Goal: Transaction & Acquisition: Purchase product/service

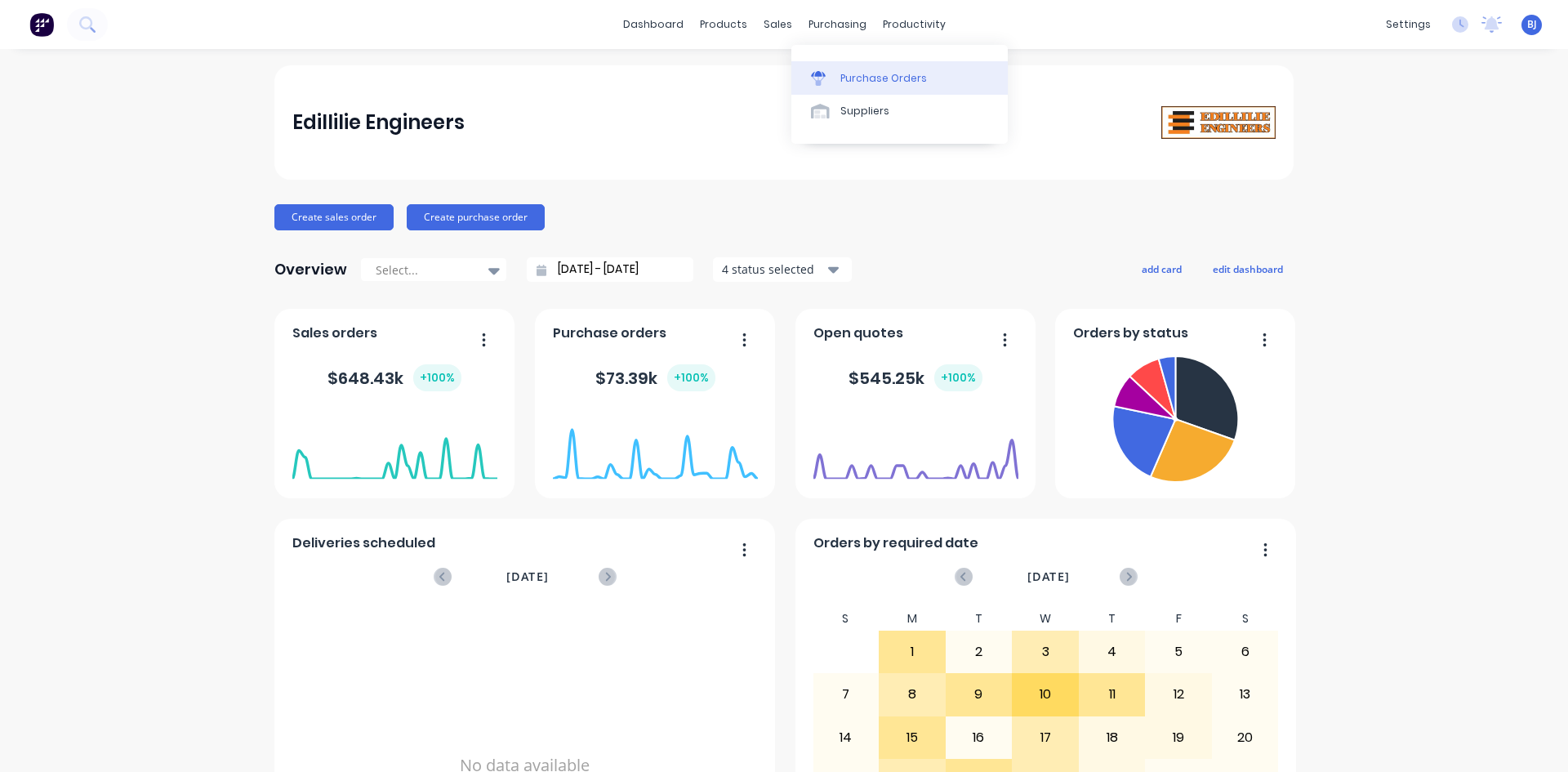
click at [839, 76] on link "Purchase Orders" at bounding box center [900, 78] width 216 height 33
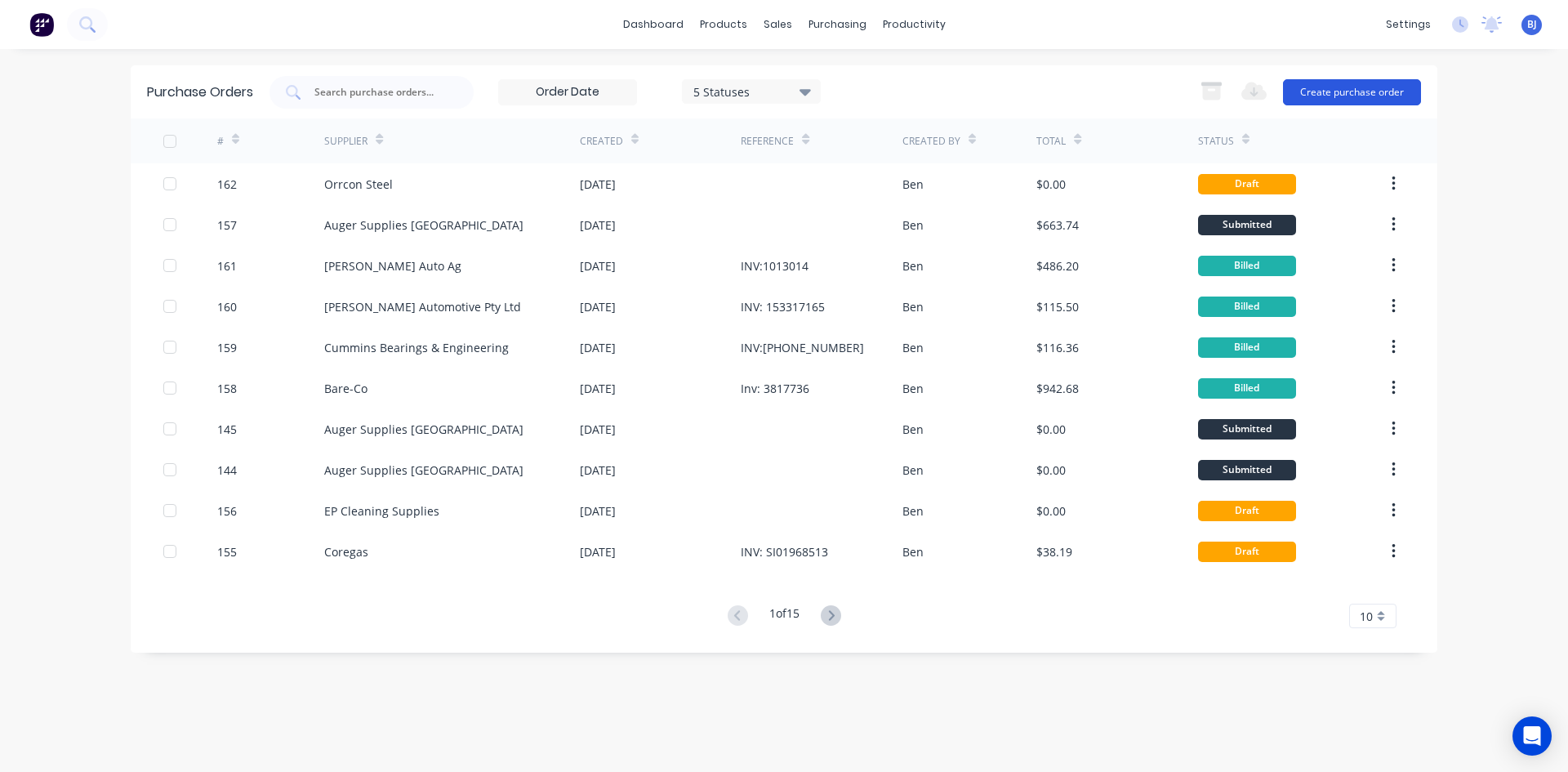
click at [1329, 91] on button "Create purchase order" at bounding box center [1352, 93] width 138 height 26
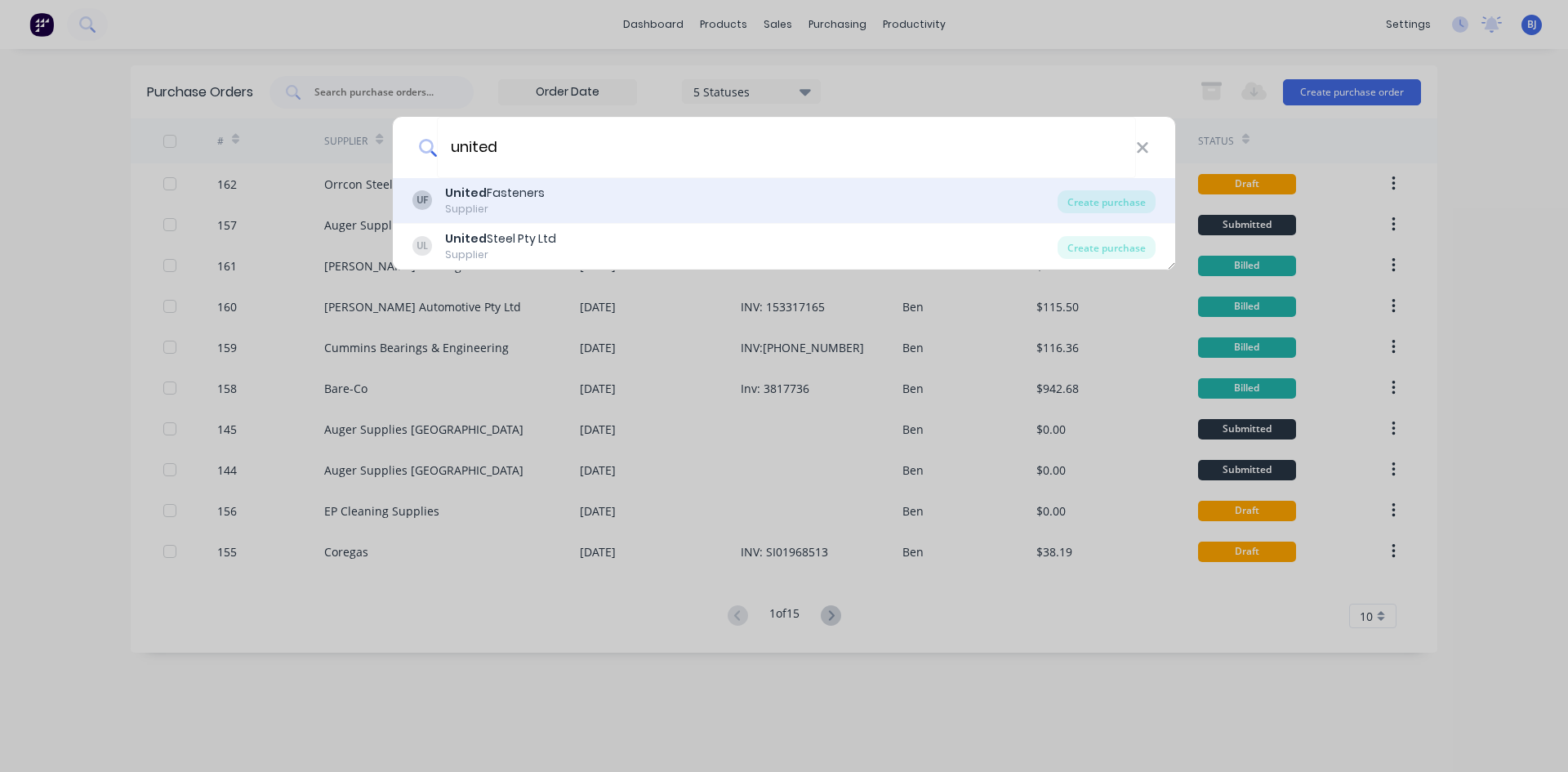
type input "united"
click at [508, 197] on div "United Fasteners" at bounding box center [495, 193] width 100 height 17
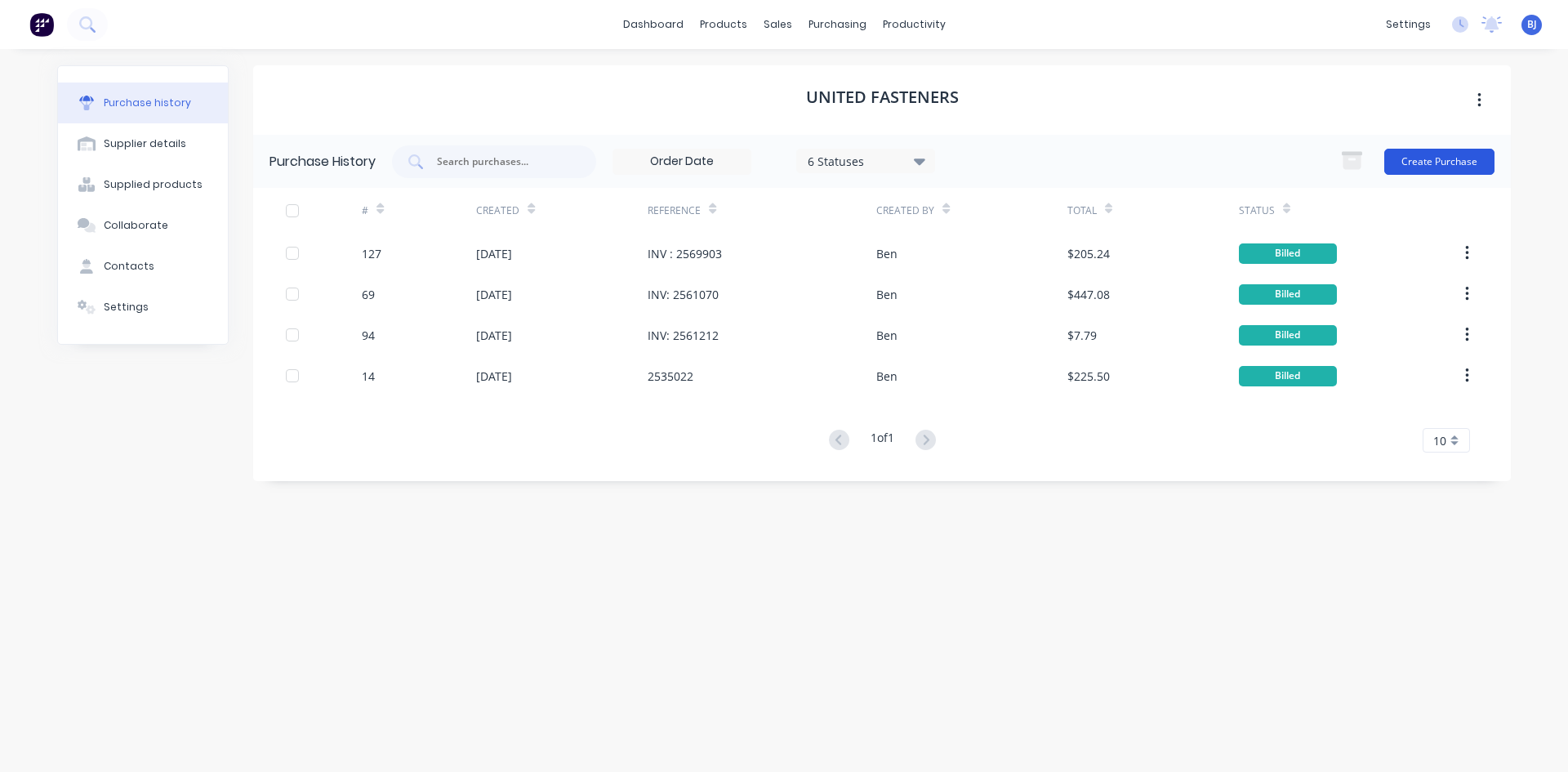
click at [1399, 158] on button "Create Purchase" at bounding box center [1439, 161] width 111 height 26
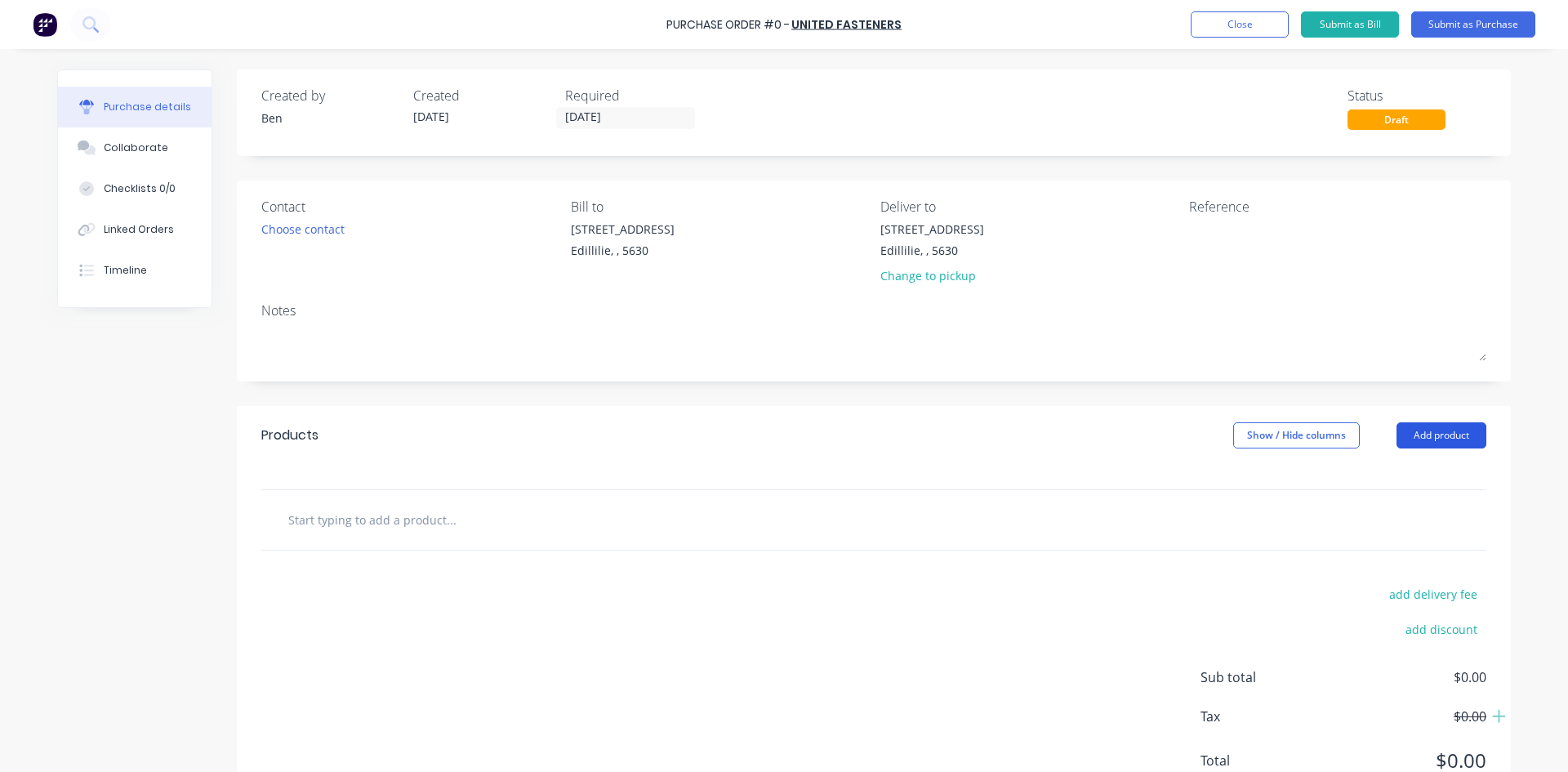
click at [1429, 443] on button "Add product" at bounding box center [1442, 435] width 90 height 26
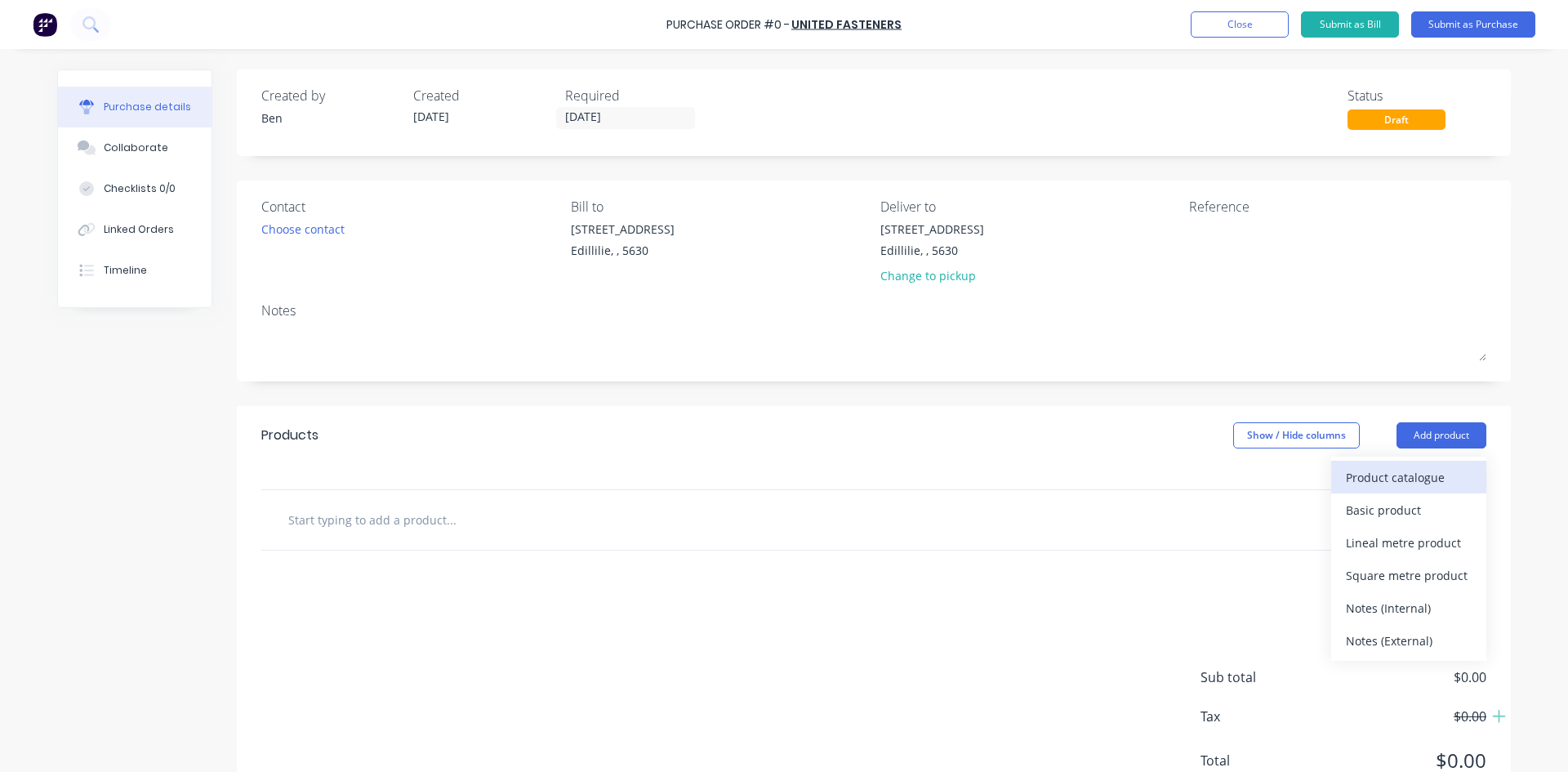
click at [1355, 482] on div "Product catalogue" at bounding box center [1409, 477] width 126 height 24
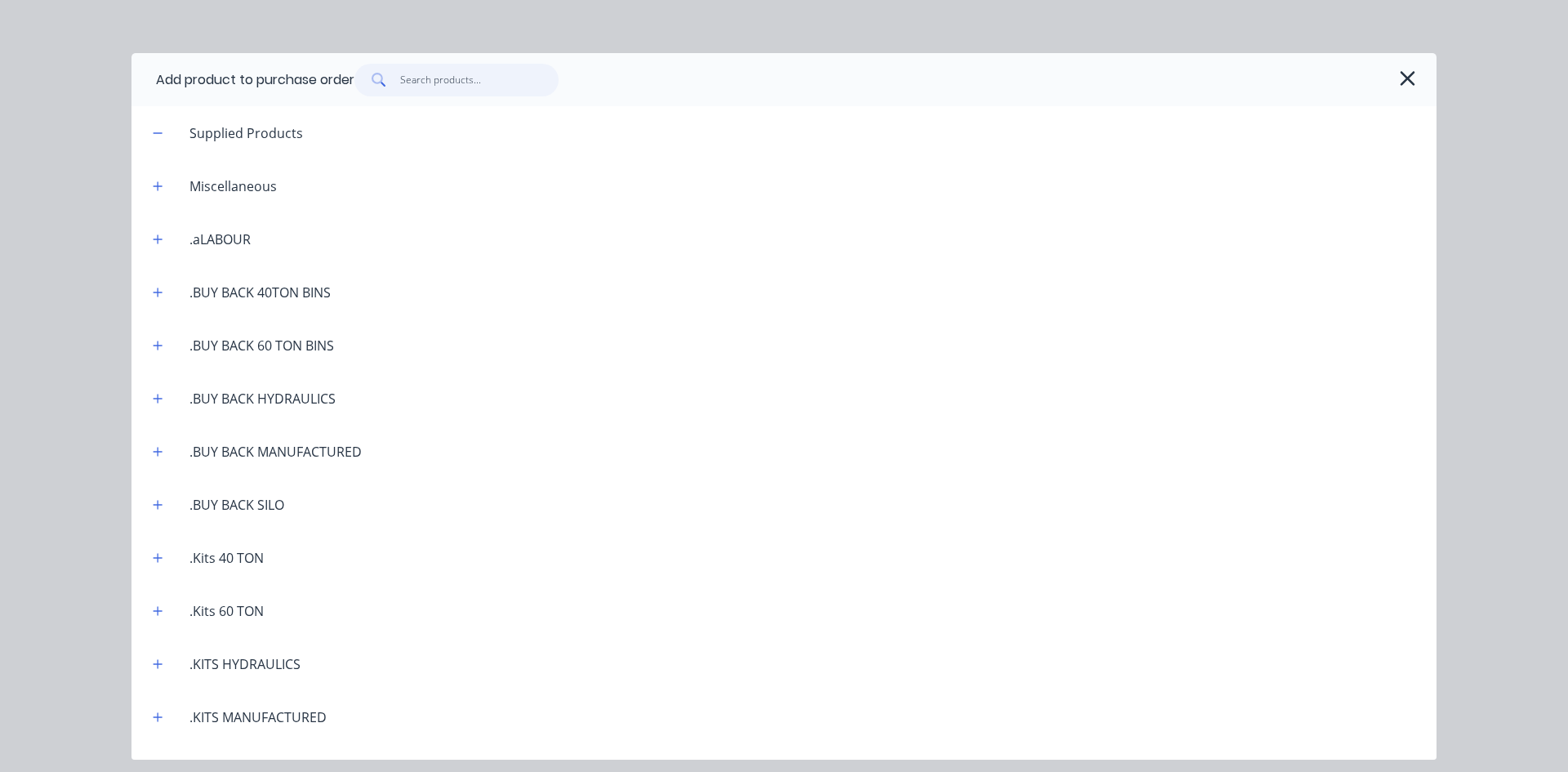
click at [418, 71] on input "text" at bounding box center [480, 80] width 159 height 33
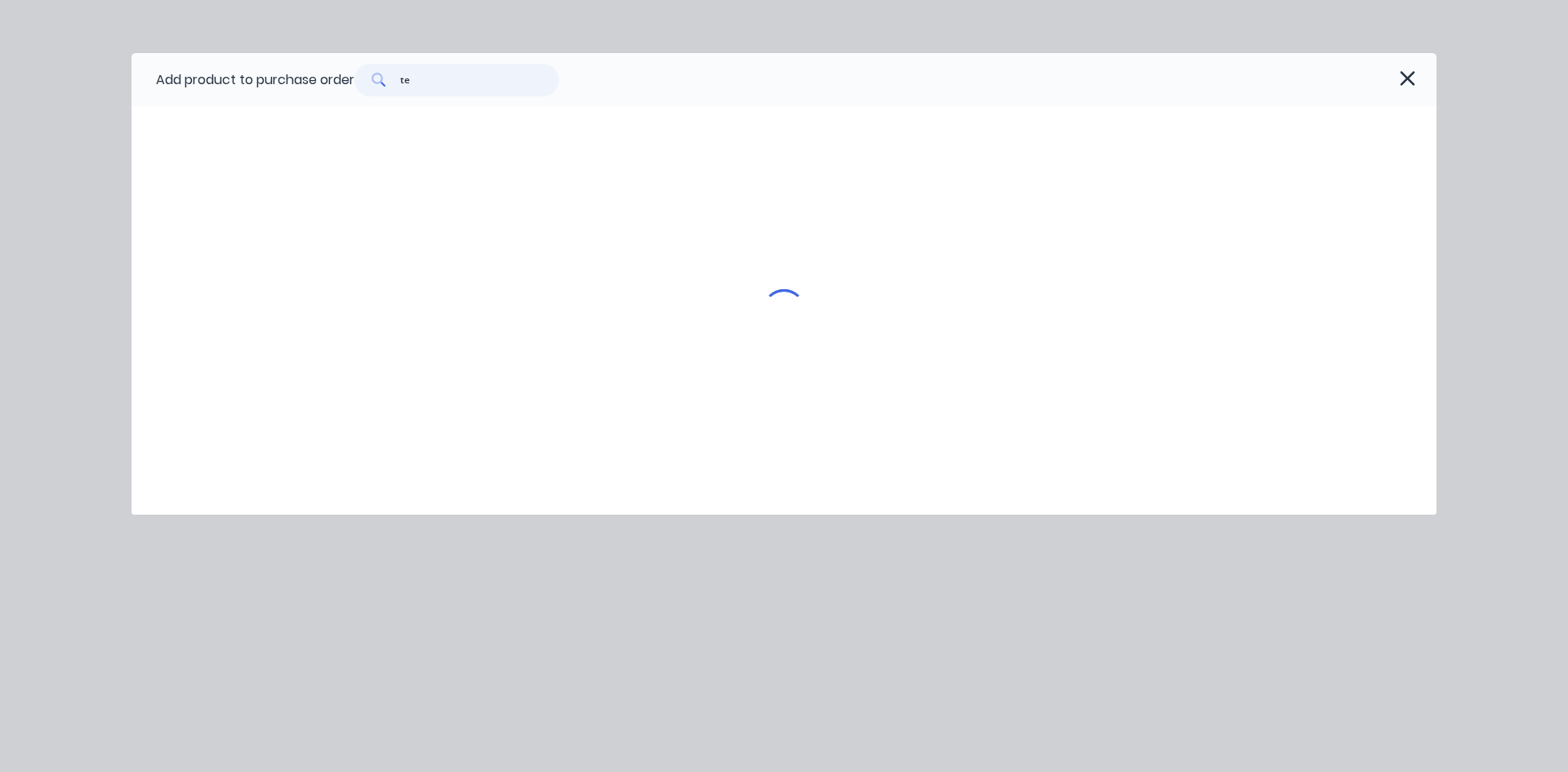
type input "t"
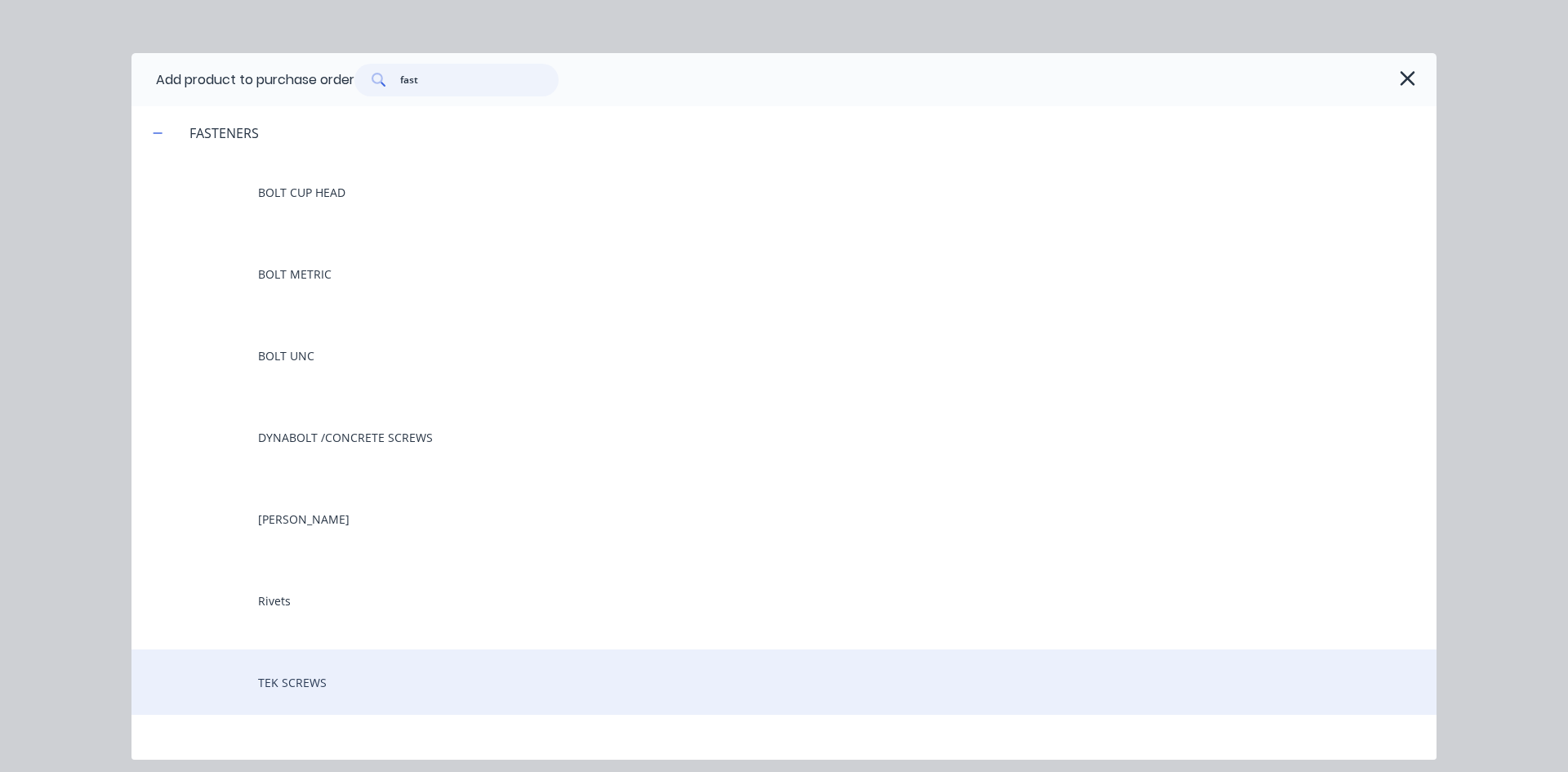
type input "fast"
click at [286, 680] on div "TEK SCREWS" at bounding box center [784, 683] width 1305 height 66
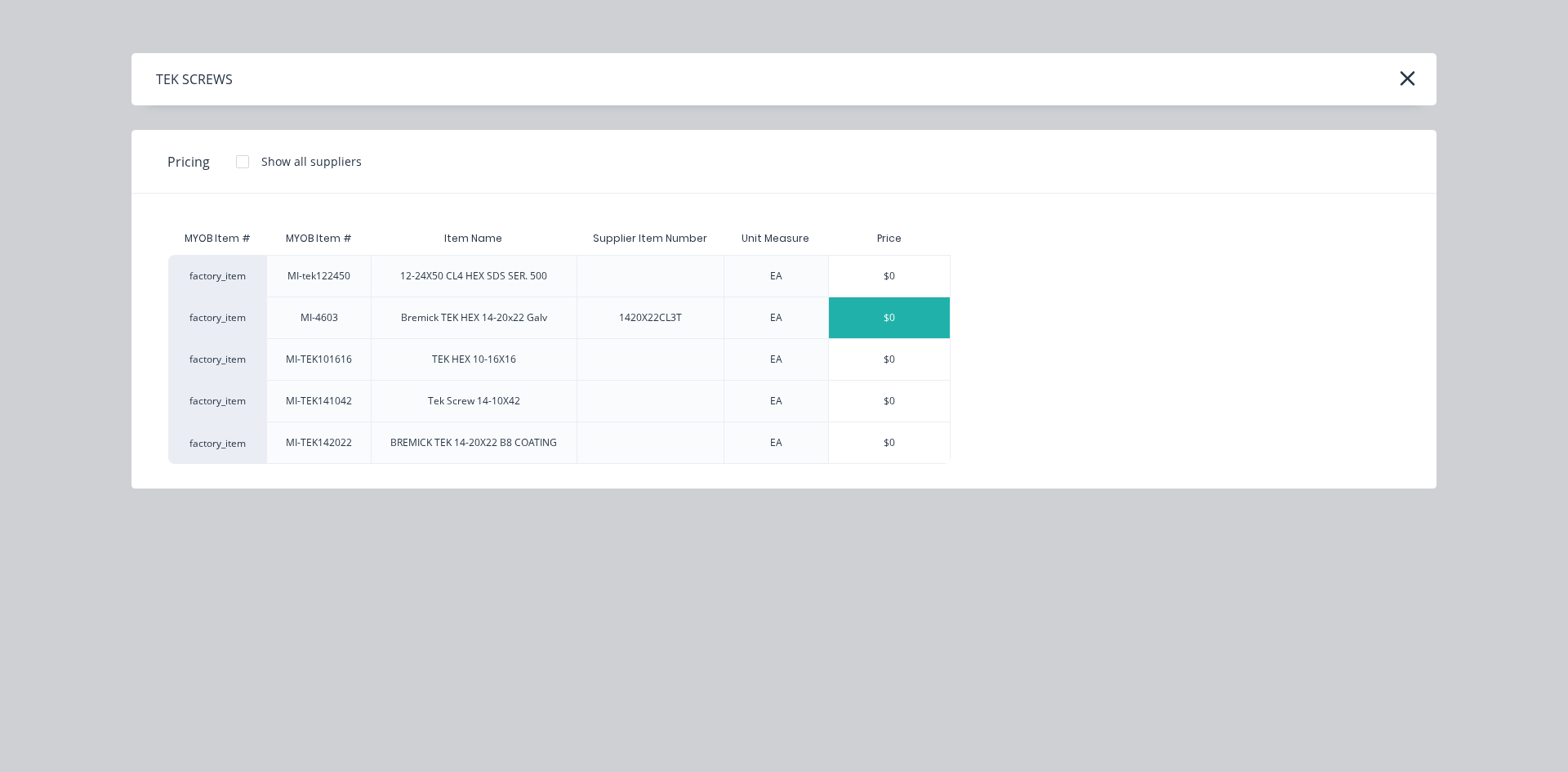
click at [882, 312] on div "$0" at bounding box center [890, 318] width 121 height 41
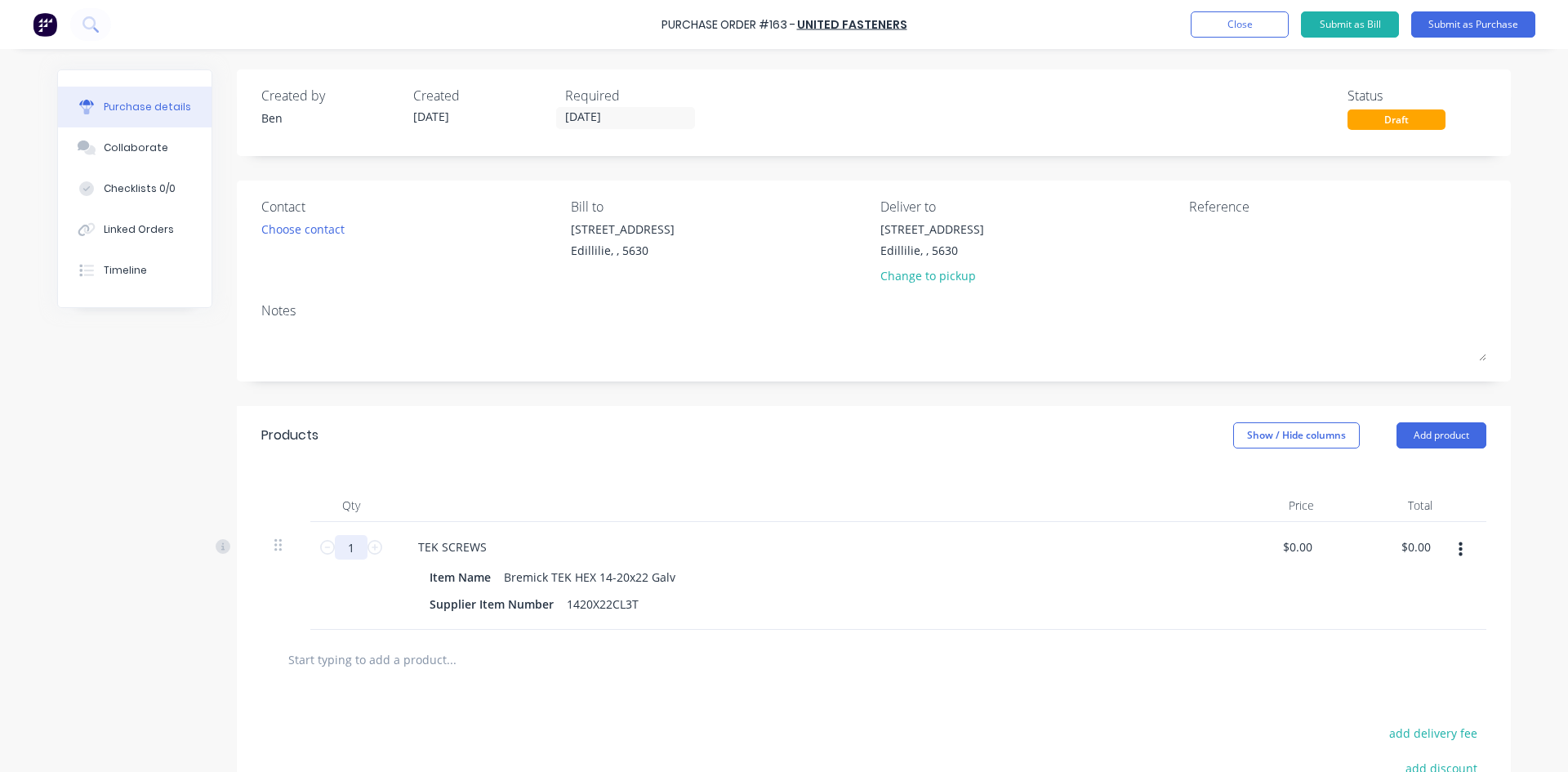
drag, startPoint x: 351, startPoint y: 548, endPoint x: 334, endPoint y: 561, distance: 21.4
click at [334, 561] on div "1 1" at bounding box center [351, 576] width 82 height 108
type input "2000"
click at [1446, 29] on button "Submit as Purchase" at bounding box center [1474, 25] width 125 height 26
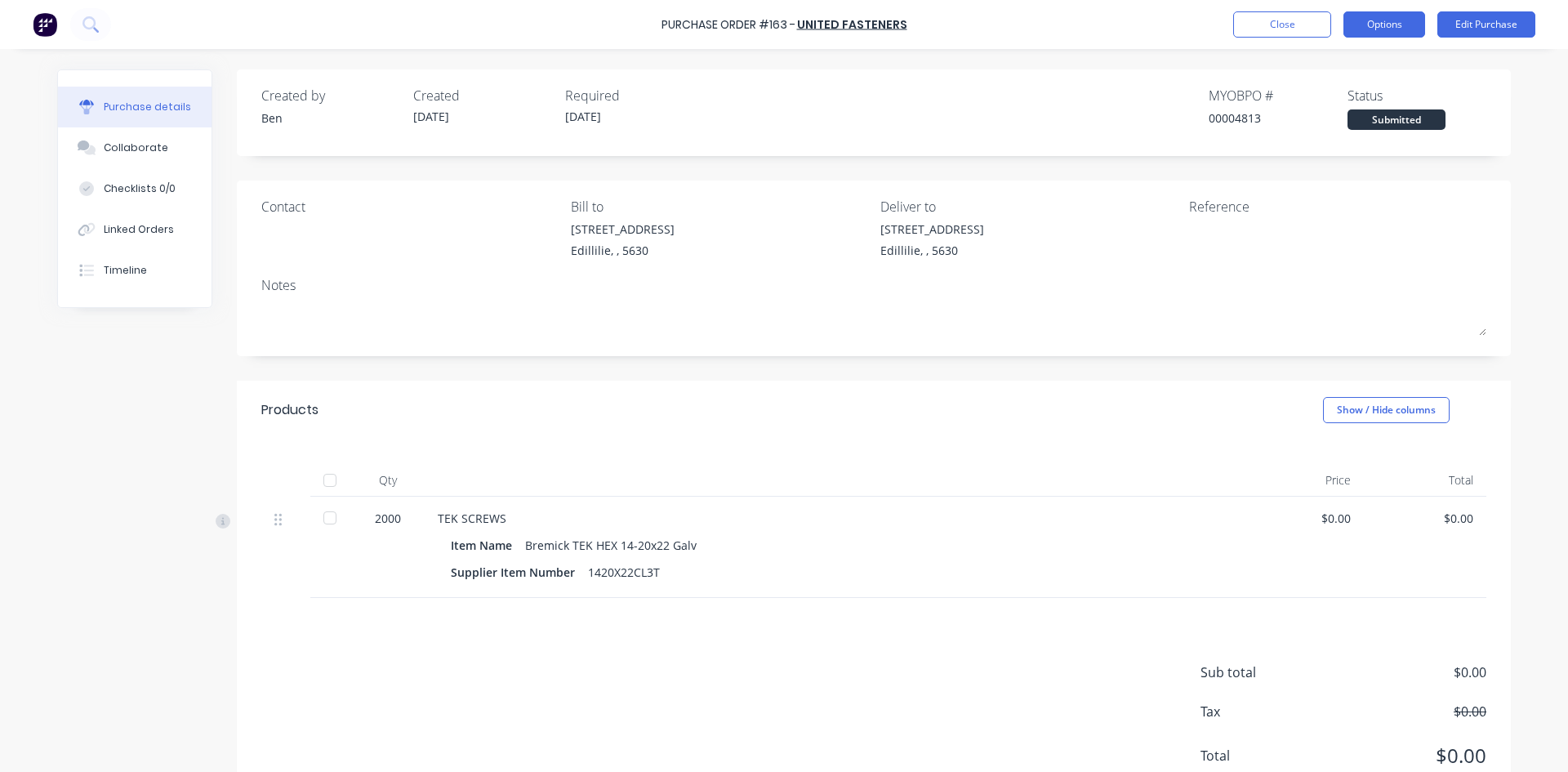
drag, startPoint x: 1420, startPoint y: 34, endPoint x: 1409, endPoint y: 40, distance: 12.5
click at [1419, 34] on button "Options" at bounding box center [1384, 25] width 82 height 26
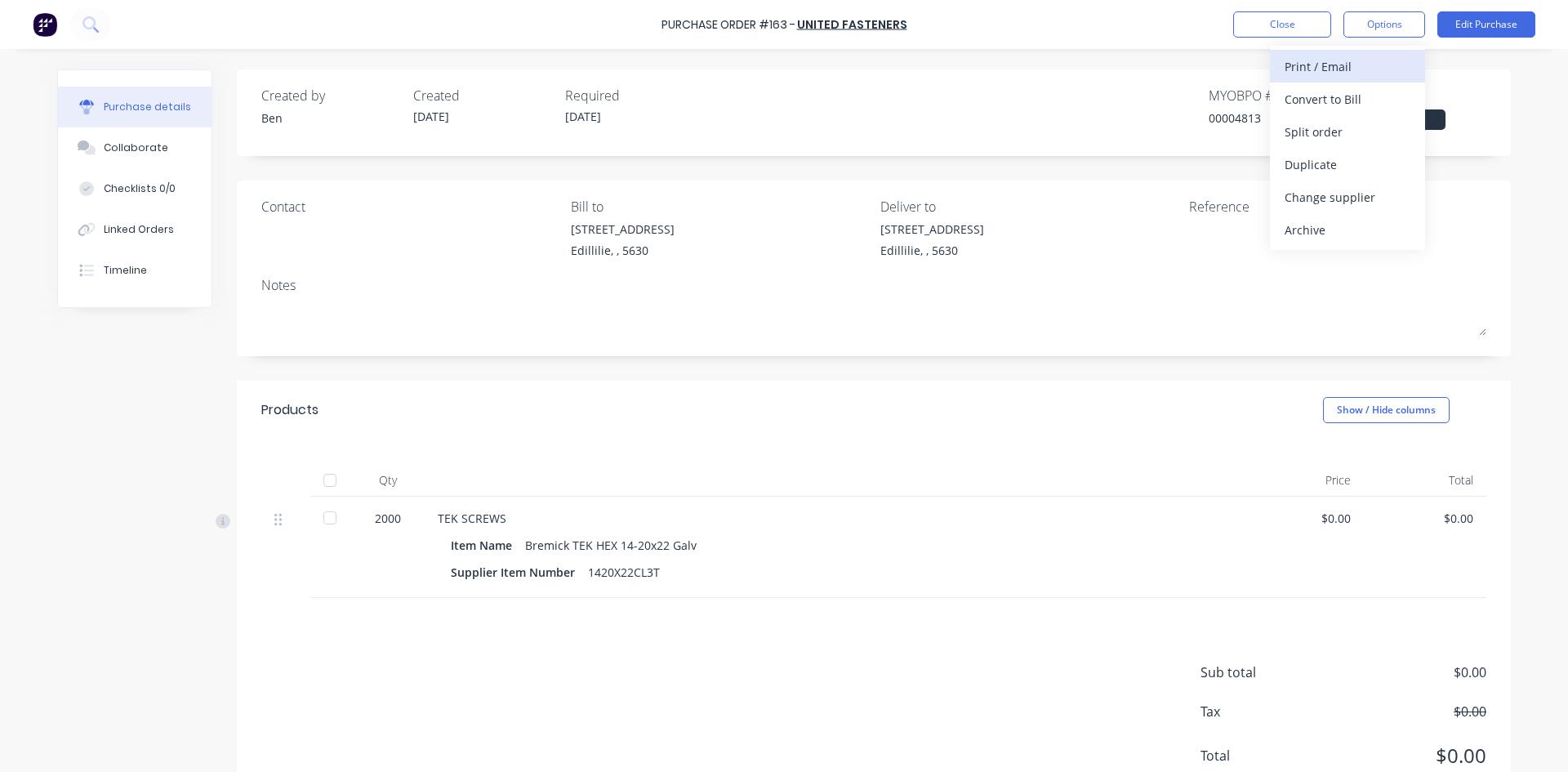
click at [1336, 70] on div "Print / Email" at bounding box center [1348, 66] width 126 height 24
click at [1327, 137] on div "Without pricing" at bounding box center [1348, 132] width 126 height 24
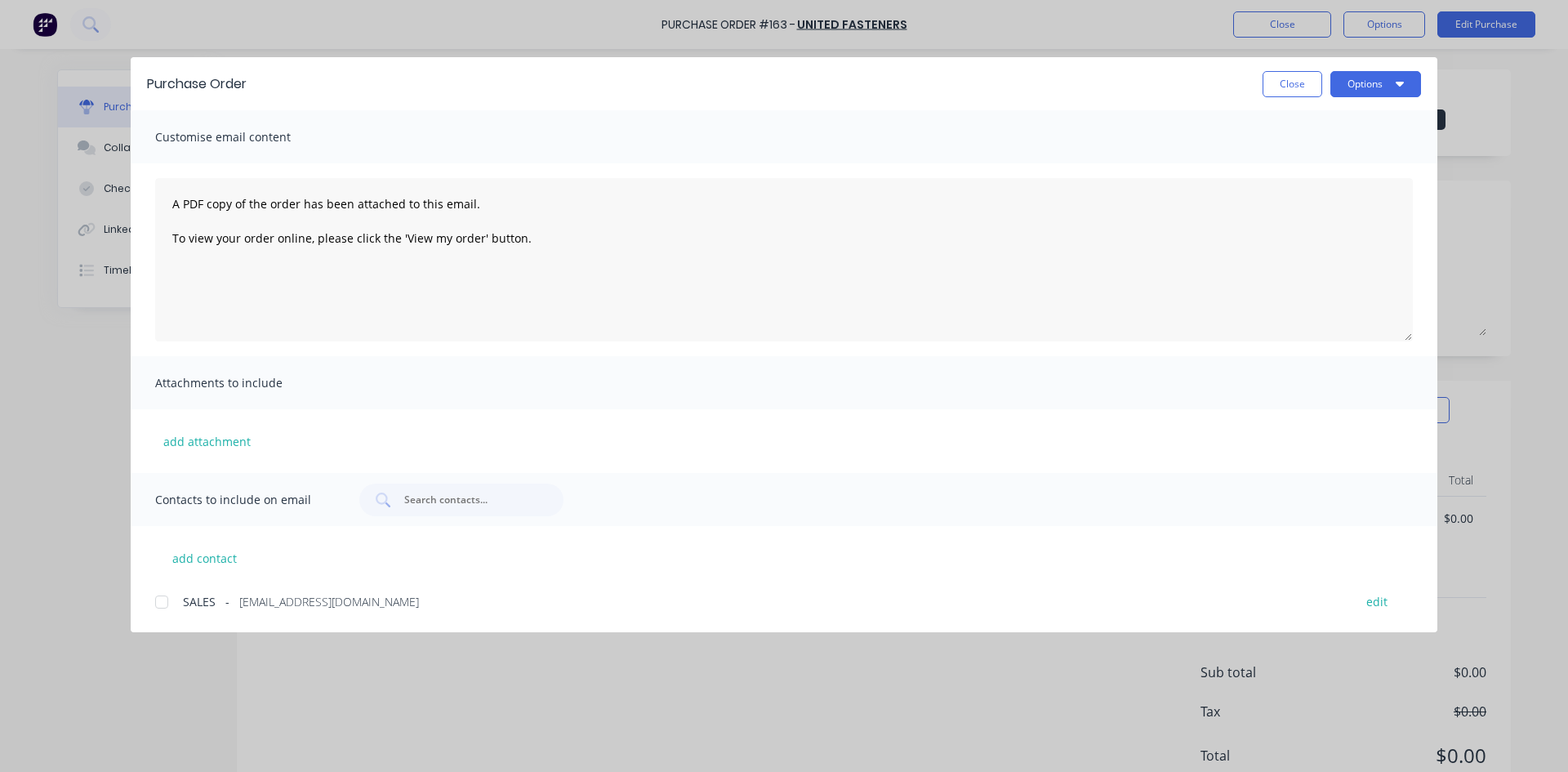
click at [159, 602] on div at bounding box center [161, 602] width 33 height 33
click at [535, 240] on textarea "A PDF copy of the order has been attached to this email. To view your order onl…" at bounding box center [783, 259] width 1258 height 163
type textarea "A"
click at [394, 236] on textarea "Hi Morning please make sure the Tex Screws are exactly as per P/o" at bounding box center [783, 259] width 1258 height 163
click at [591, 239] on textarea "Hi Morning please make sure the Tex Screws on this order are exactly as per P/o" at bounding box center [783, 259] width 1258 height 163
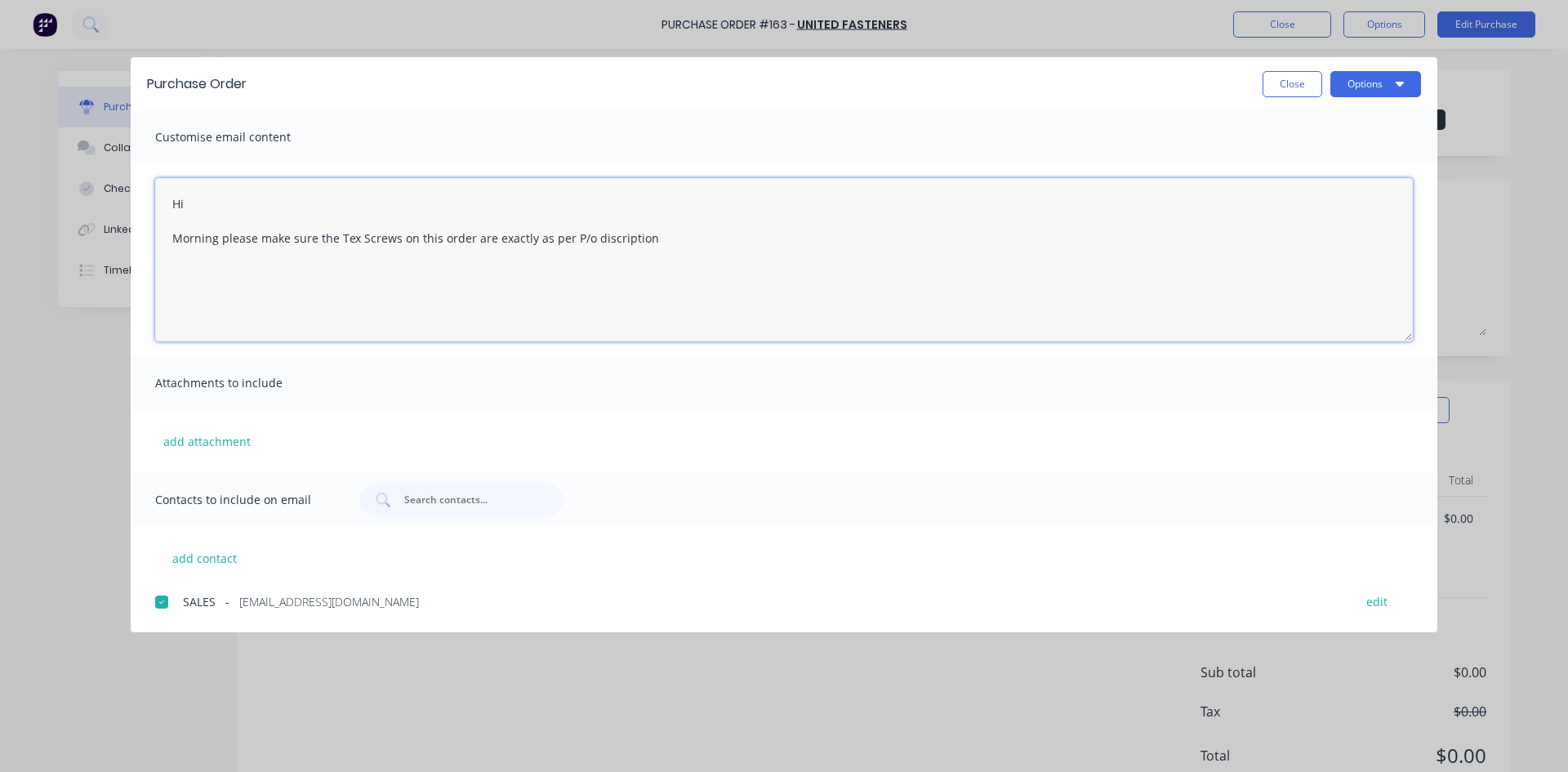
drag, startPoint x: 351, startPoint y: 239, endPoint x: 625, endPoint y: 234, distance: 274.0
type textarea "Hi Morning please make sure the Tex Screws on this order are exactly as per P/o…"
click at [1358, 86] on button "Options" at bounding box center [1375, 84] width 91 height 26
click at [1313, 191] on div "Email" at bounding box center [1344, 190] width 126 height 24
click at [1305, 84] on button "Close" at bounding box center [1292, 84] width 60 height 26
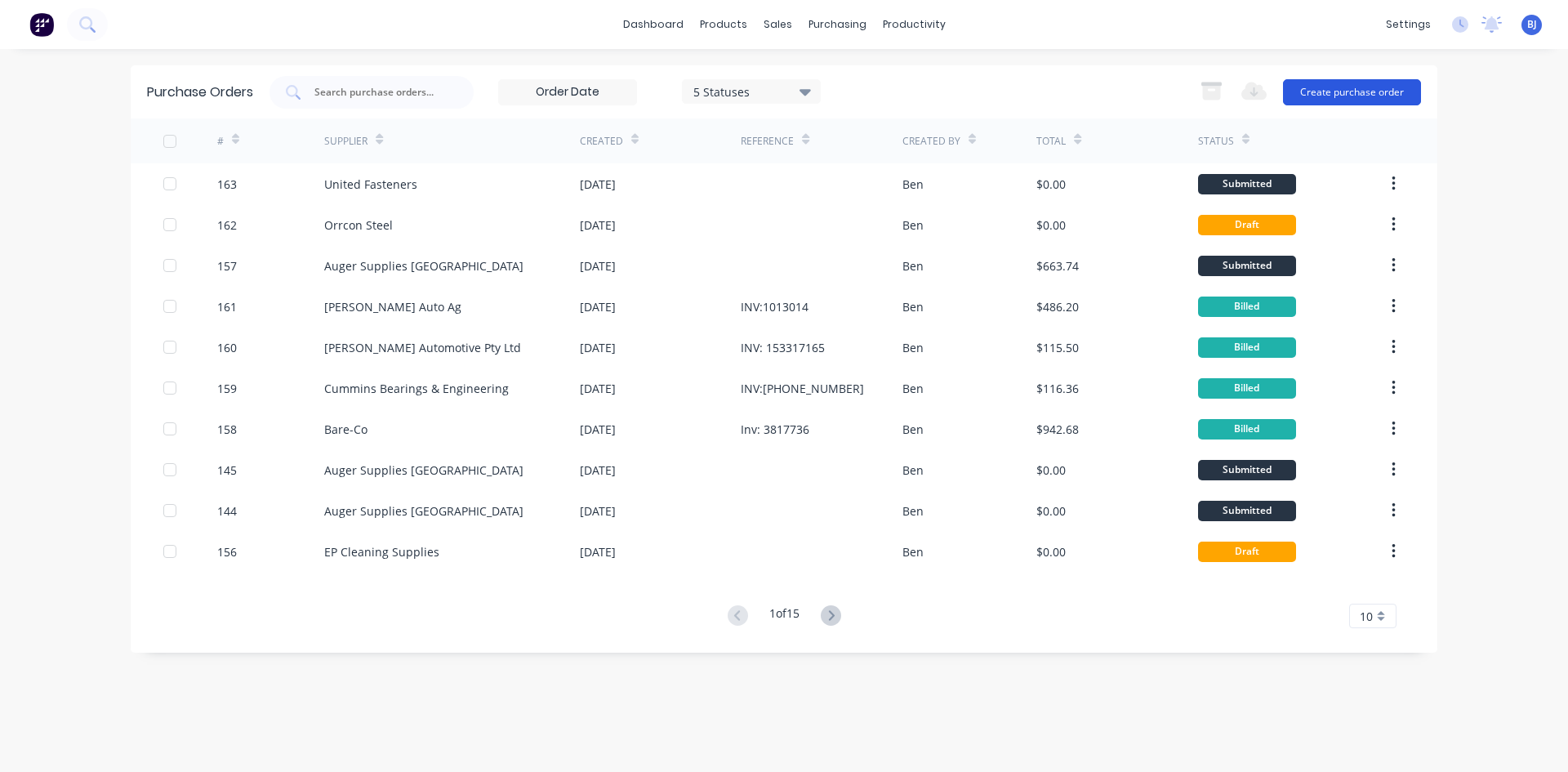
click at [1347, 91] on button "Create purchase order" at bounding box center [1352, 93] width 138 height 26
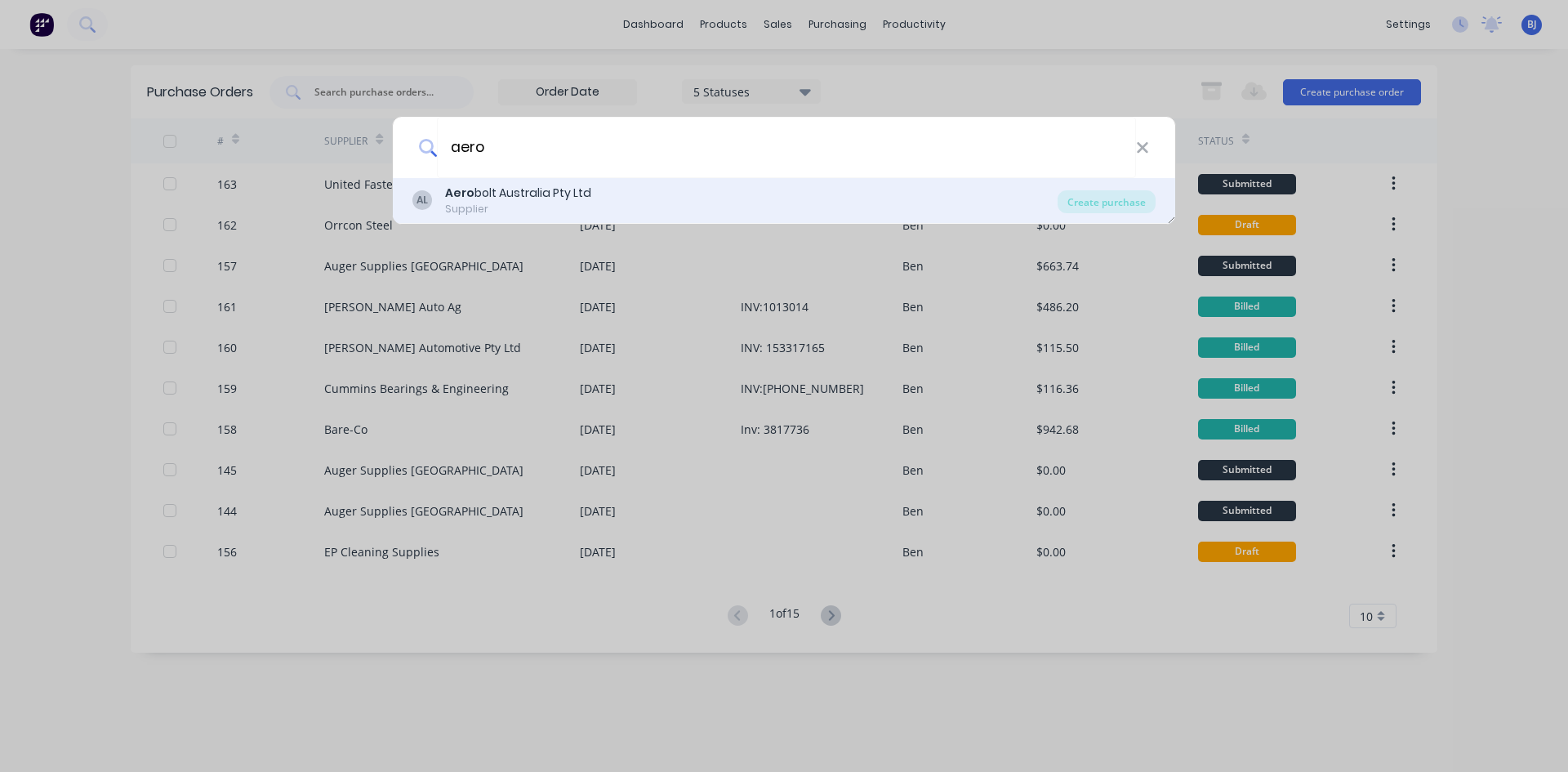
type input "aero"
click at [483, 193] on div "Aero bolt Australia Pty Ltd" at bounding box center [518, 193] width 146 height 17
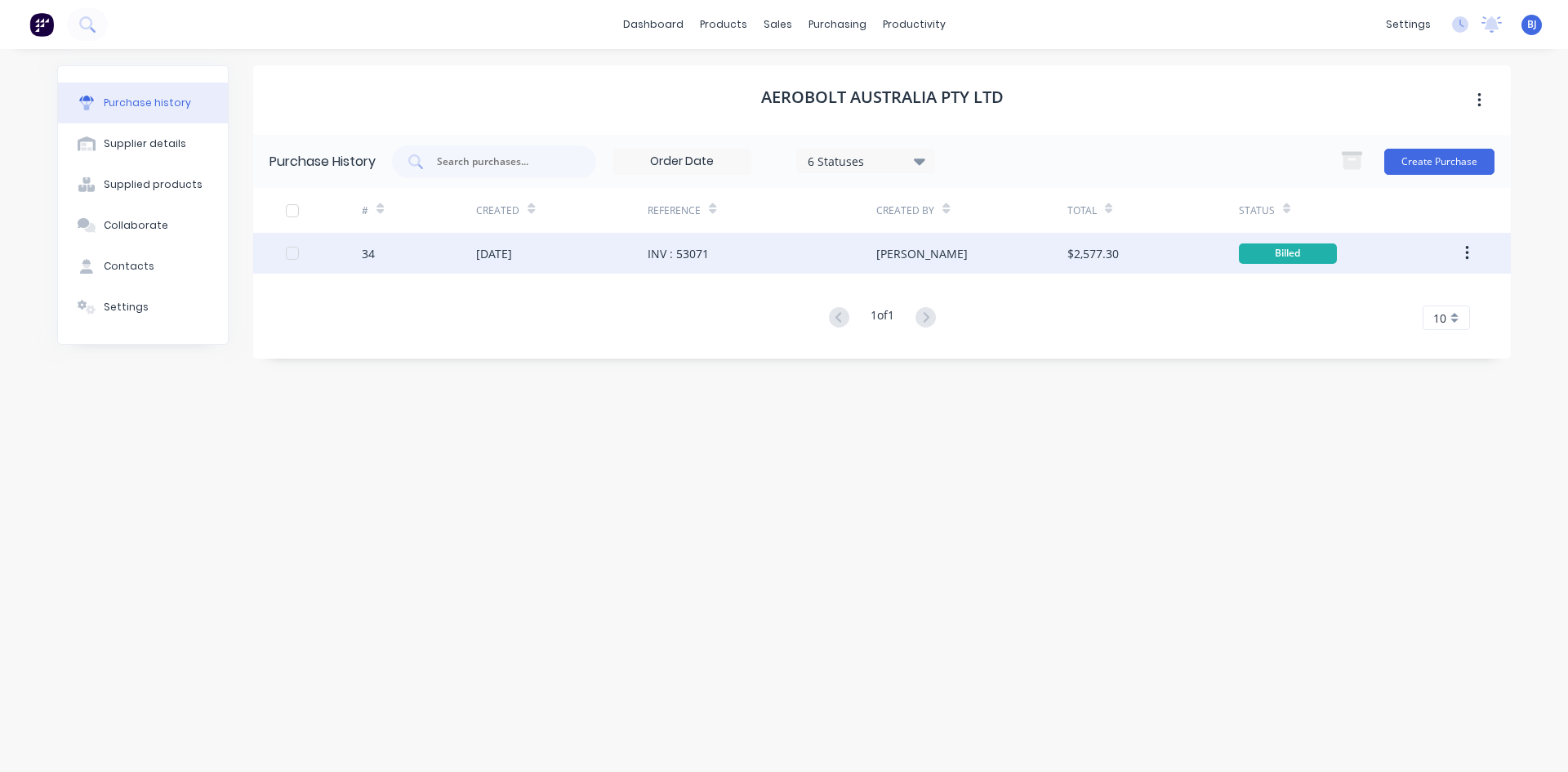
click at [701, 253] on div "INV : 53071" at bounding box center [678, 253] width 61 height 17
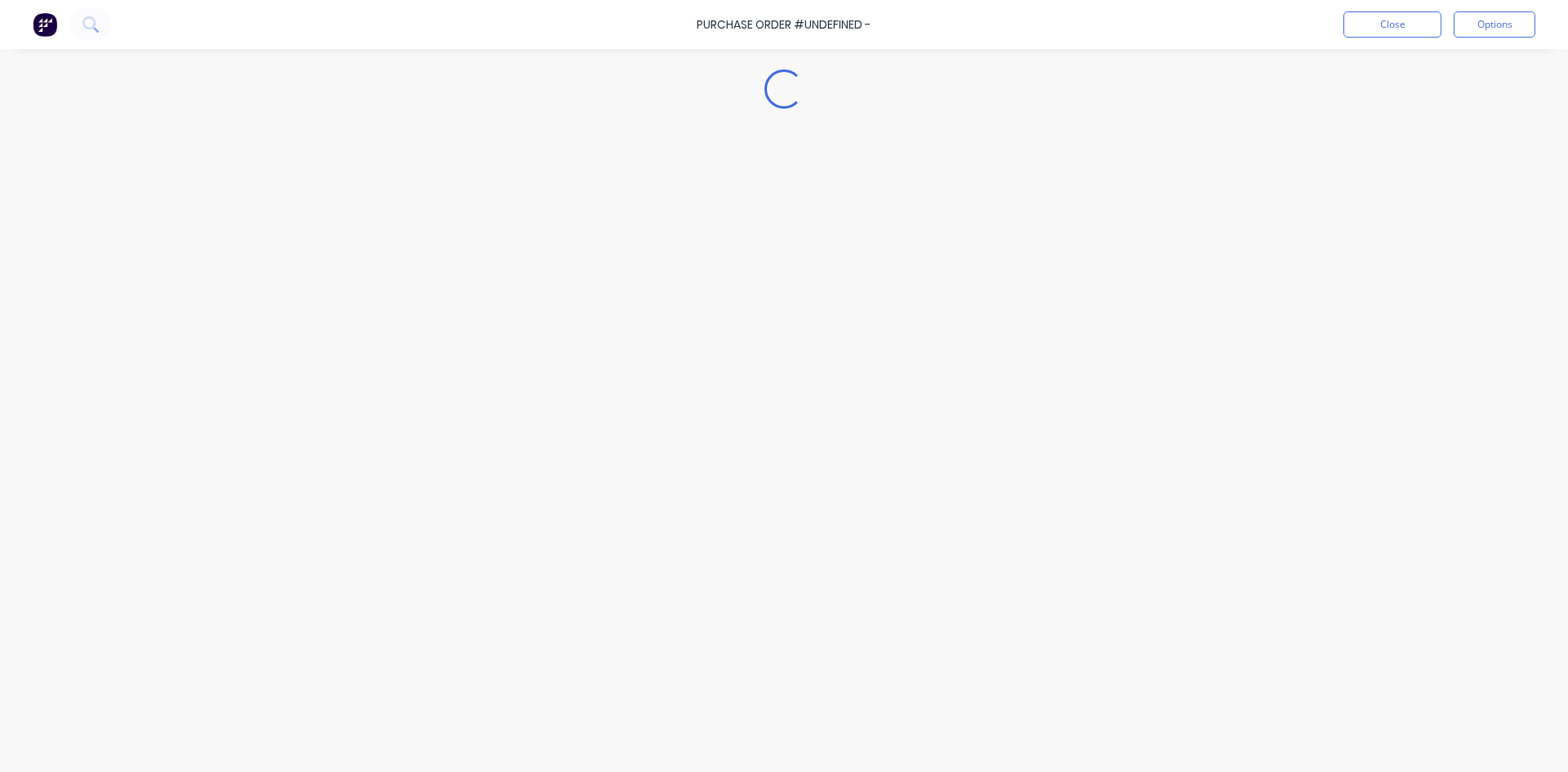
type textarea "x"
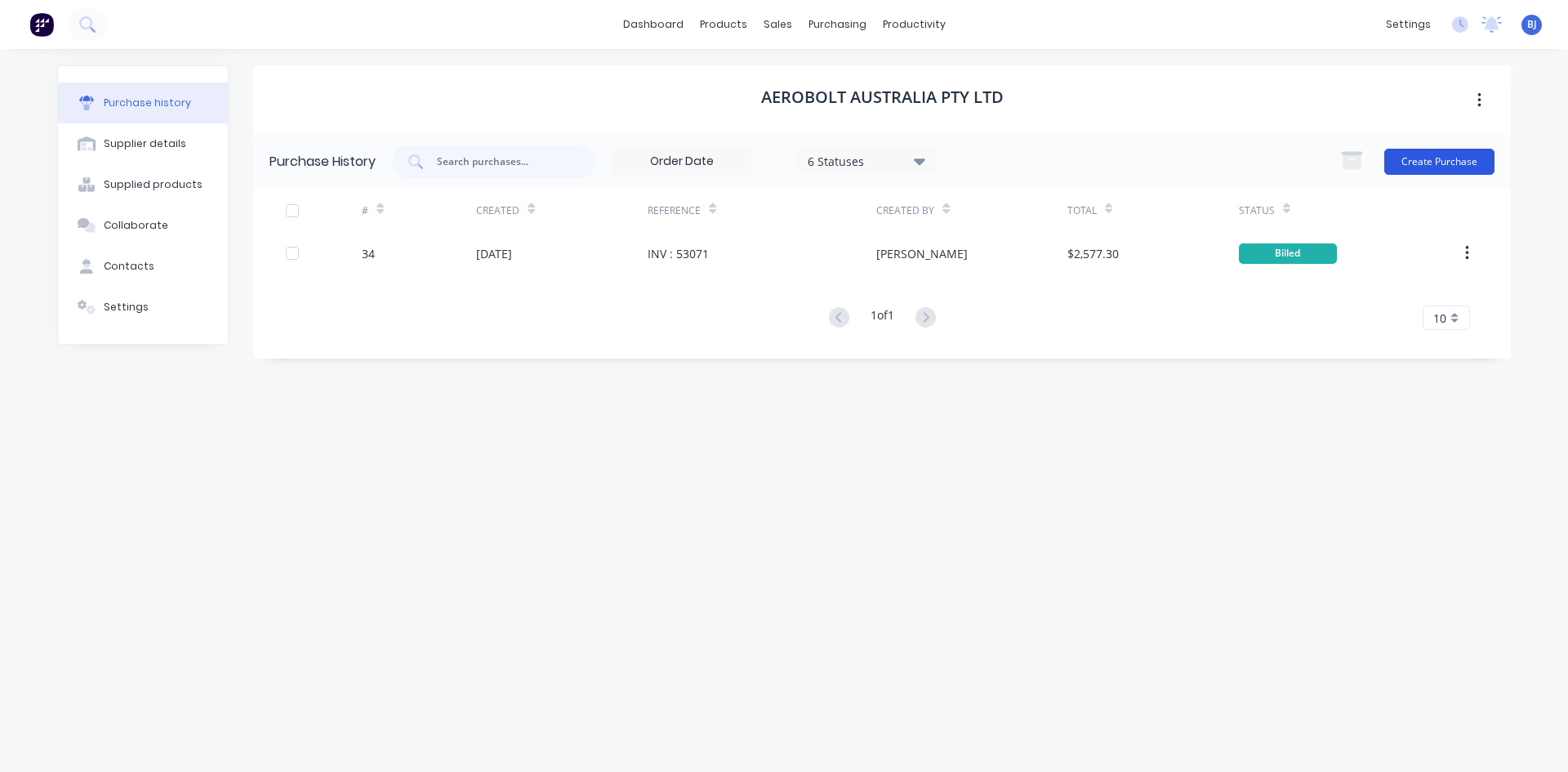
click at [1431, 151] on button "Create Purchase" at bounding box center [1439, 161] width 111 height 26
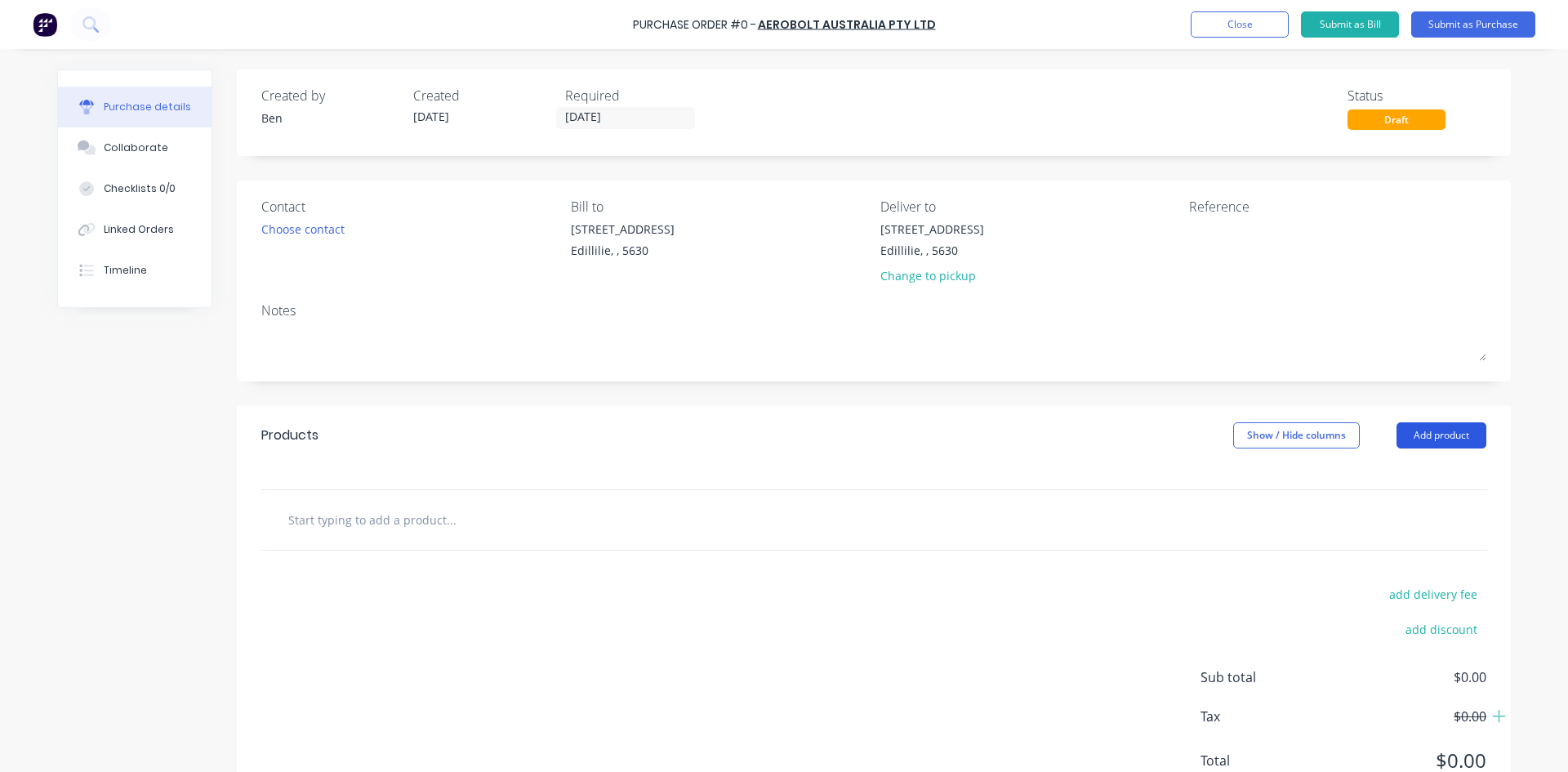
click at [1430, 439] on button "Add product" at bounding box center [1442, 435] width 90 height 26
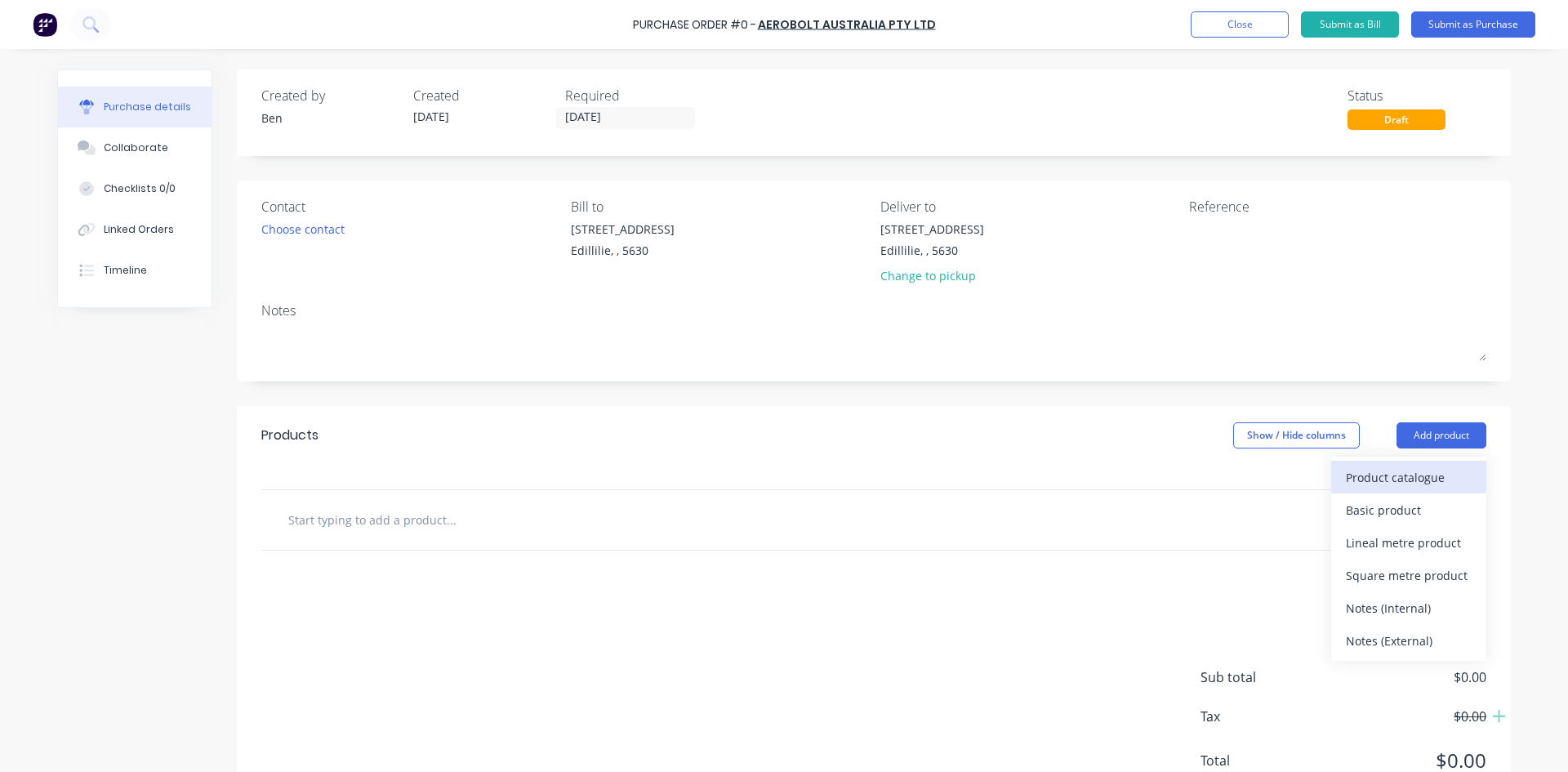
click at [1366, 476] on div "Product catalogue" at bounding box center [1409, 477] width 126 height 24
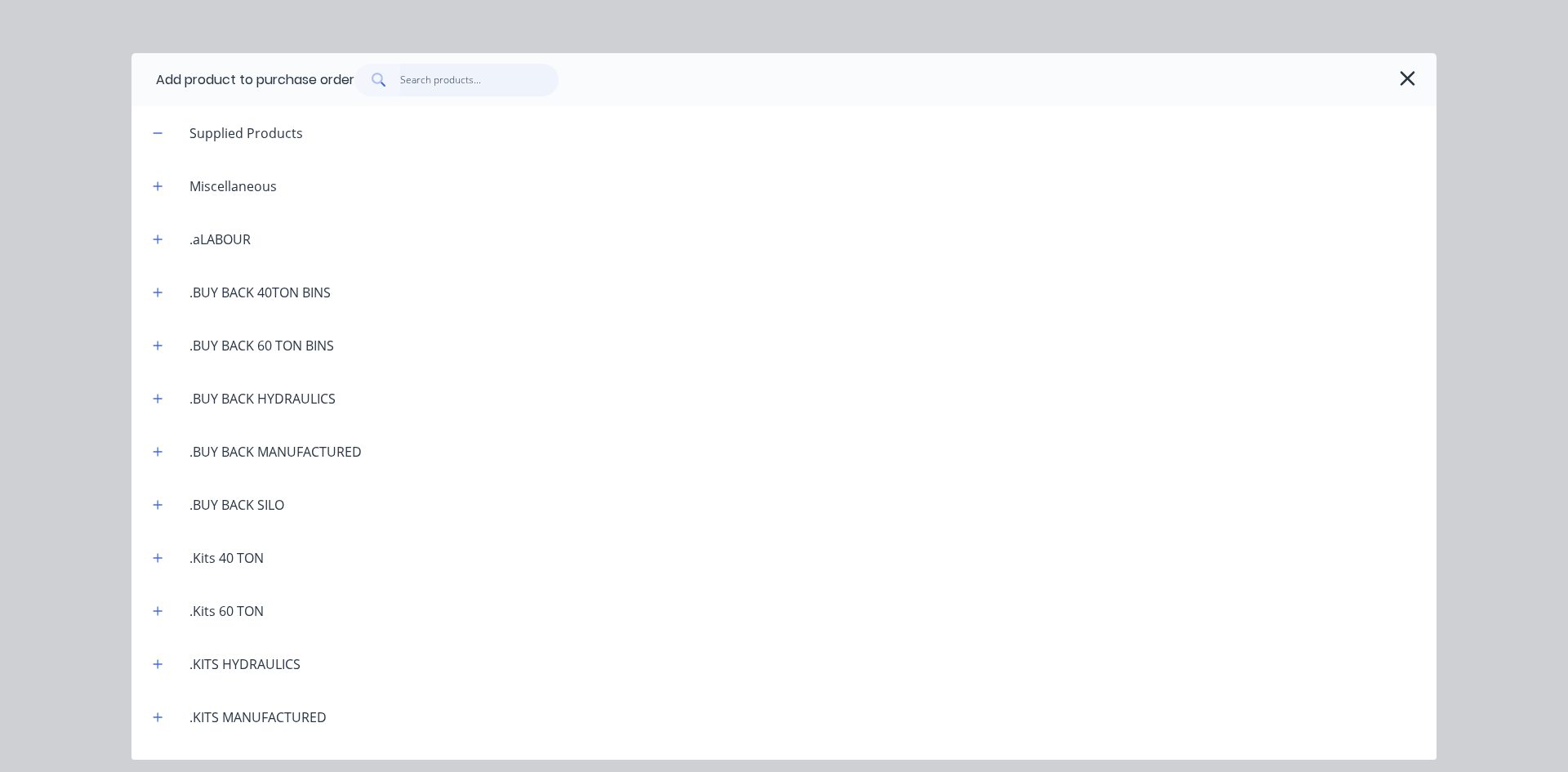
click at [429, 79] on input "text" at bounding box center [480, 80] width 159 height 33
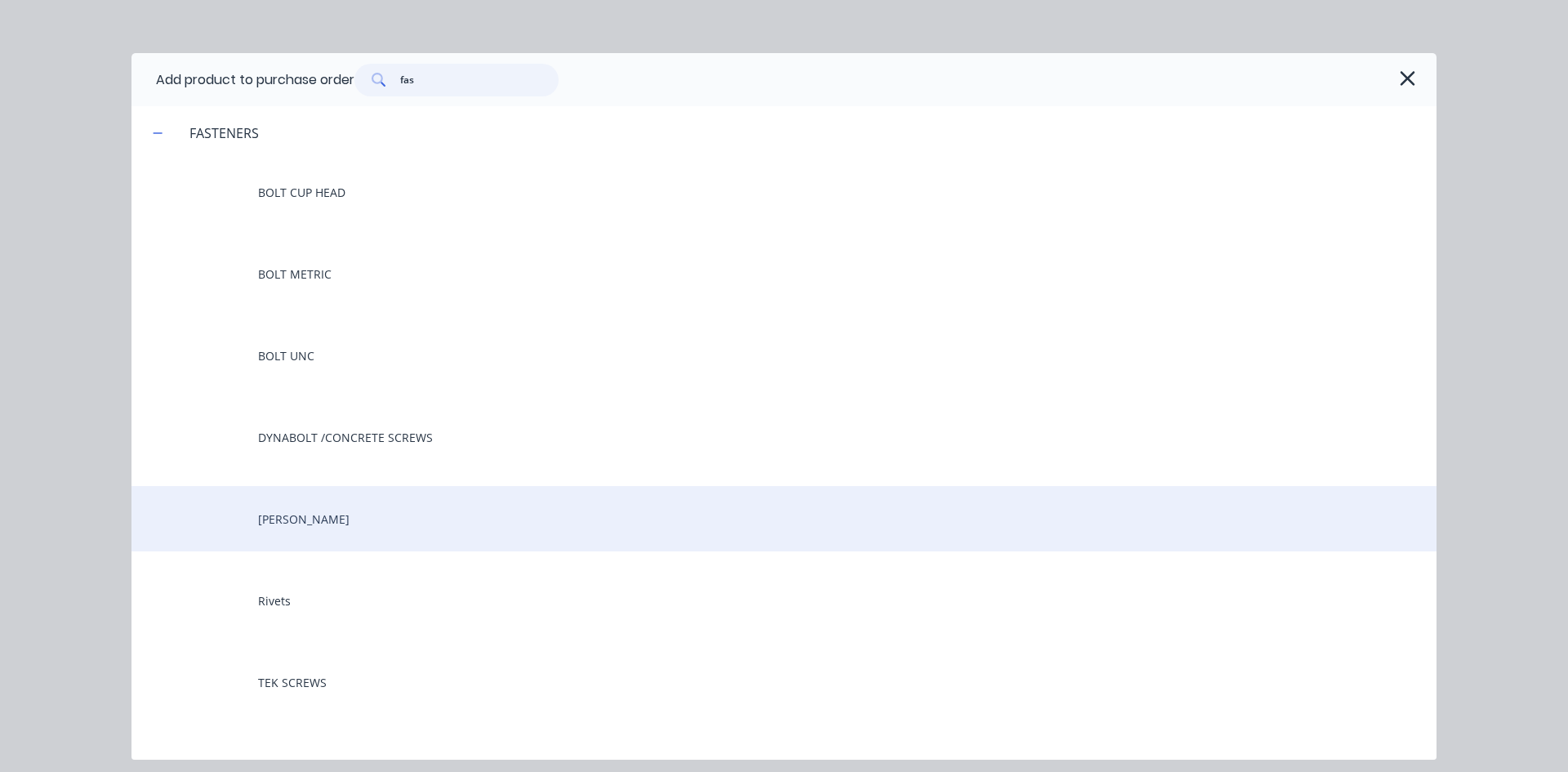
type input "fas"
click at [284, 520] on div "[PERSON_NAME]" at bounding box center [784, 519] width 1305 height 66
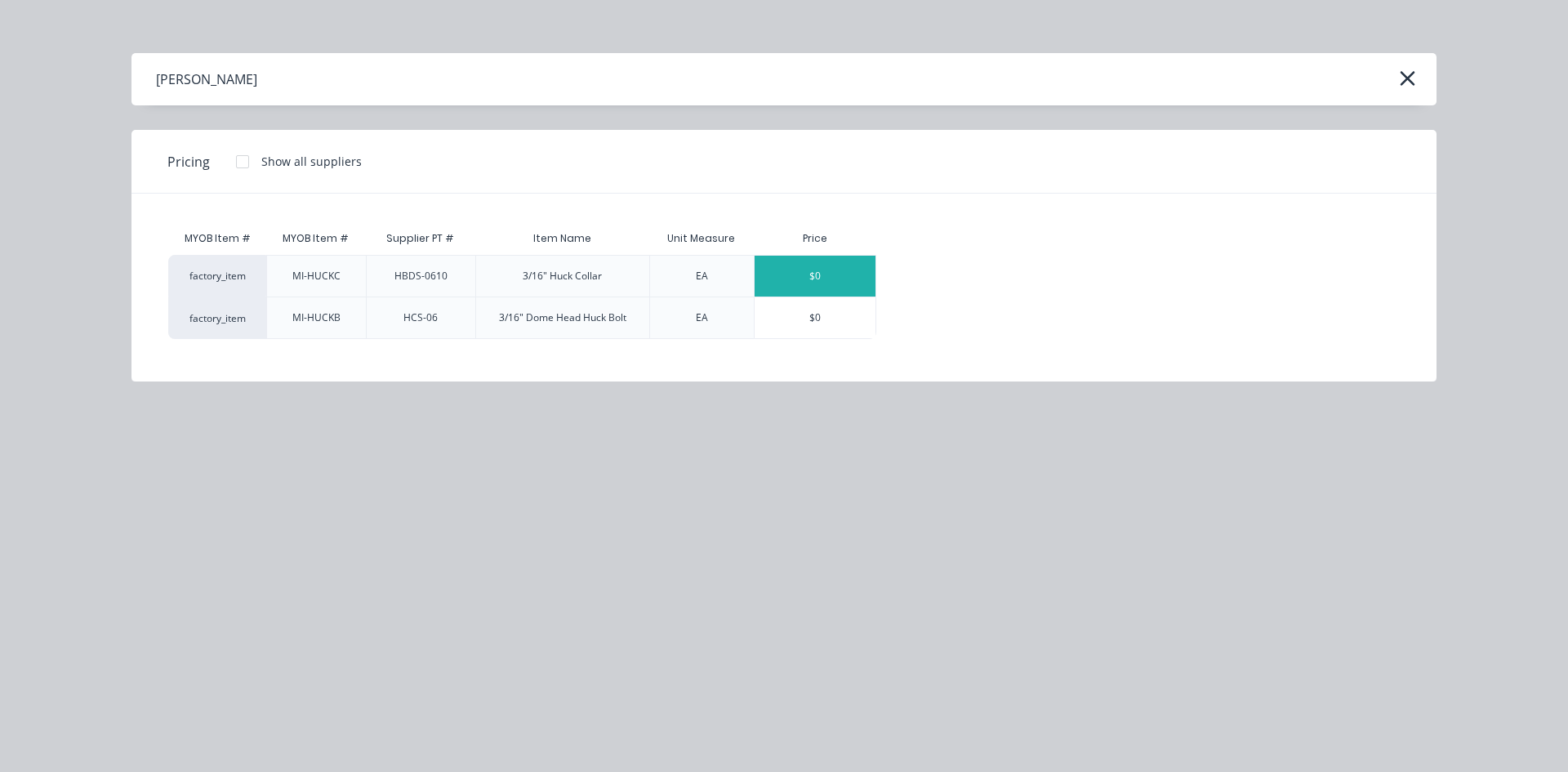
click at [831, 283] on div "$0" at bounding box center [815, 276] width 121 height 41
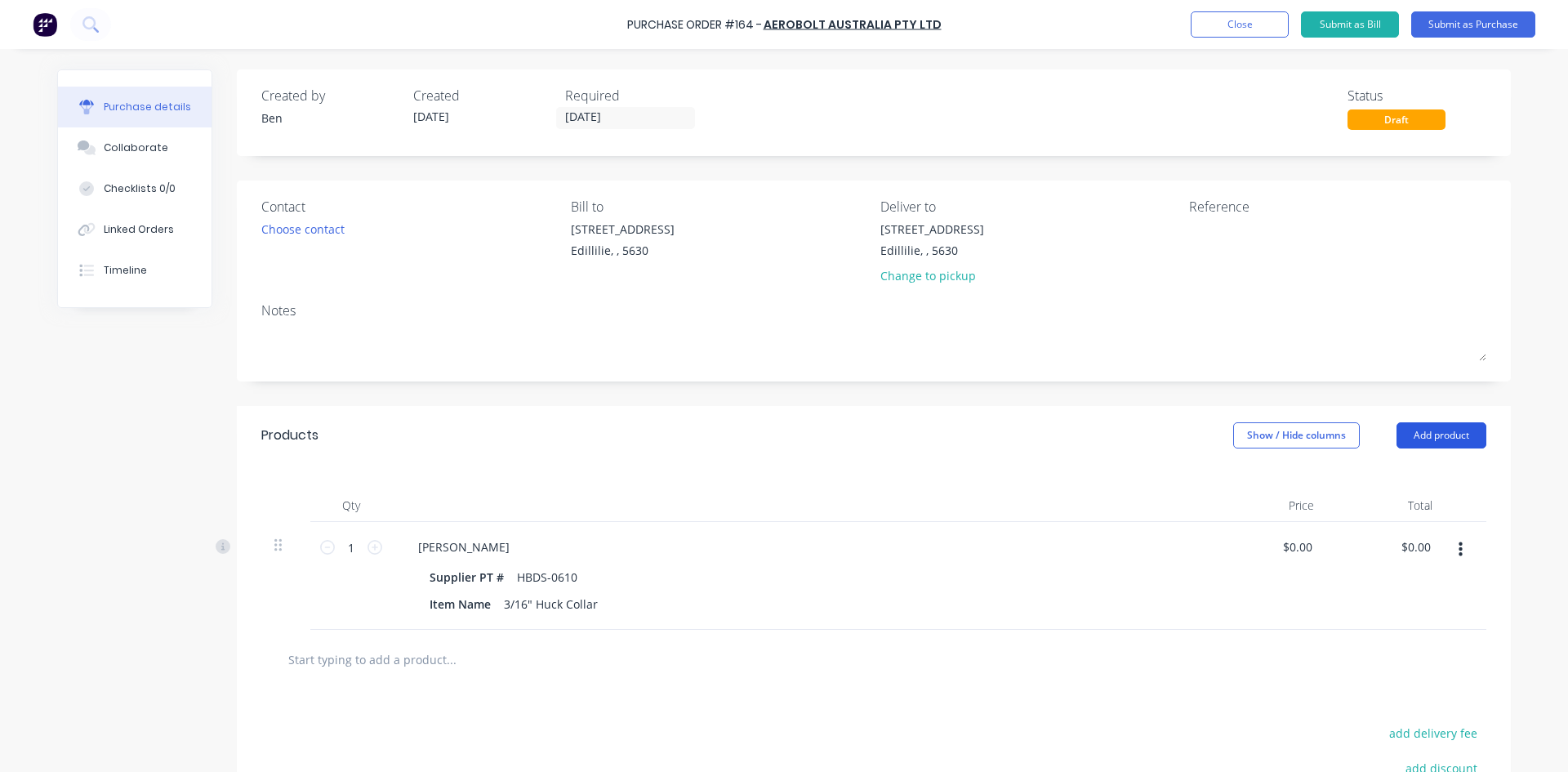
click at [1429, 432] on button "Add product" at bounding box center [1442, 435] width 90 height 26
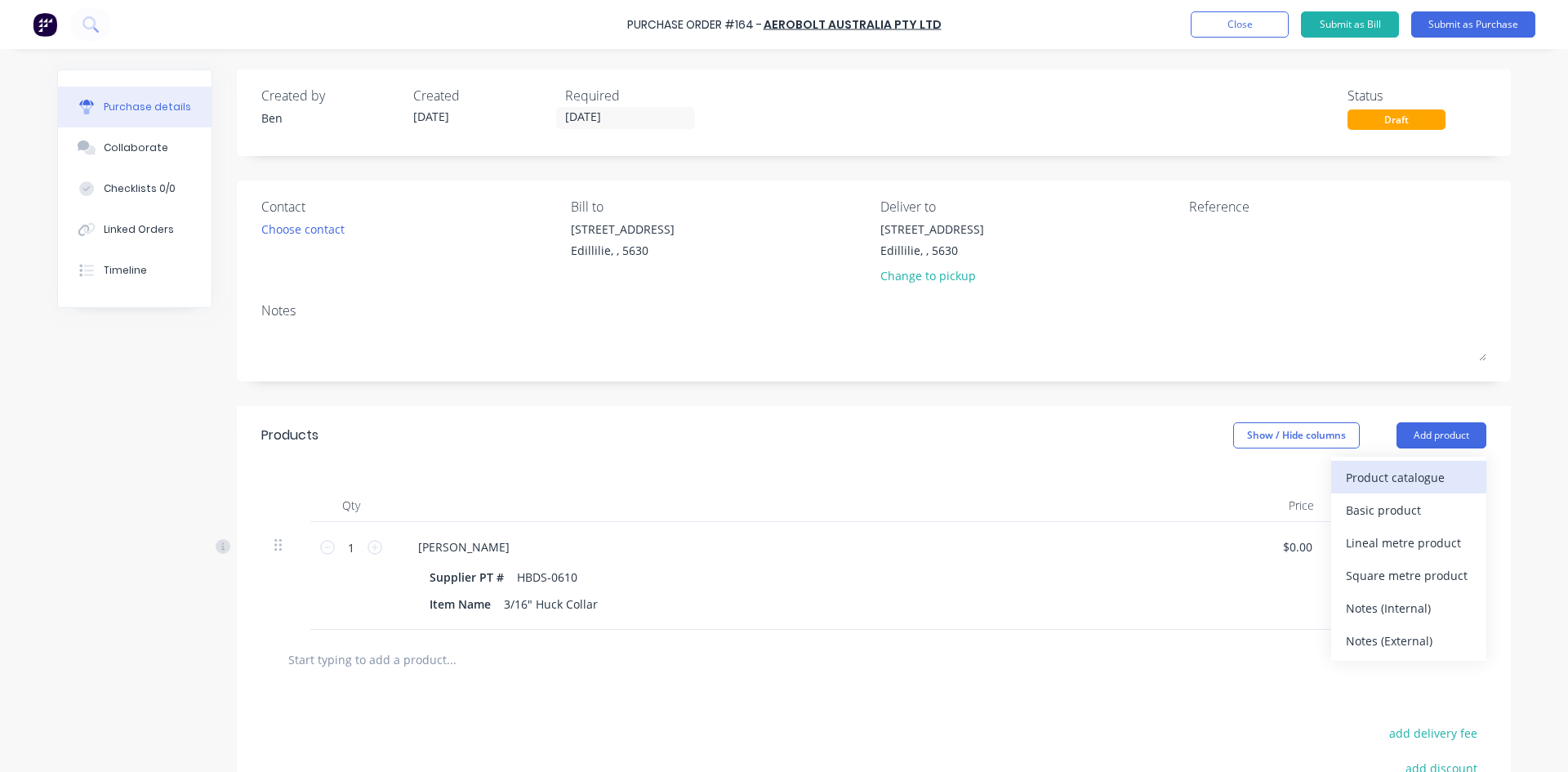
click at [1381, 474] on div "Product catalogue" at bounding box center [1409, 477] width 126 height 24
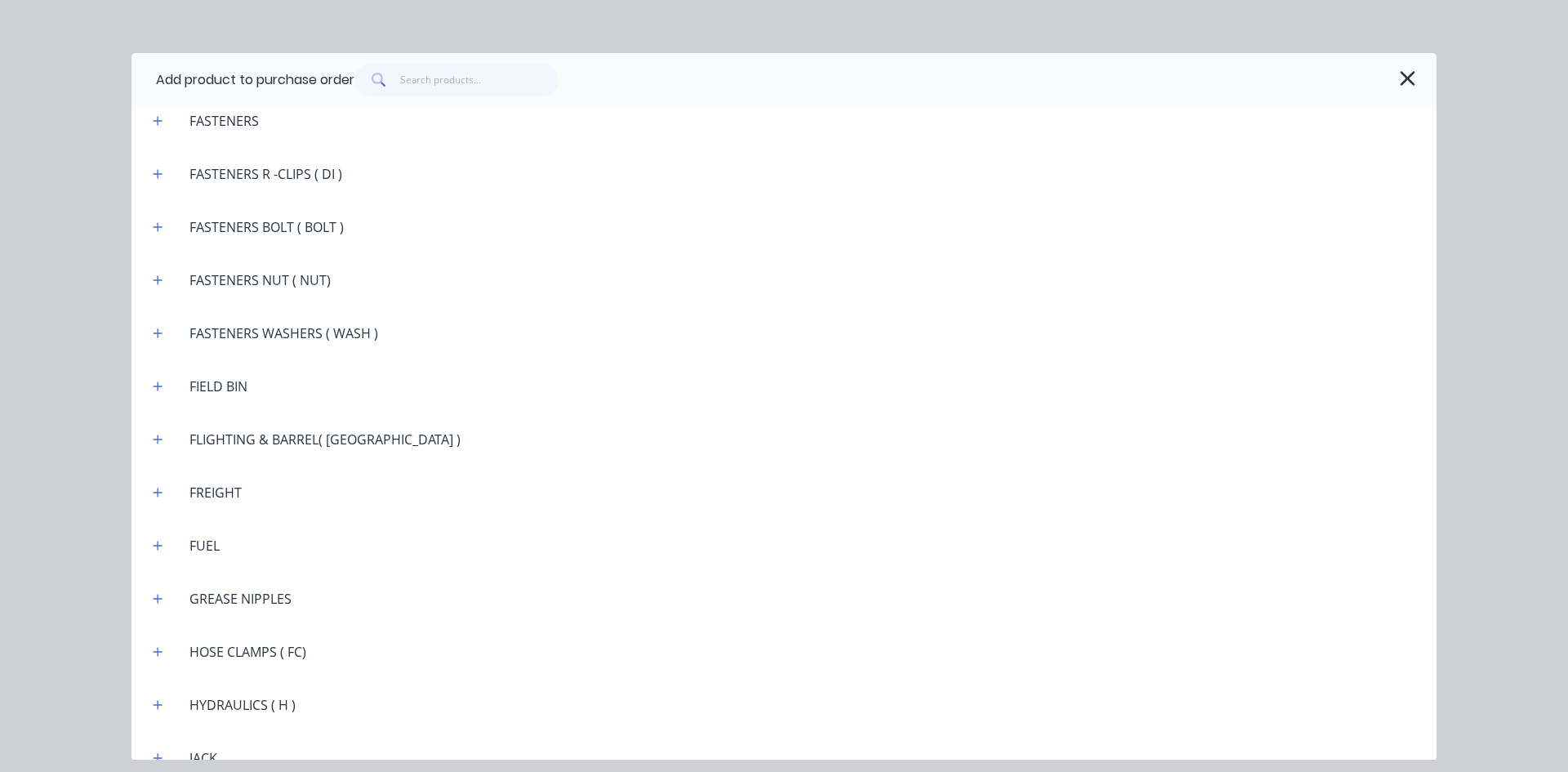
scroll to position [1471, 0]
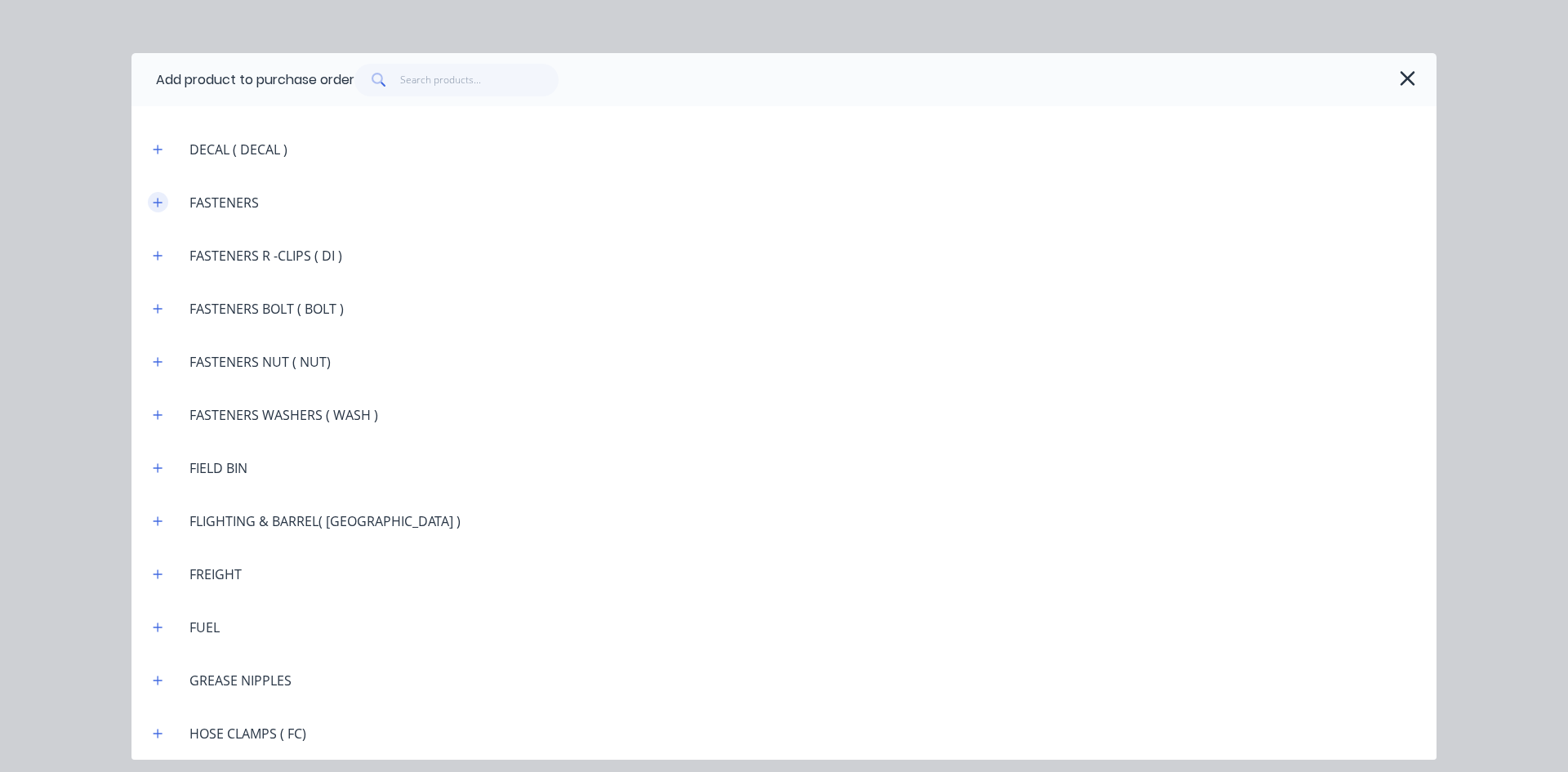
click at [159, 205] on icon "button" at bounding box center [157, 202] width 10 height 11
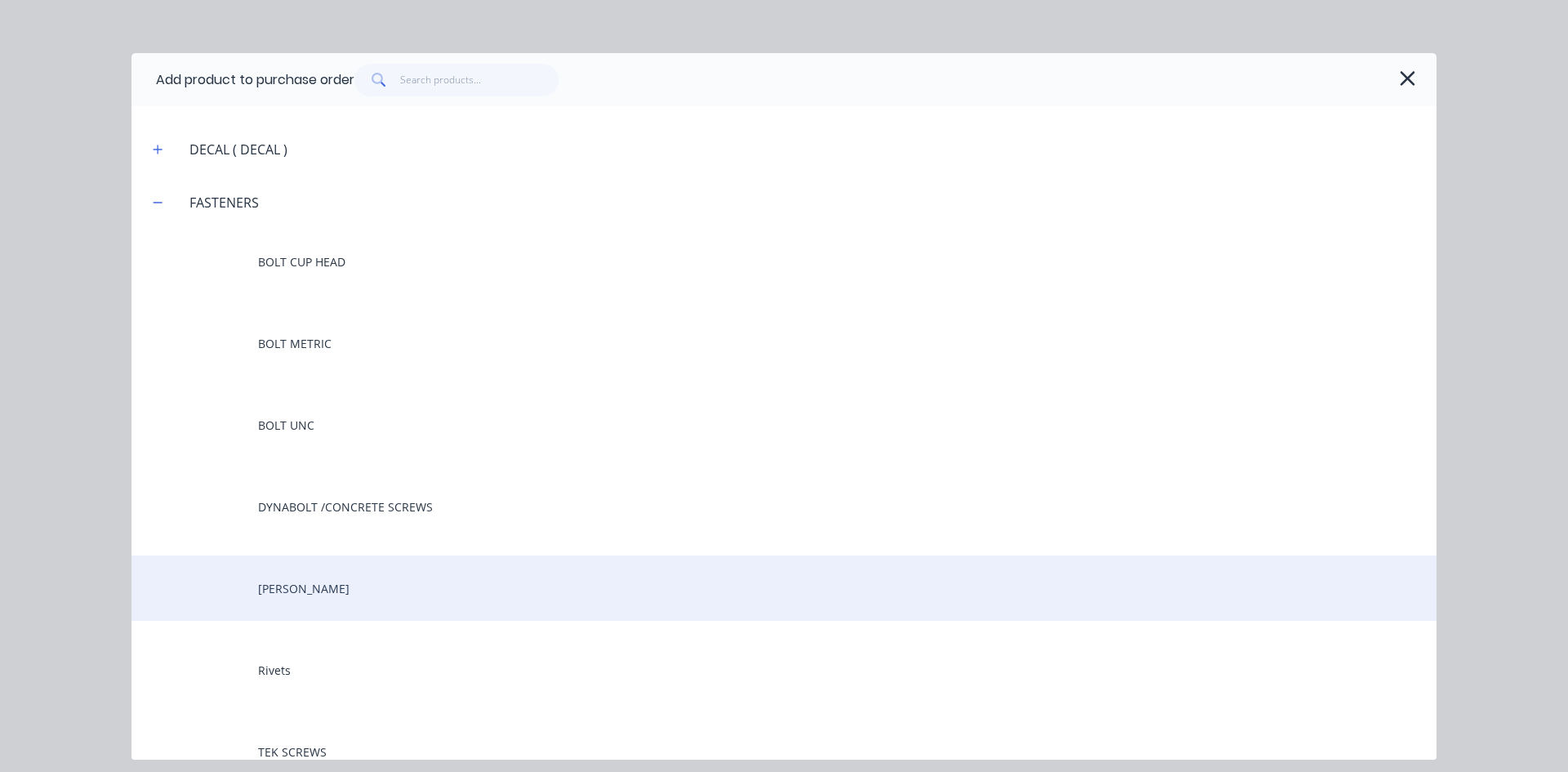
click at [279, 589] on div "[PERSON_NAME]" at bounding box center [784, 588] width 1305 height 66
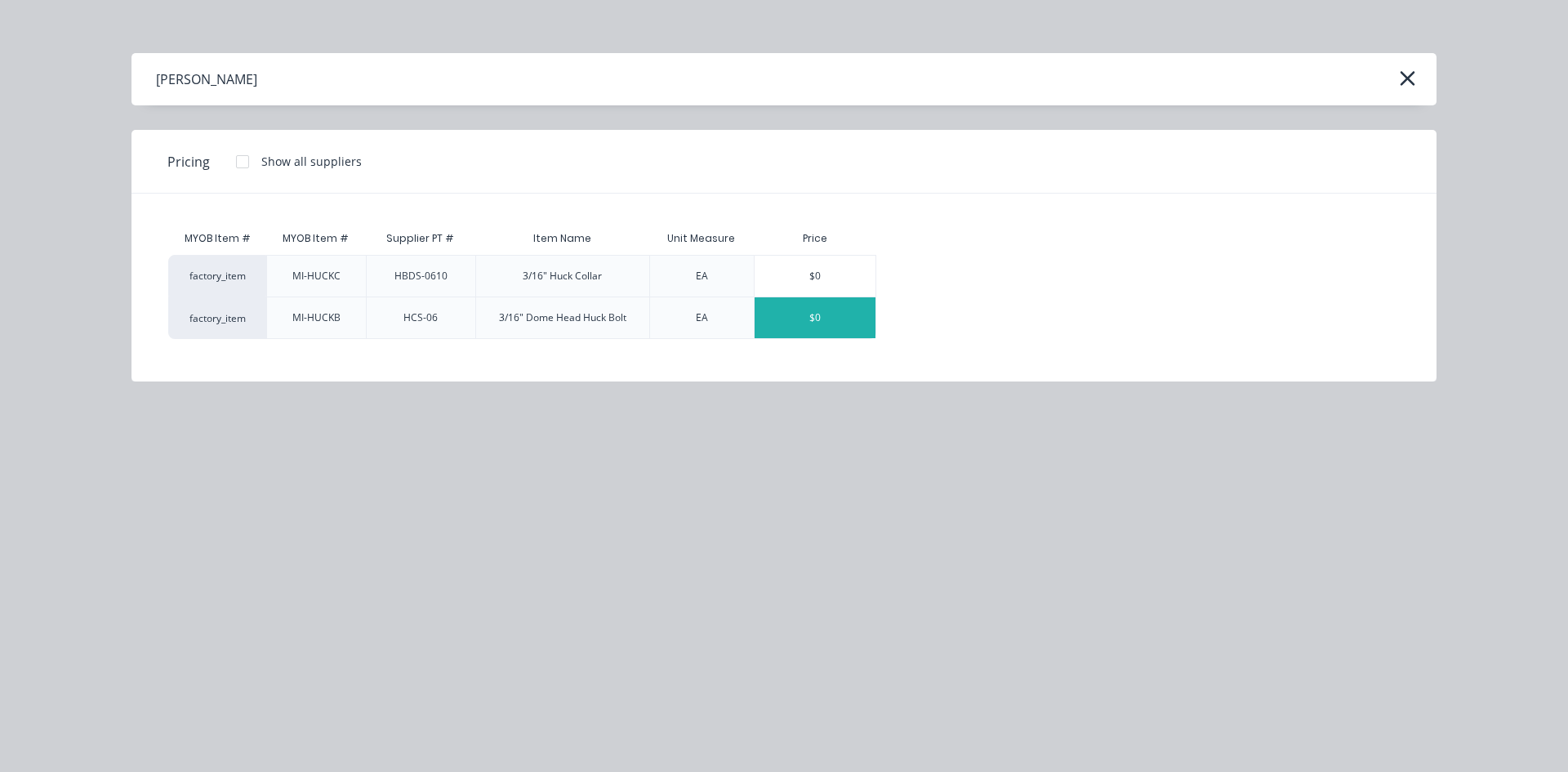
click at [797, 318] on div "$0" at bounding box center [815, 318] width 121 height 41
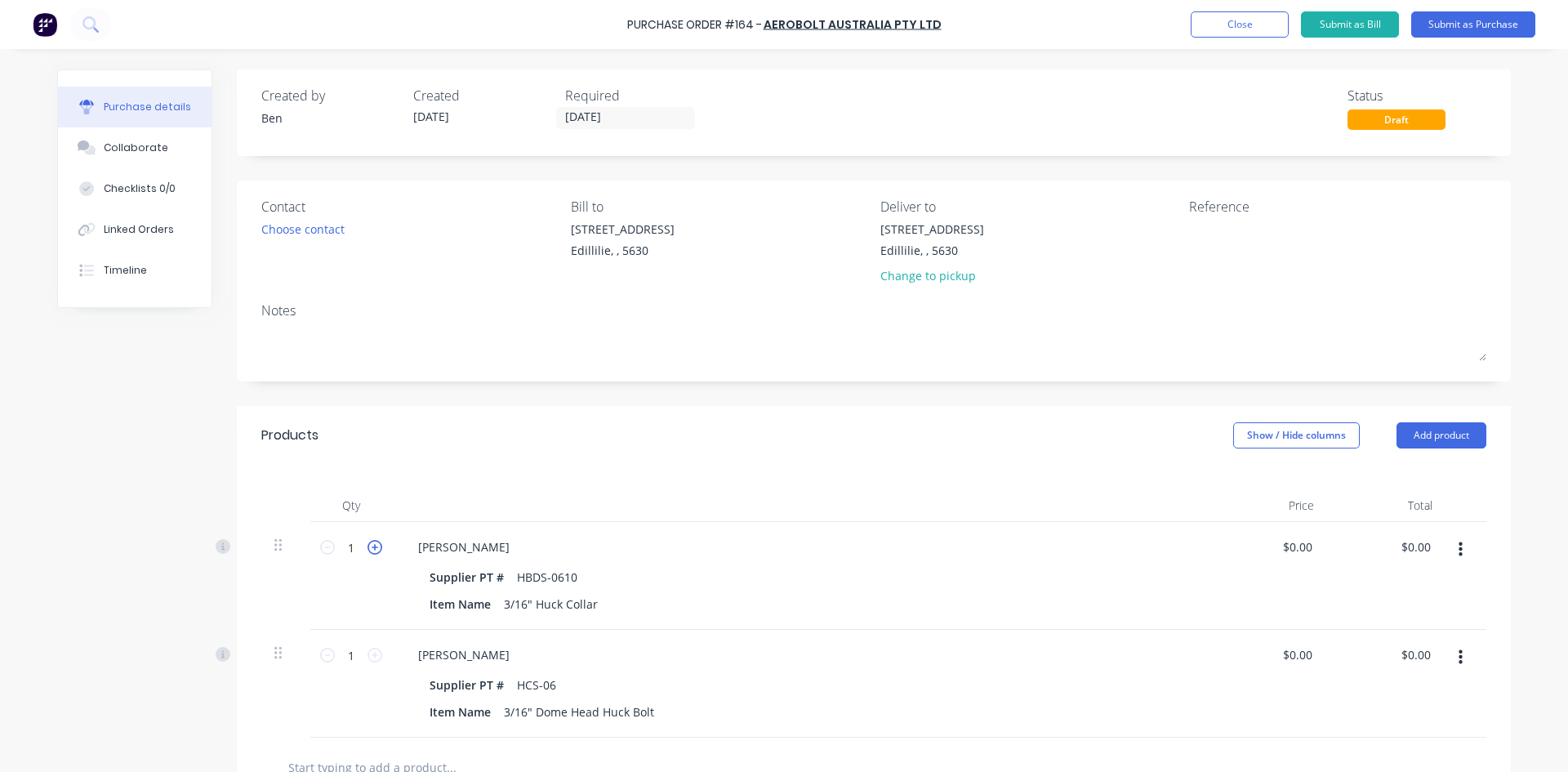
click at [368, 546] on icon at bounding box center [375, 547] width 15 height 15
drag, startPoint x: 357, startPoint y: 550, endPoint x: 319, endPoint y: 553, distance: 38.1
click at [324, 553] on div "2 2" at bounding box center [351, 547] width 56 height 25
type input "6000"
click at [346, 655] on input "1" at bounding box center [351, 656] width 33 height 25
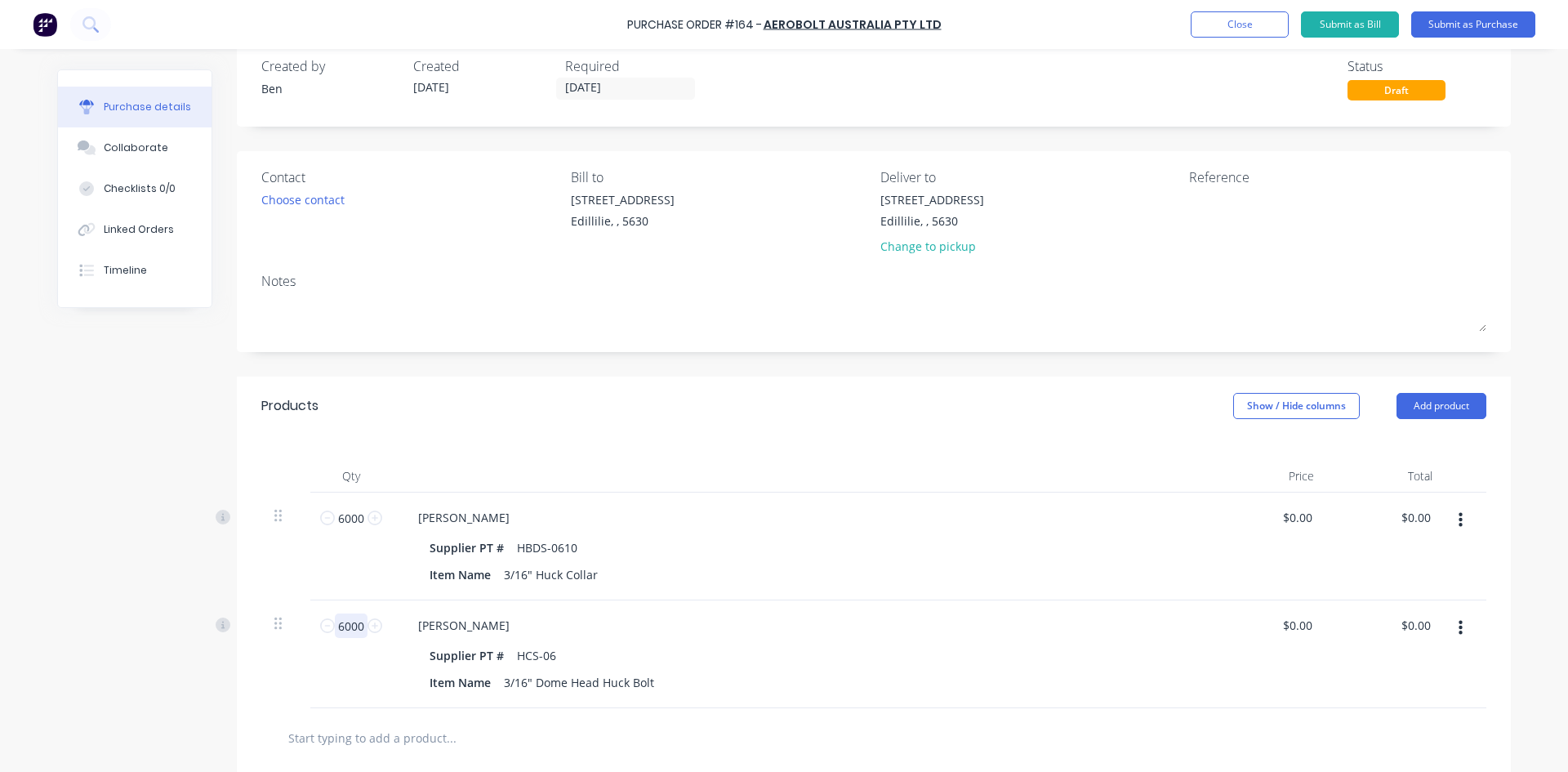
scroll to position [0, 0]
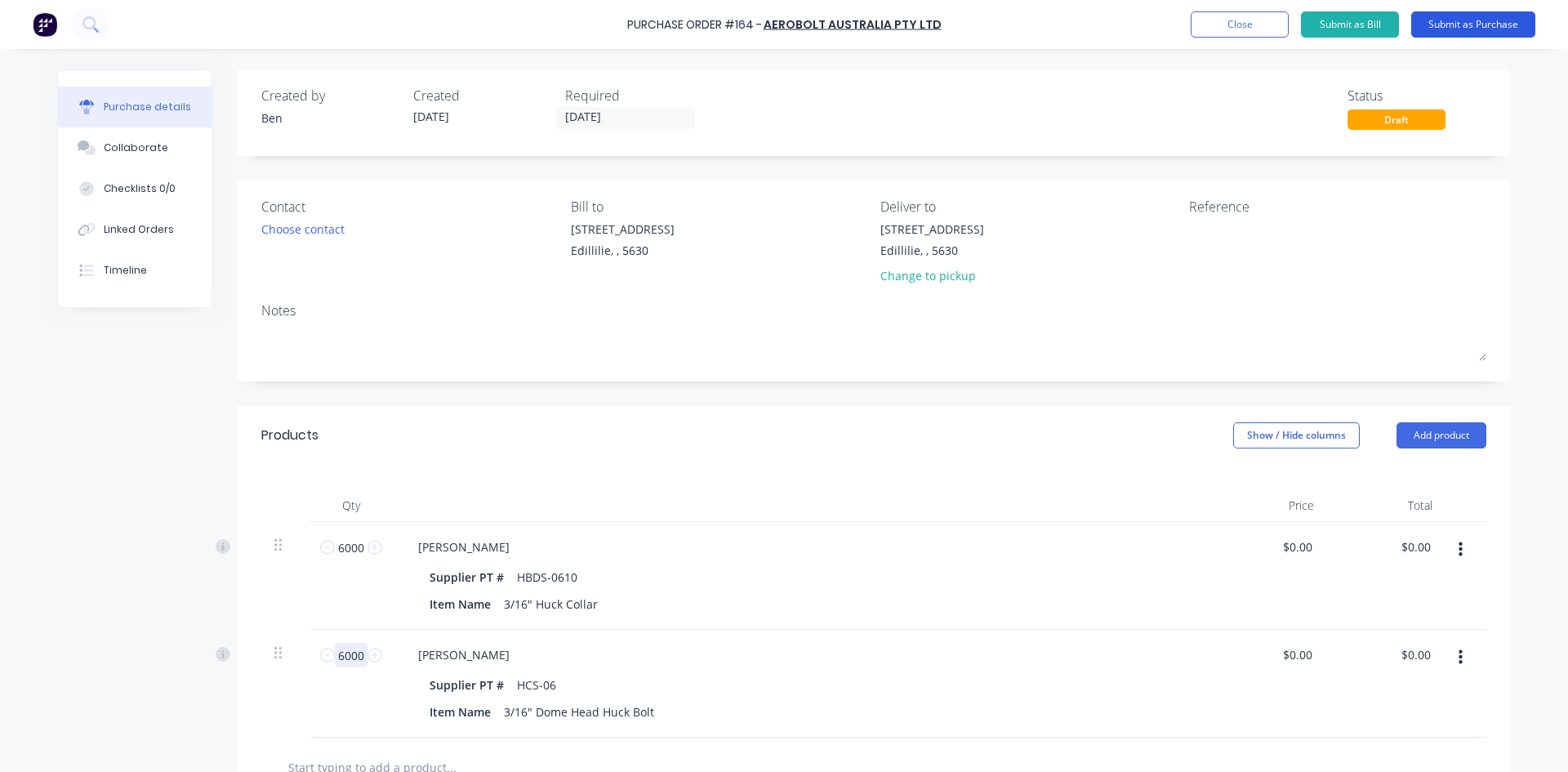
type input "6000"
click at [1465, 27] on button "Submit as Purchase" at bounding box center [1474, 25] width 125 height 26
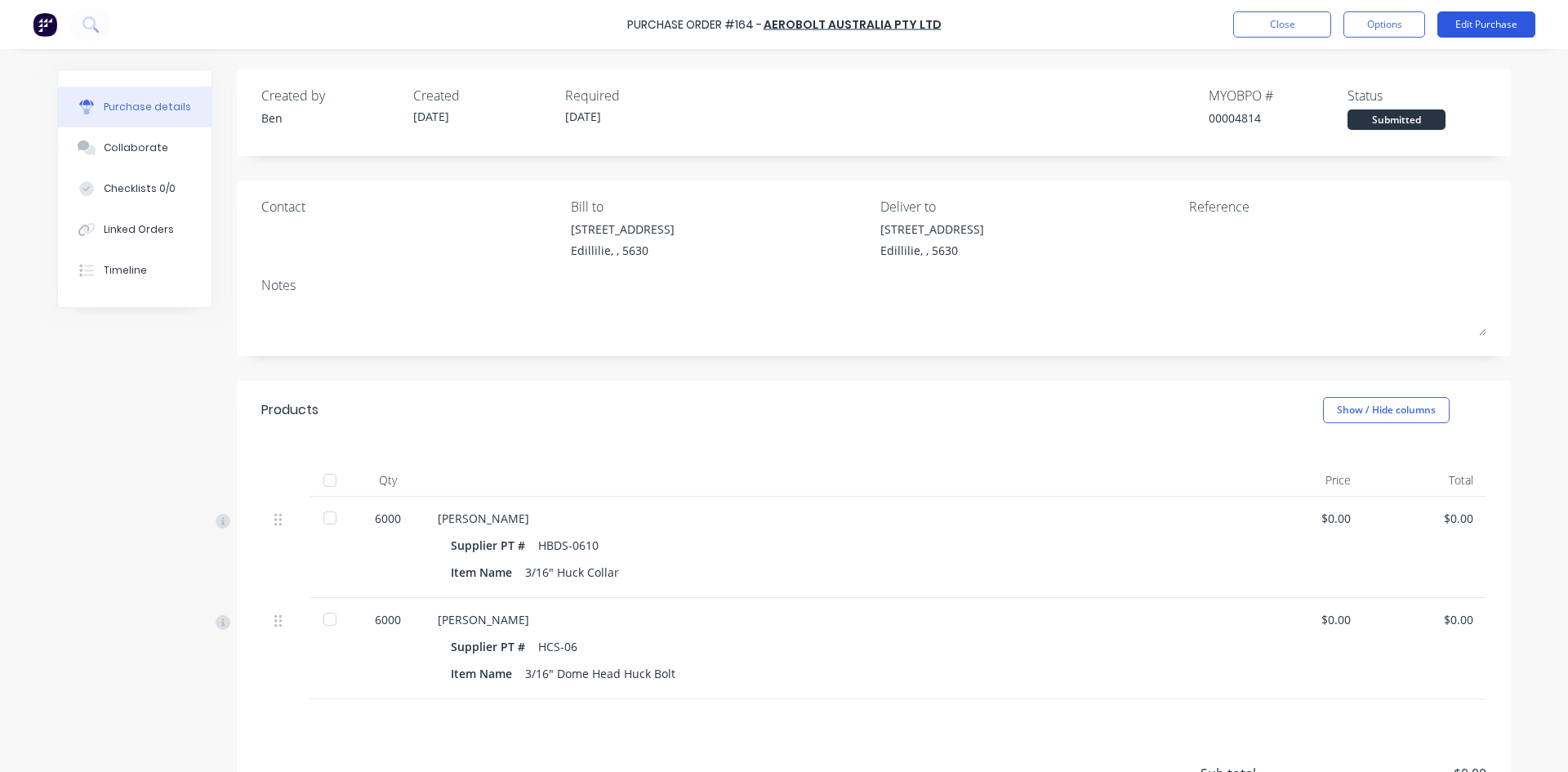
click at [1477, 27] on button "Edit Purchase" at bounding box center [1487, 25] width 98 height 26
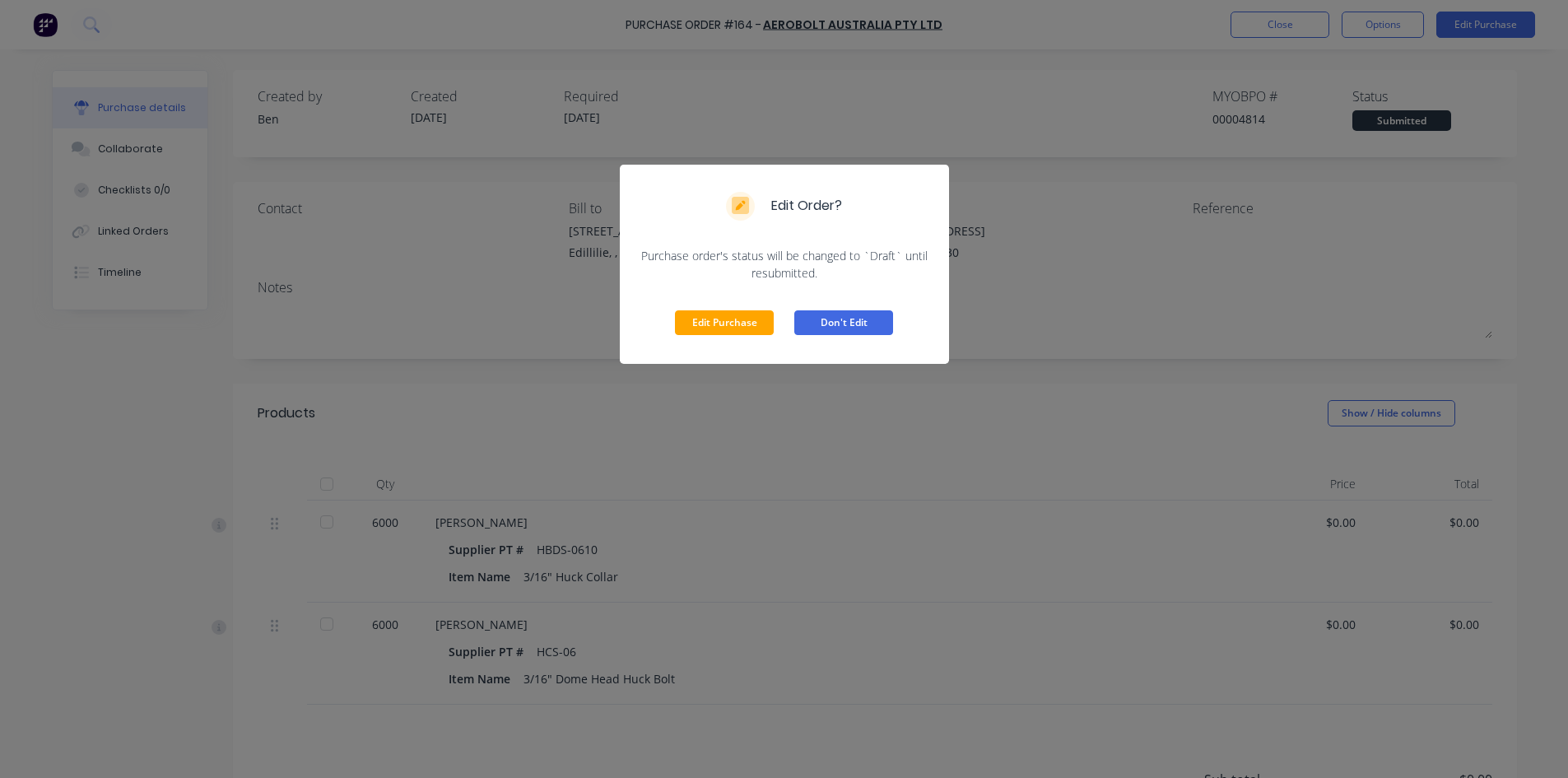
click at [829, 317] on button "Don't Edit" at bounding box center [844, 323] width 99 height 25
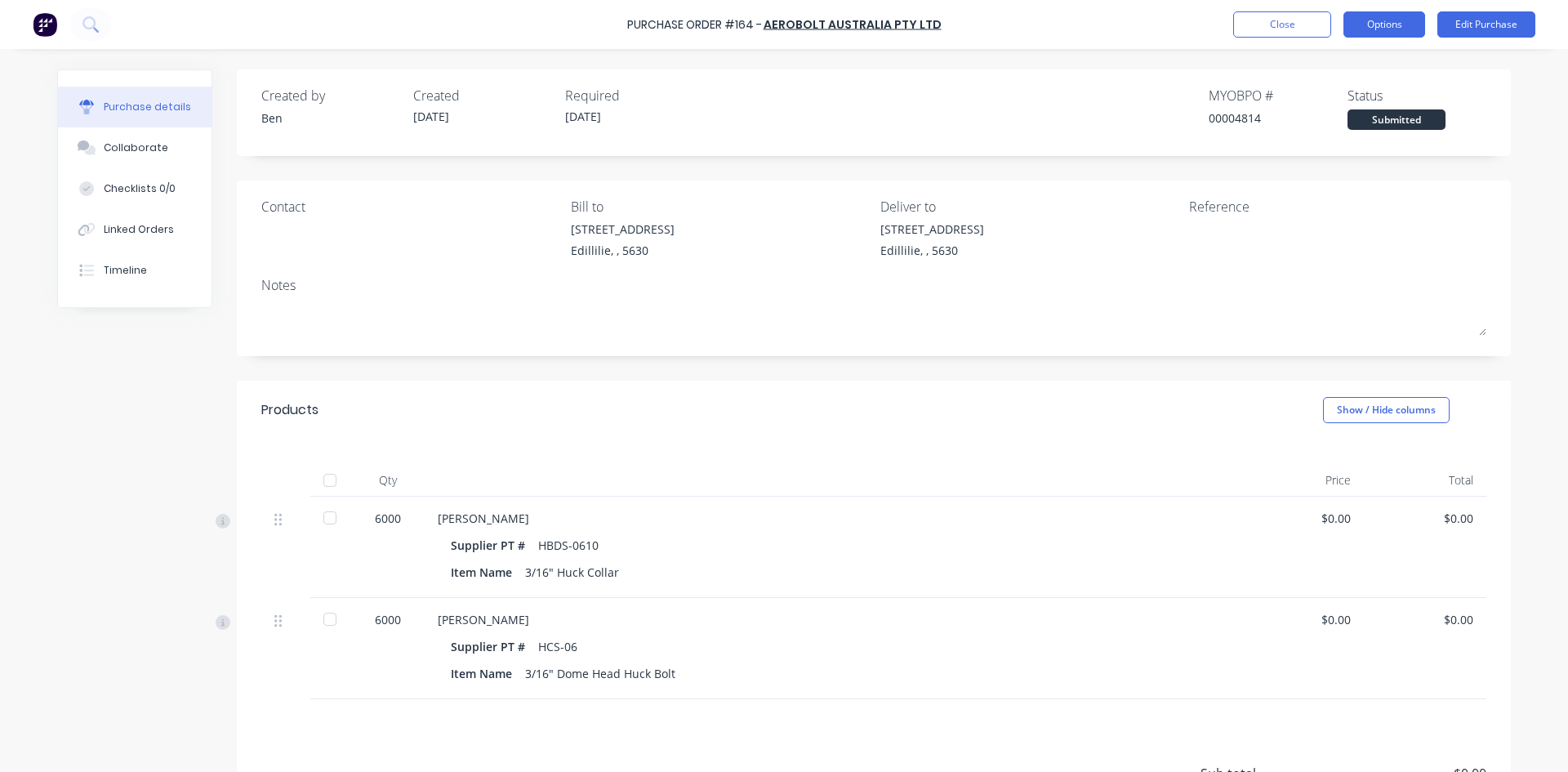
click at [1400, 33] on button "Options" at bounding box center [1384, 25] width 82 height 26
click at [1209, 271] on div "Contact Bill to [STREET_ADDRESS] Deliver to [STREET_ADDRESS] Reference Notes" at bounding box center [873, 268] width 1274 height 175
click at [1407, 29] on button "Options" at bounding box center [1384, 25] width 82 height 26
drag, startPoint x: 1471, startPoint y: 107, endPoint x: 1485, endPoint y: 84, distance: 26.9
click at [1473, 104] on div "Status Submitted" at bounding box center [1416, 108] width 138 height 44
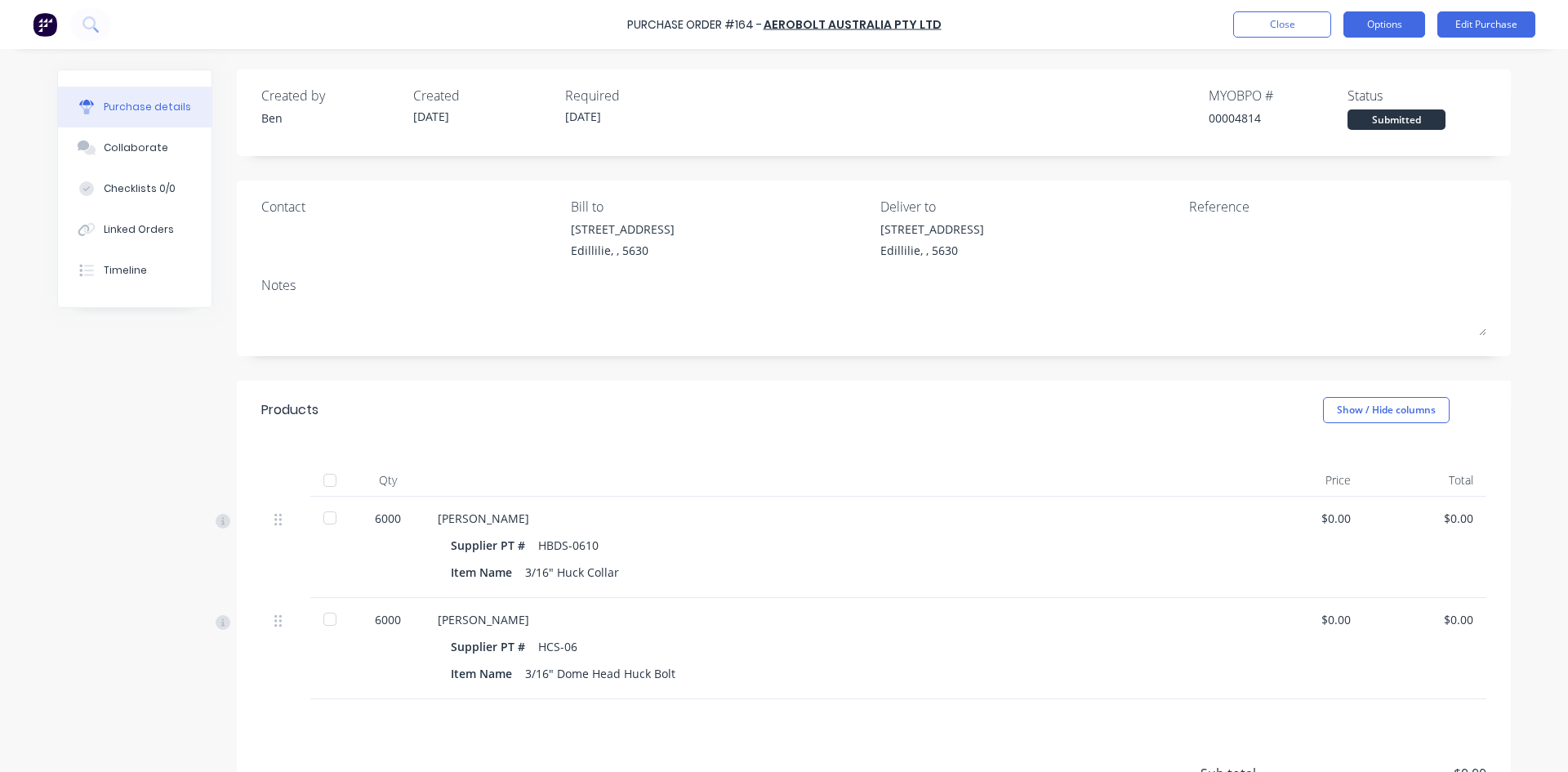
click at [1403, 33] on button "Options" at bounding box center [1384, 25] width 82 height 26
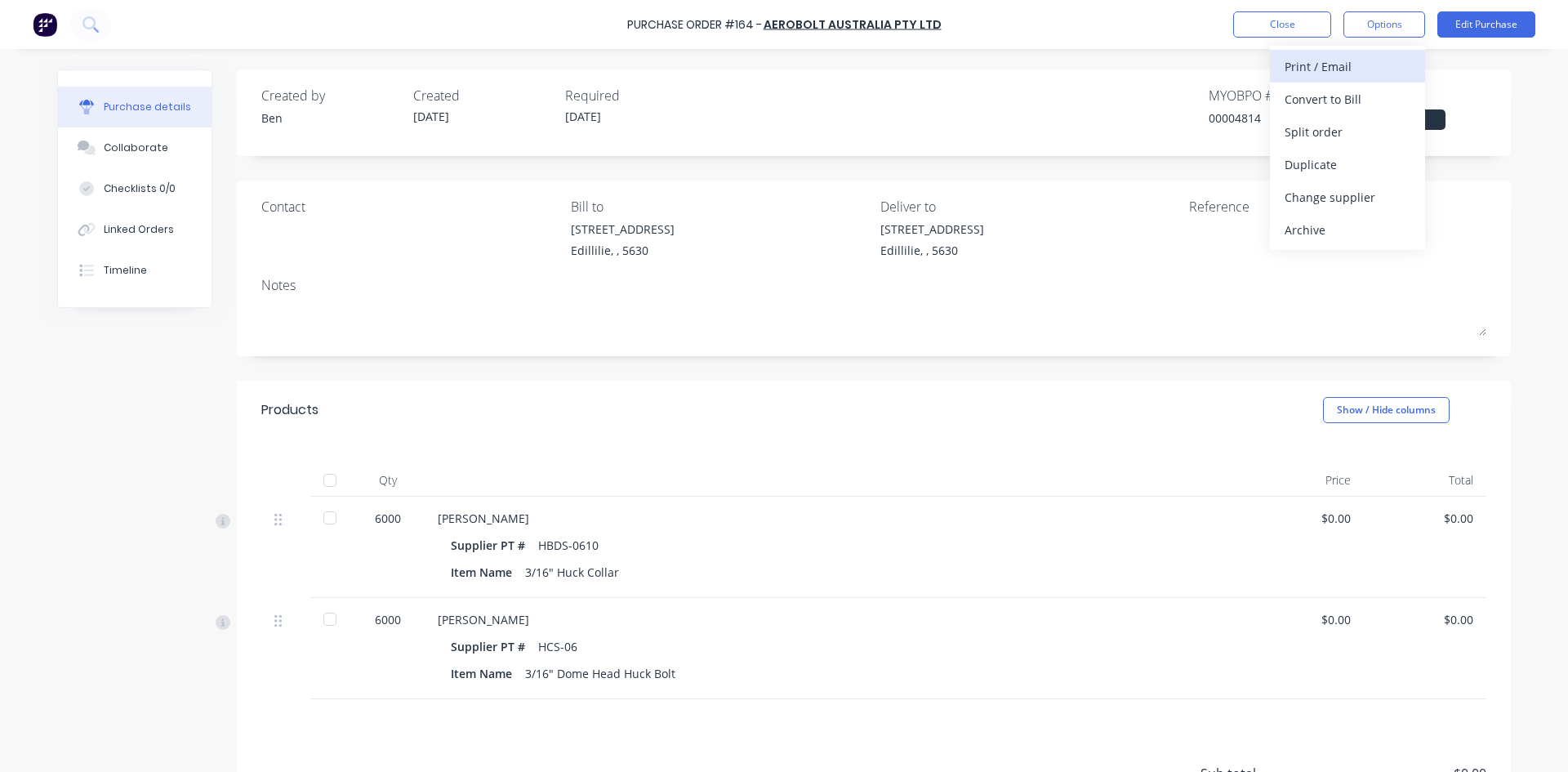
click at [1306, 64] on div "Print / Email" at bounding box center [1348, 66] width 126 height 24
click at [1322, 135] on div "Without pricing" at bounding box center [1348, 132] width 126 height 24
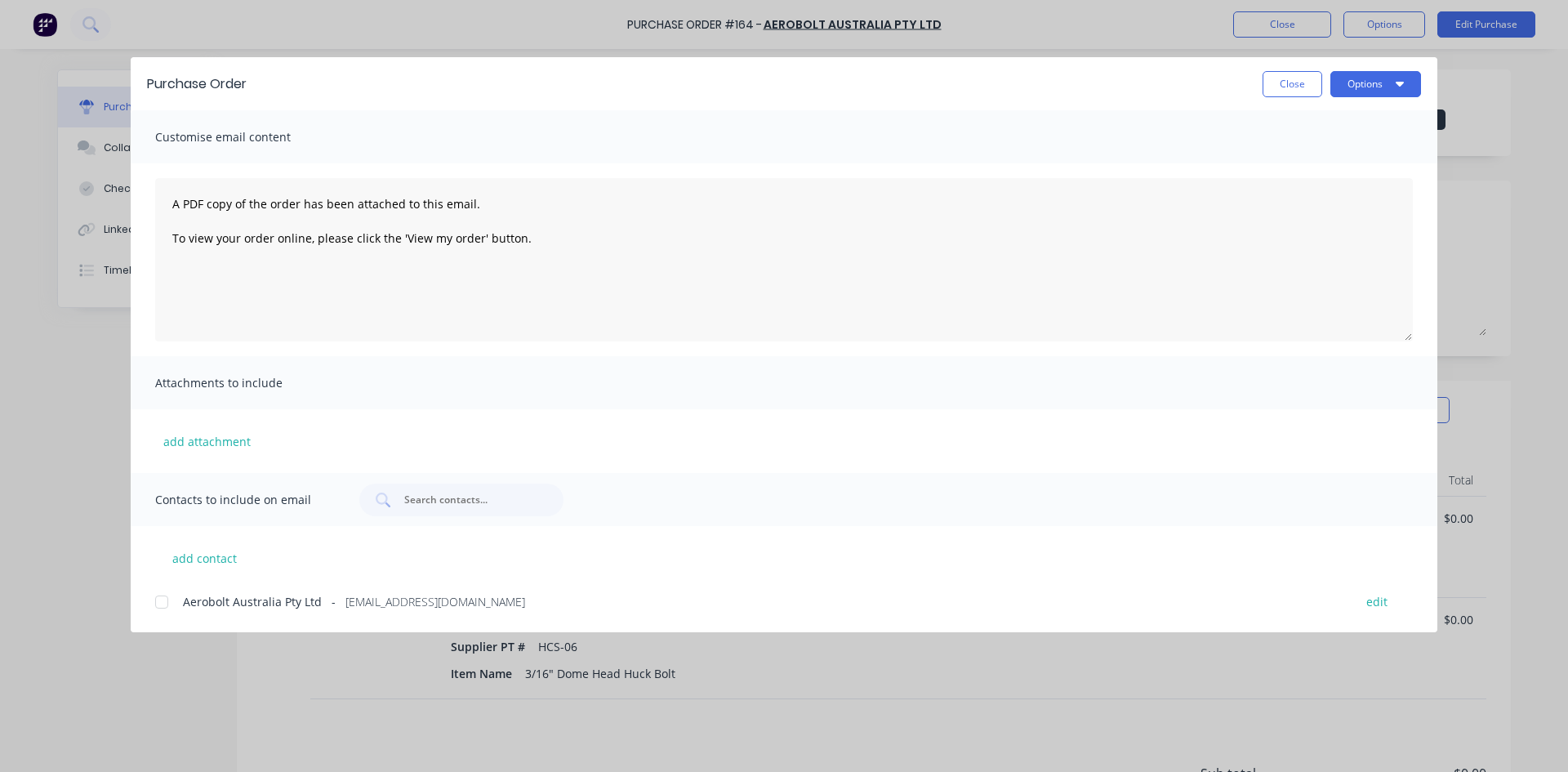
click at [164, 602] on div at bounding box center [161, 602] width 33 height 33
click at [1366, 83] on button "Options" at bounding box center [1375, 84] width 91 height 26
click at [1305, 192] on div "Email" at bounding box center [1344, 190] width 126 height 24
click at [1295, 87] on button "Close" at bounding box center [1292, 84] width 60 height 26
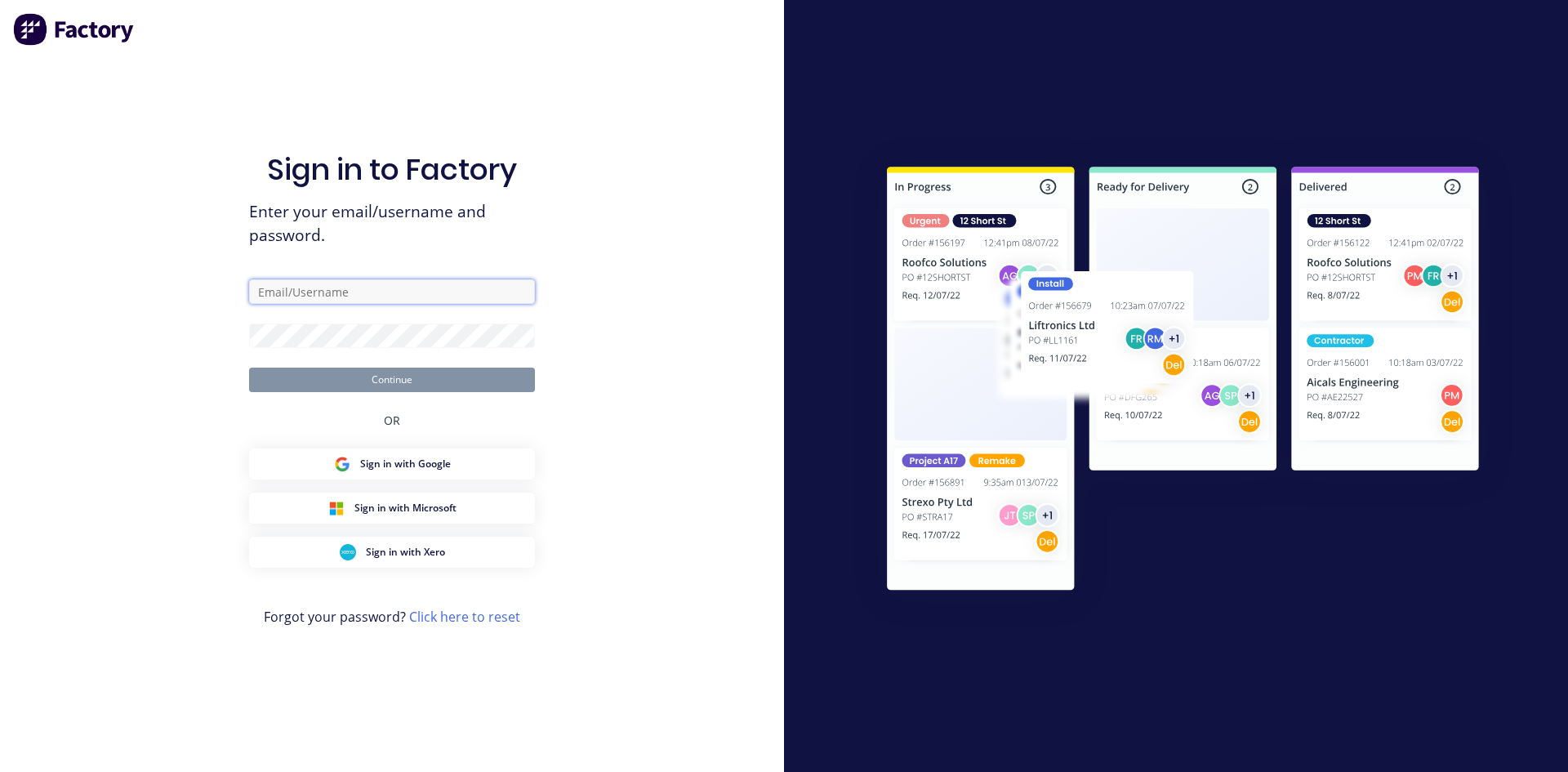
type input "[EMAIL_ADDRESS][PERSON_NAME][DOMAIN_NAME]"
click at [317, 372] on button "Continue" at bounding box center [392, 380] width 286 height 25
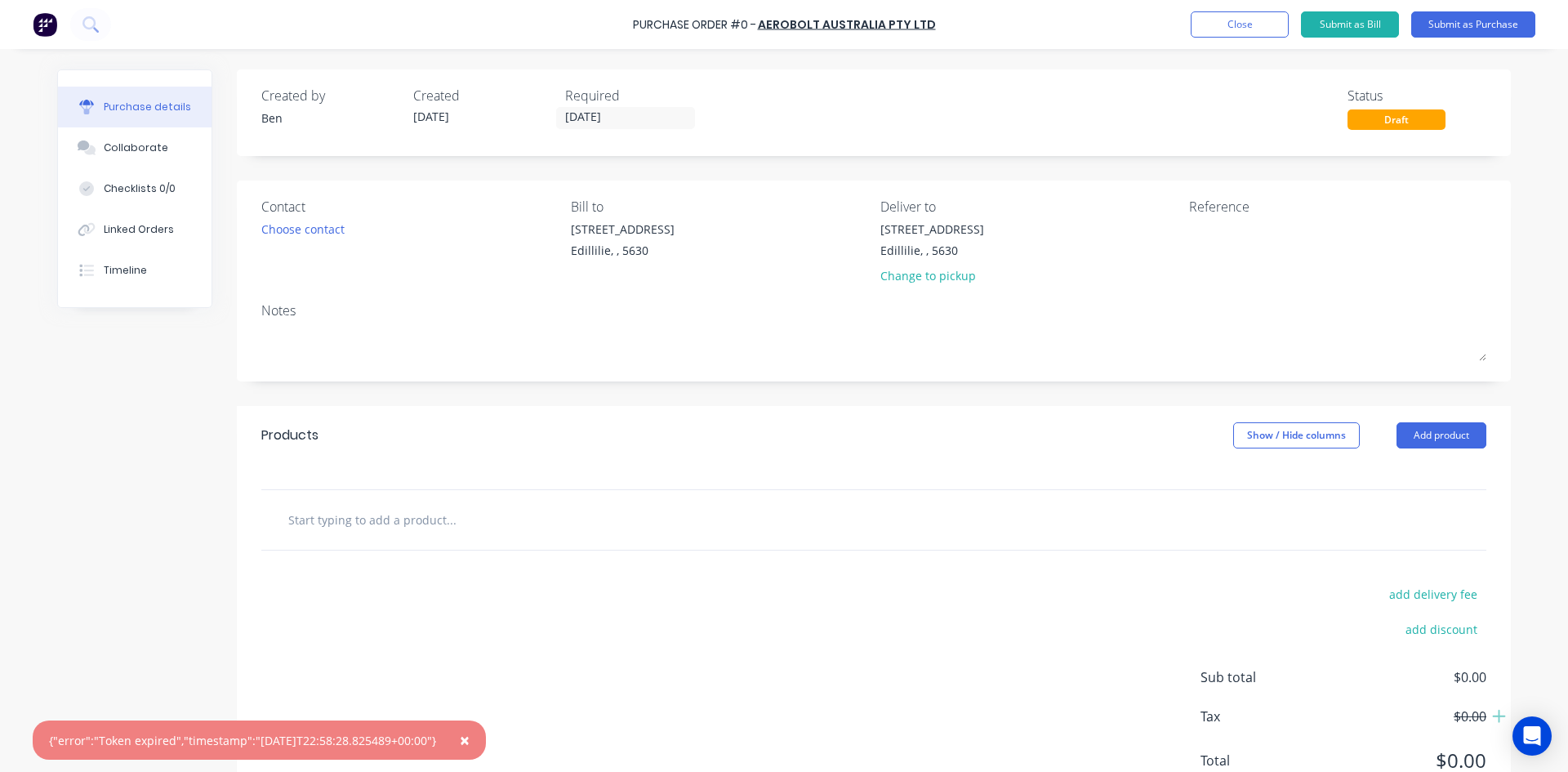
click at [469, 742] on span "×" at bounding box center [465, 740] width 10 height 23
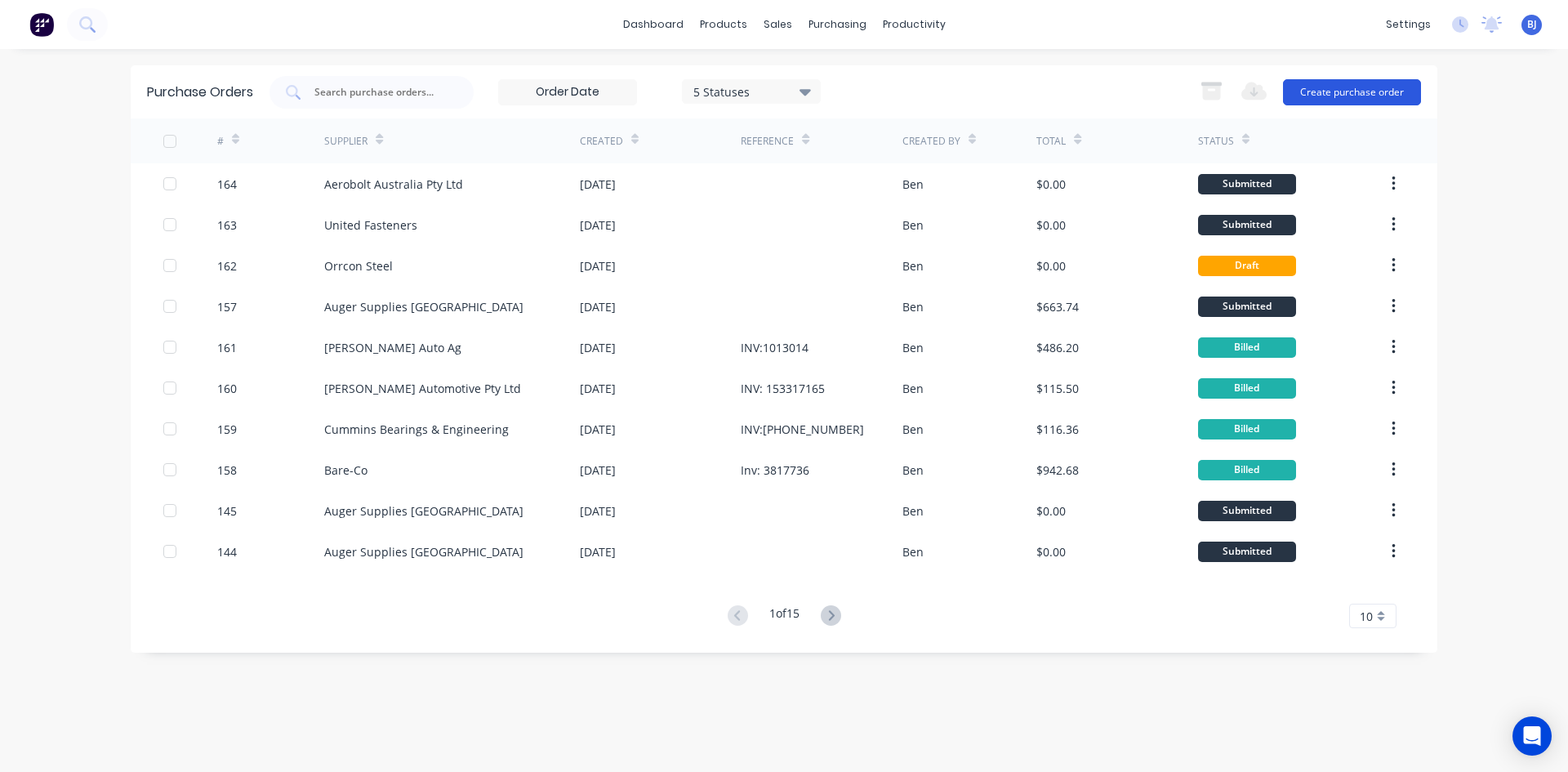
click at [1346, 93] on button "Create purchase order" at bounding box center [1352, 93] width 138 height 26
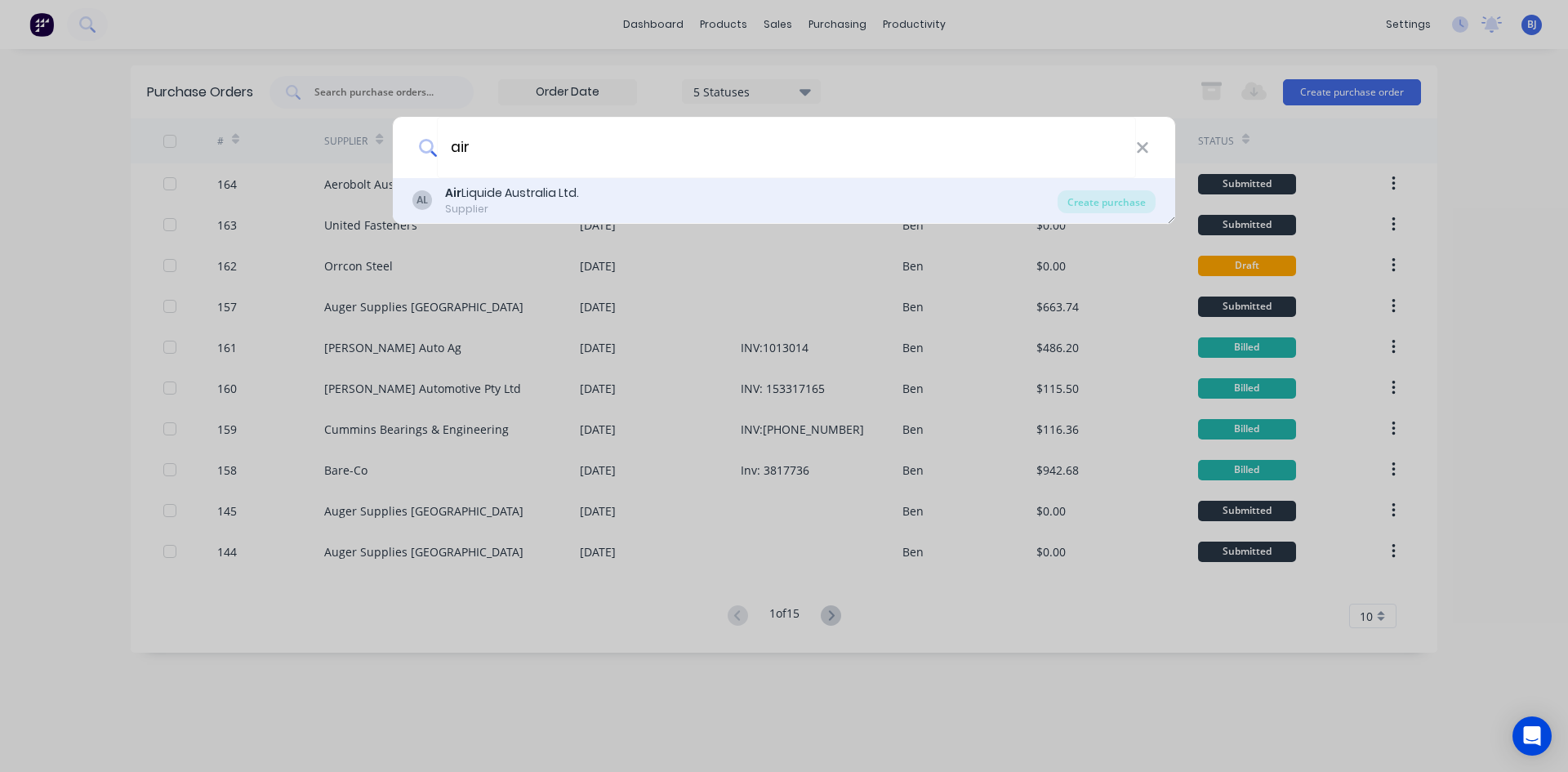
type input "air"
click at [510, 190] on div "Air Liquide Australia Ltd." at bounding box center [512, 193] width 134 height 17
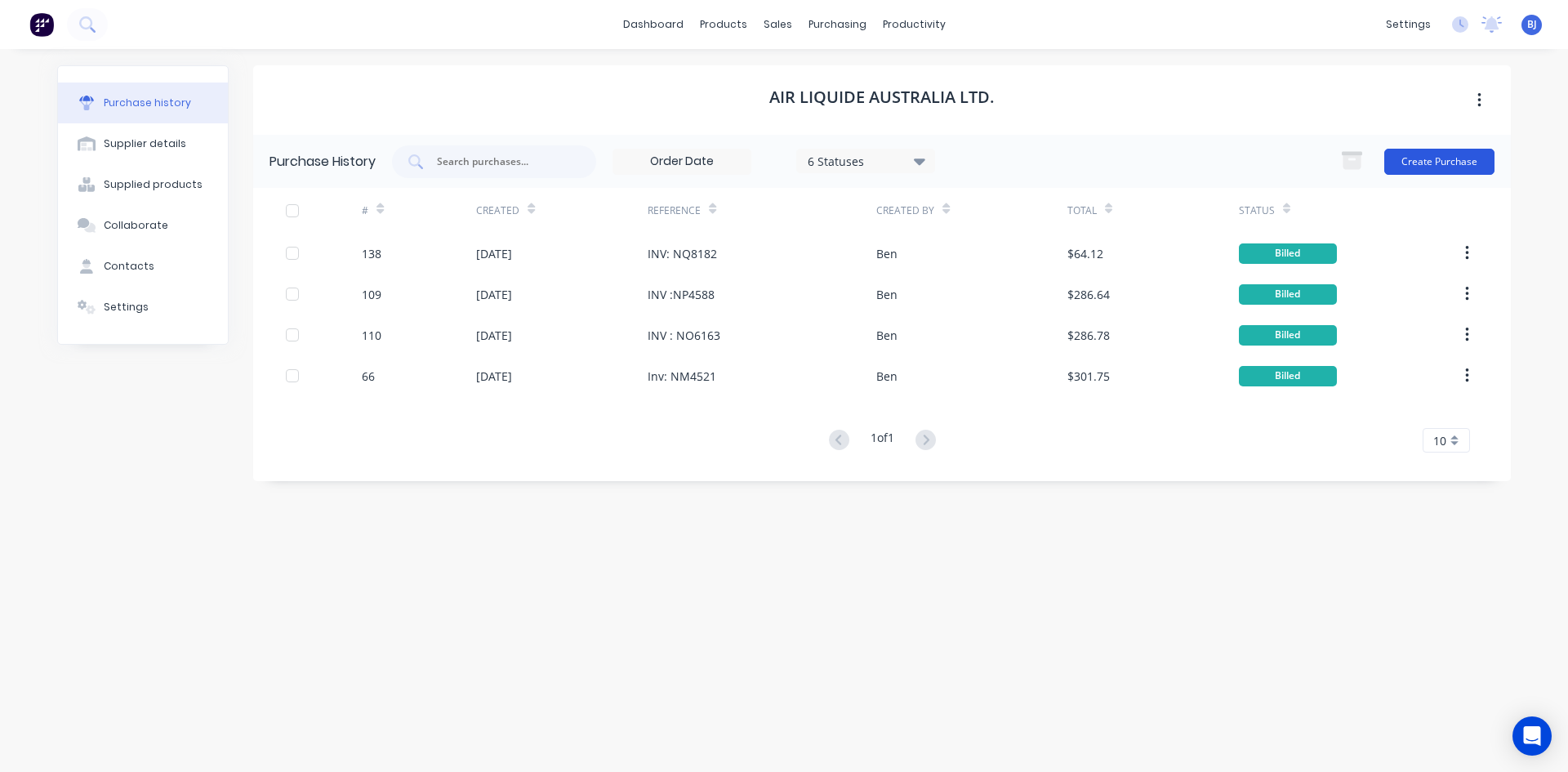
click at [1417, 159] on button "Create Purchase" at bounding box center [1439, 161] width 111 height 26
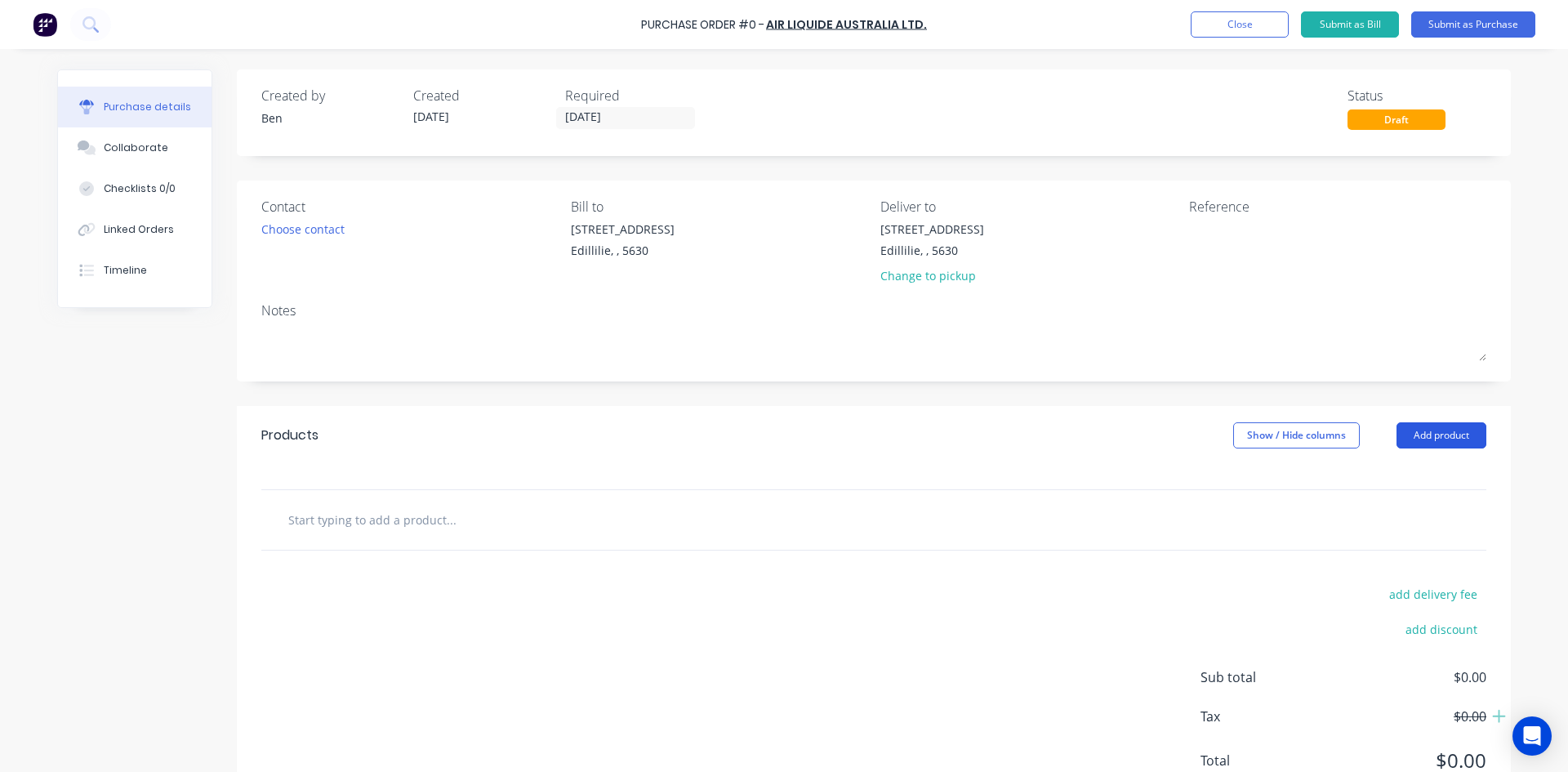
click at [1405, 430] on button "Add product" at bounding box center [1442, 435] width 90 height 26
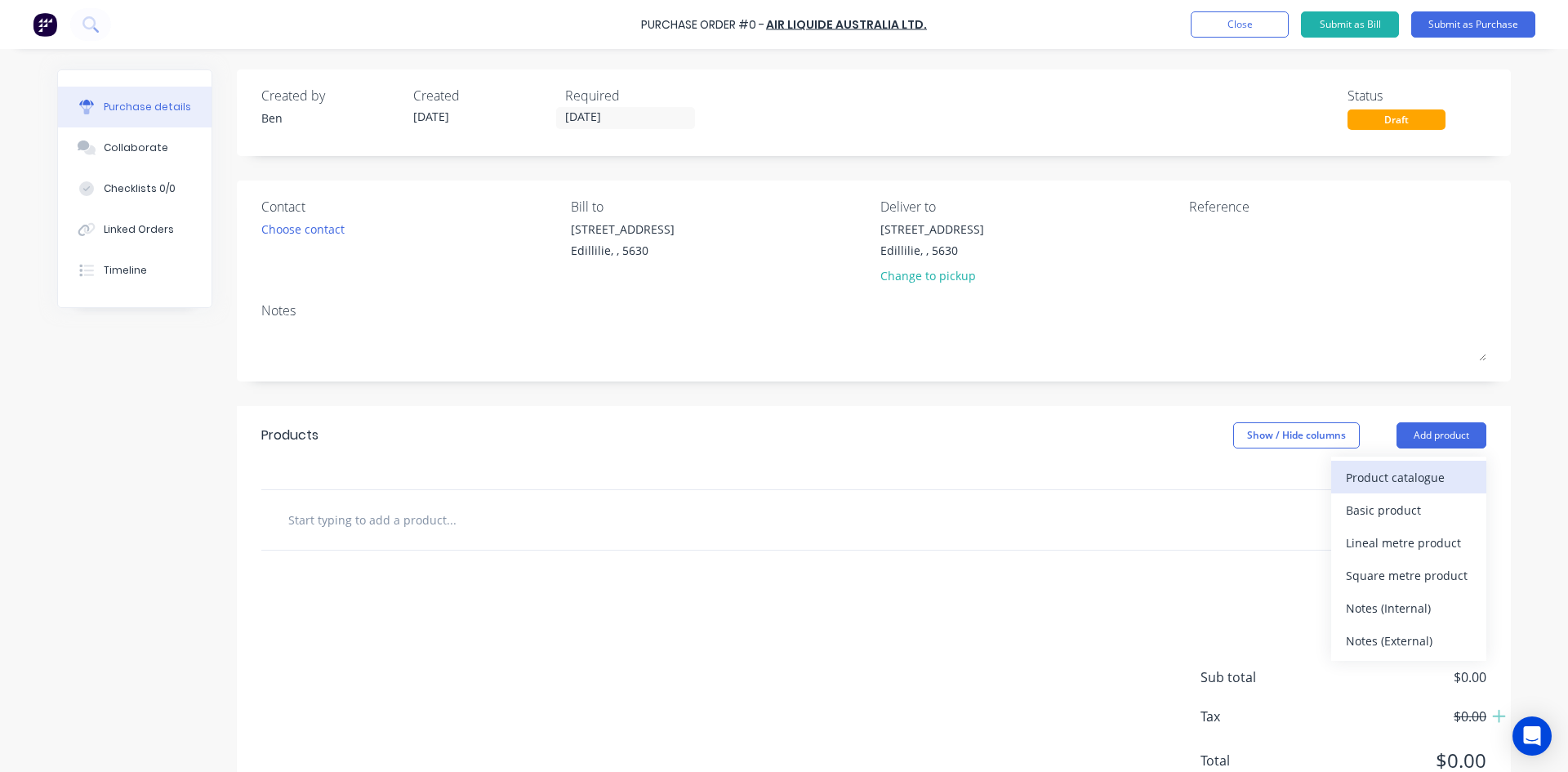
click at [1361, 478] on div "Product catalogue" at bounding box center [1409, 477] width 126 height 24
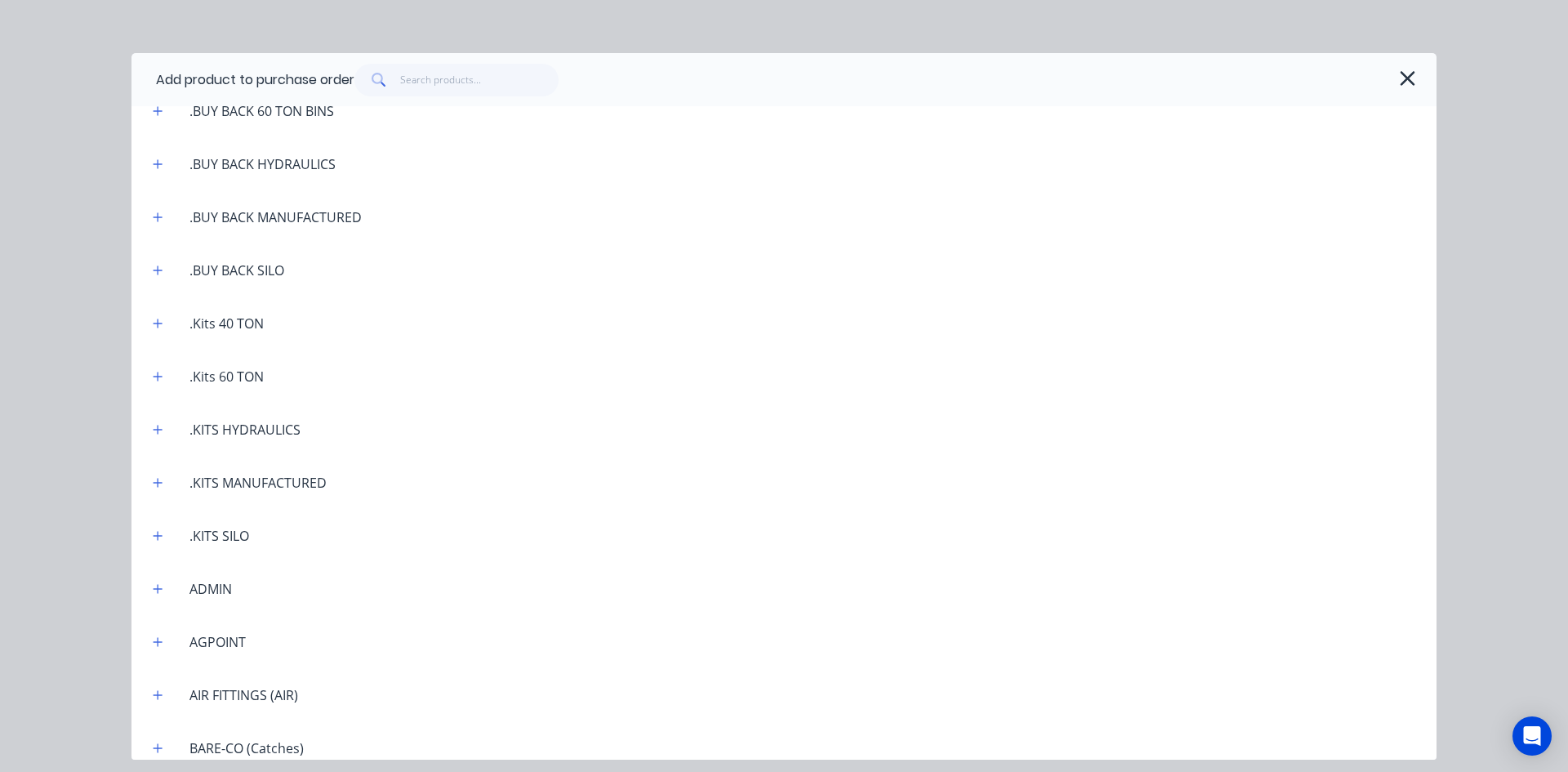
scroll to position [327, 0]
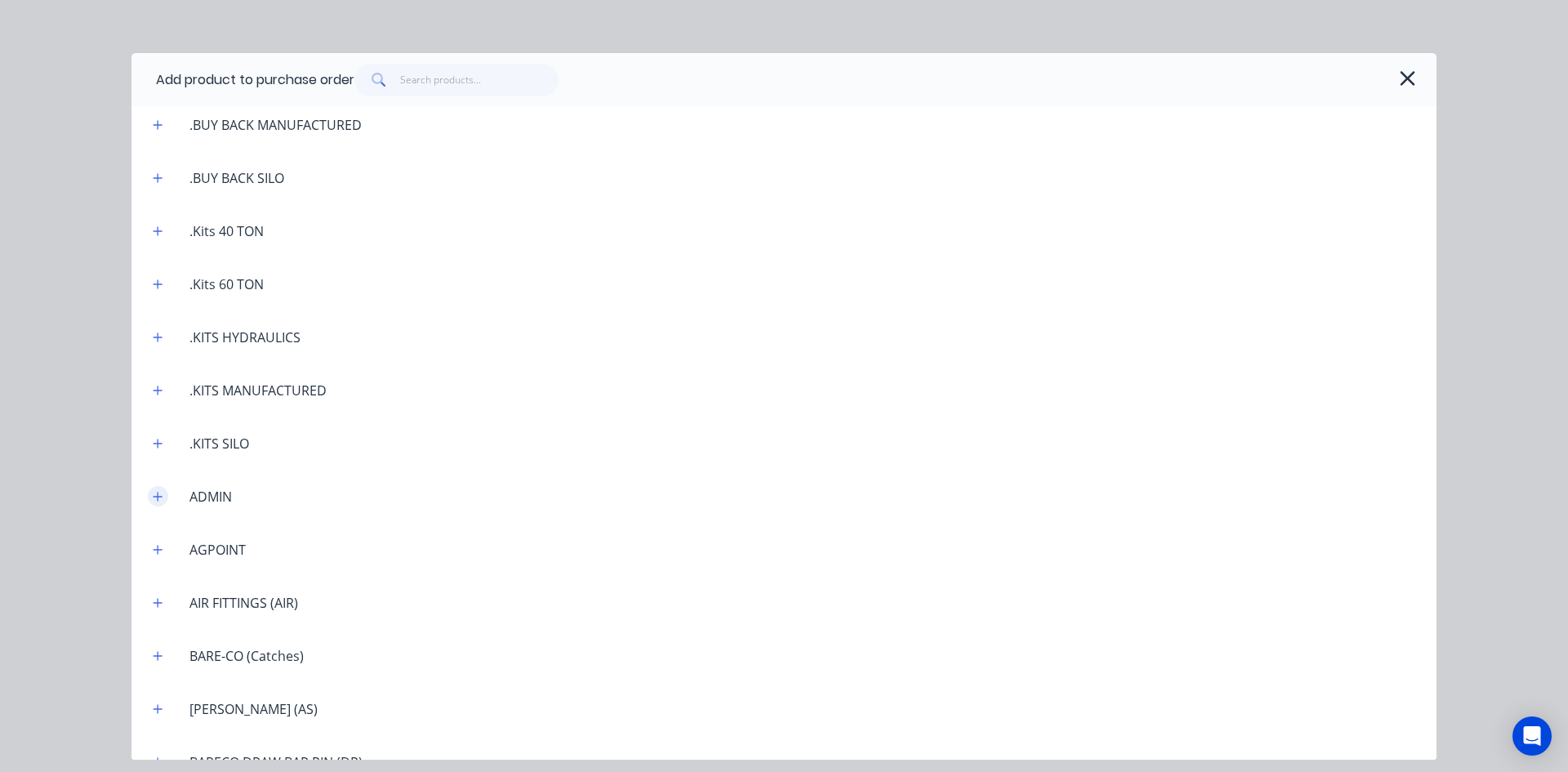
click at [156, 496] on icon "button" at bounding box center [157, 496] width 9 height 9
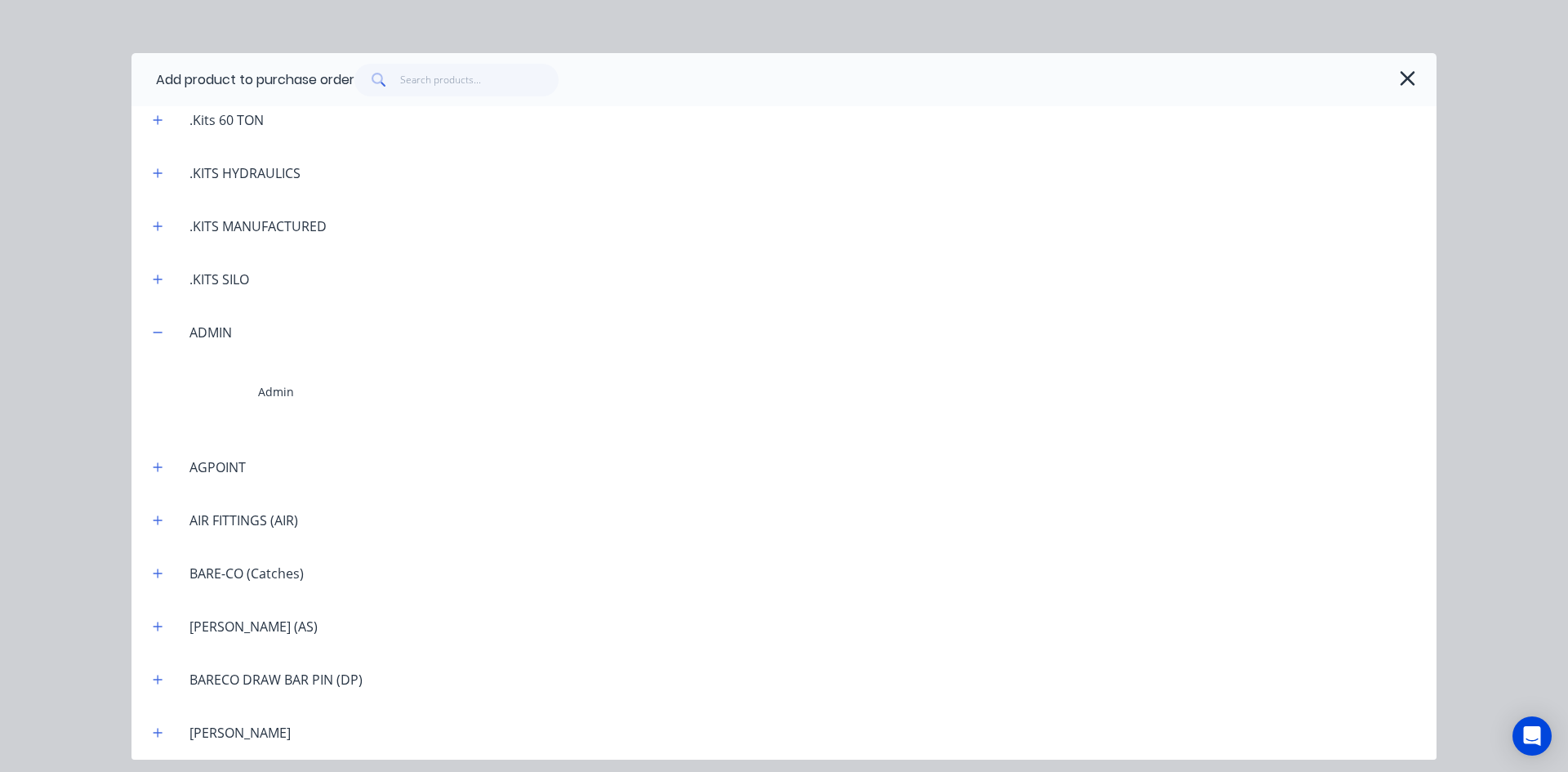
scroll to position [572, 0]
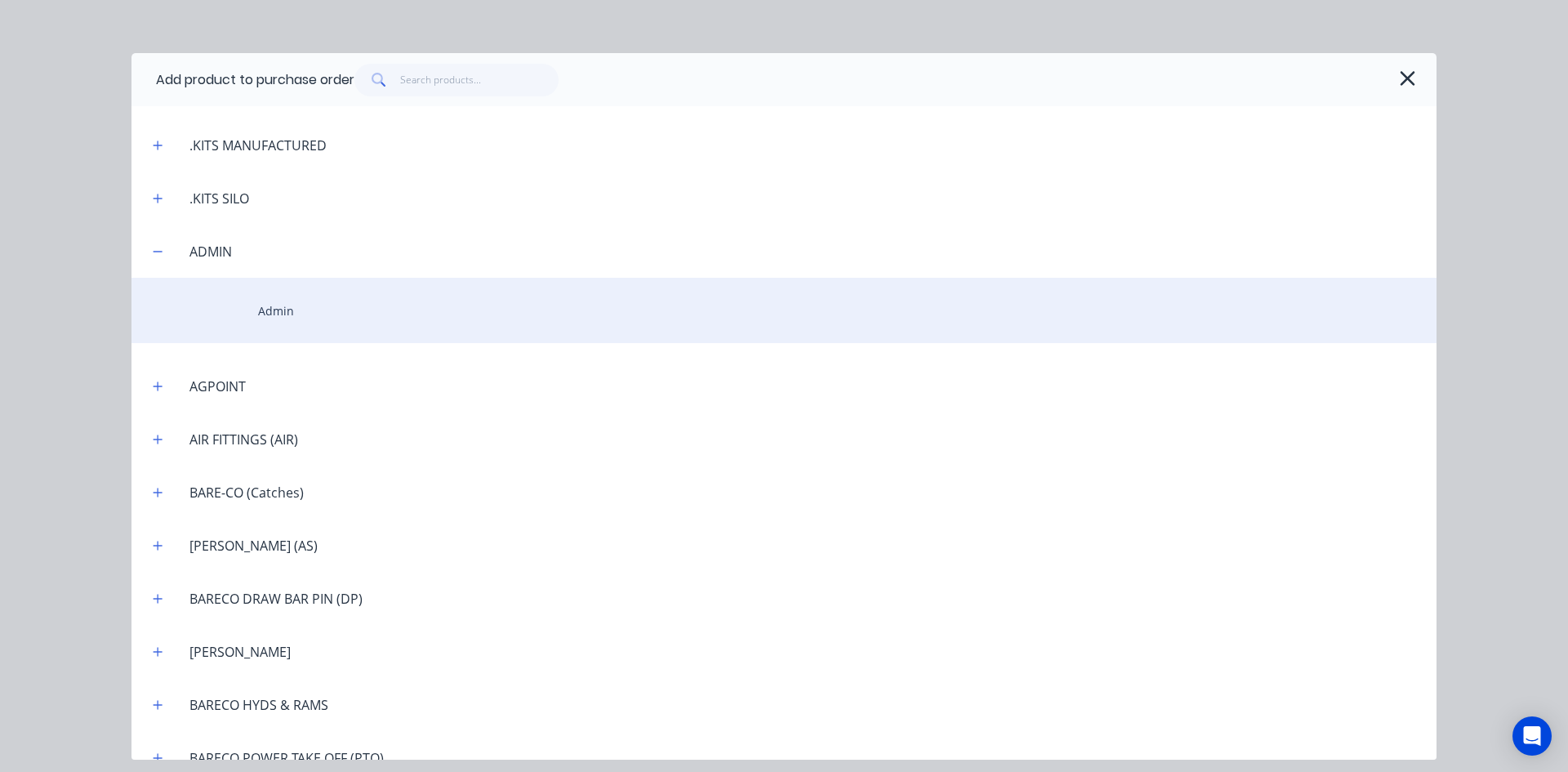
click at [265, 311] on div "Admin" at bounding box center [784, 311] width 1305 height 66
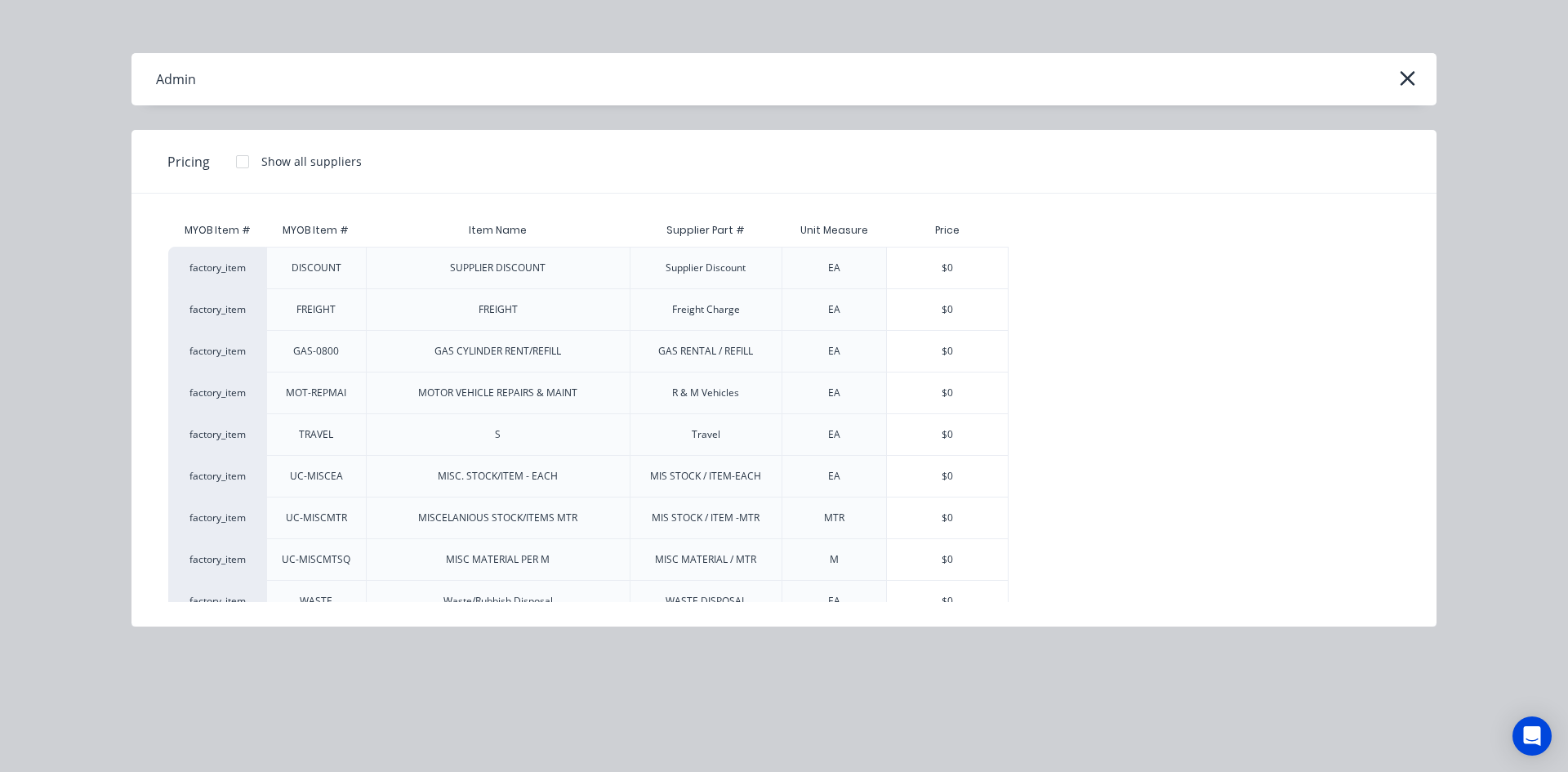
scroll to position [7, 0]
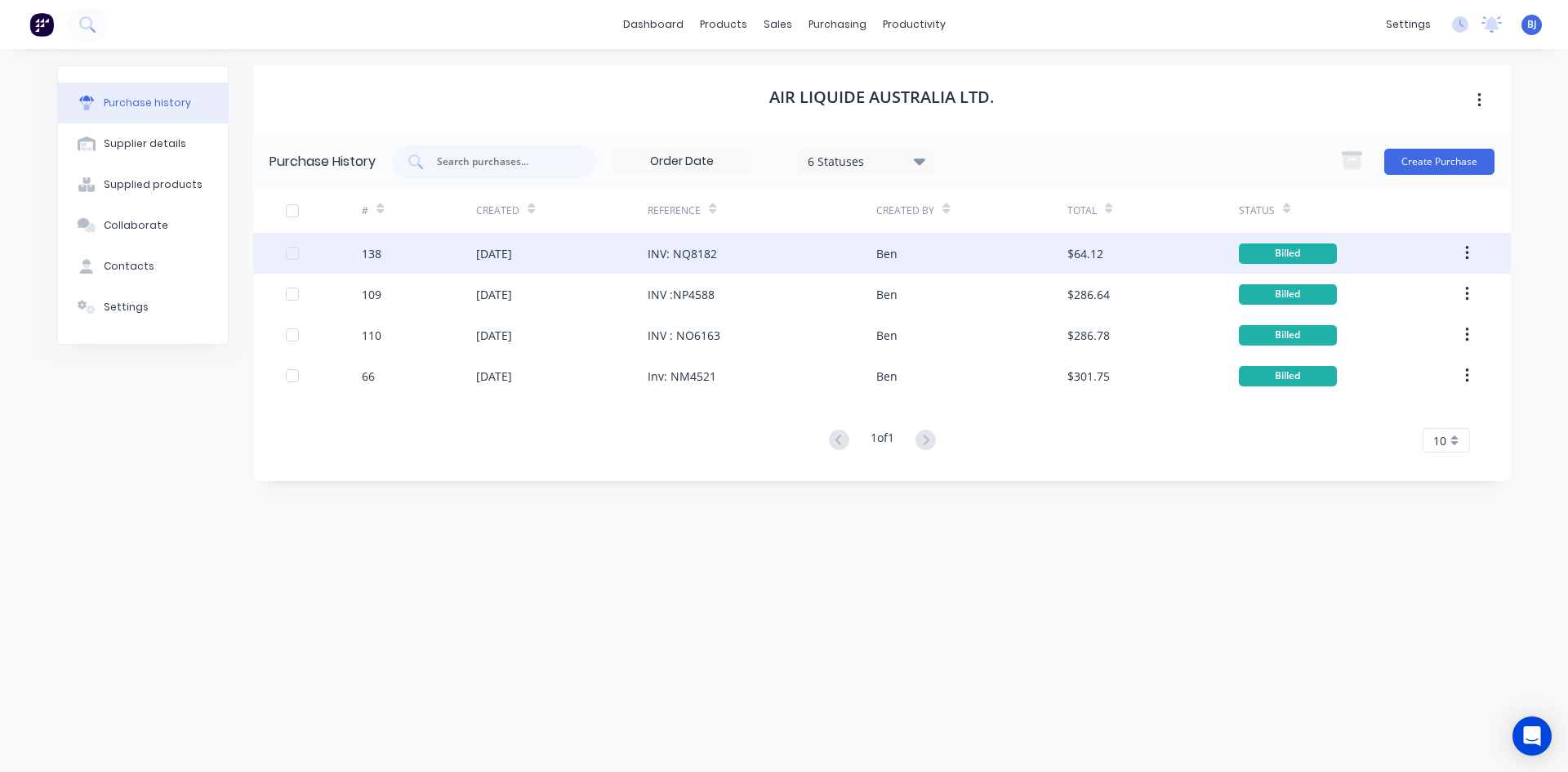
click at [691, 250] on div "INV: NQ8182" at bounding box center [682, 253] width 70 height 17
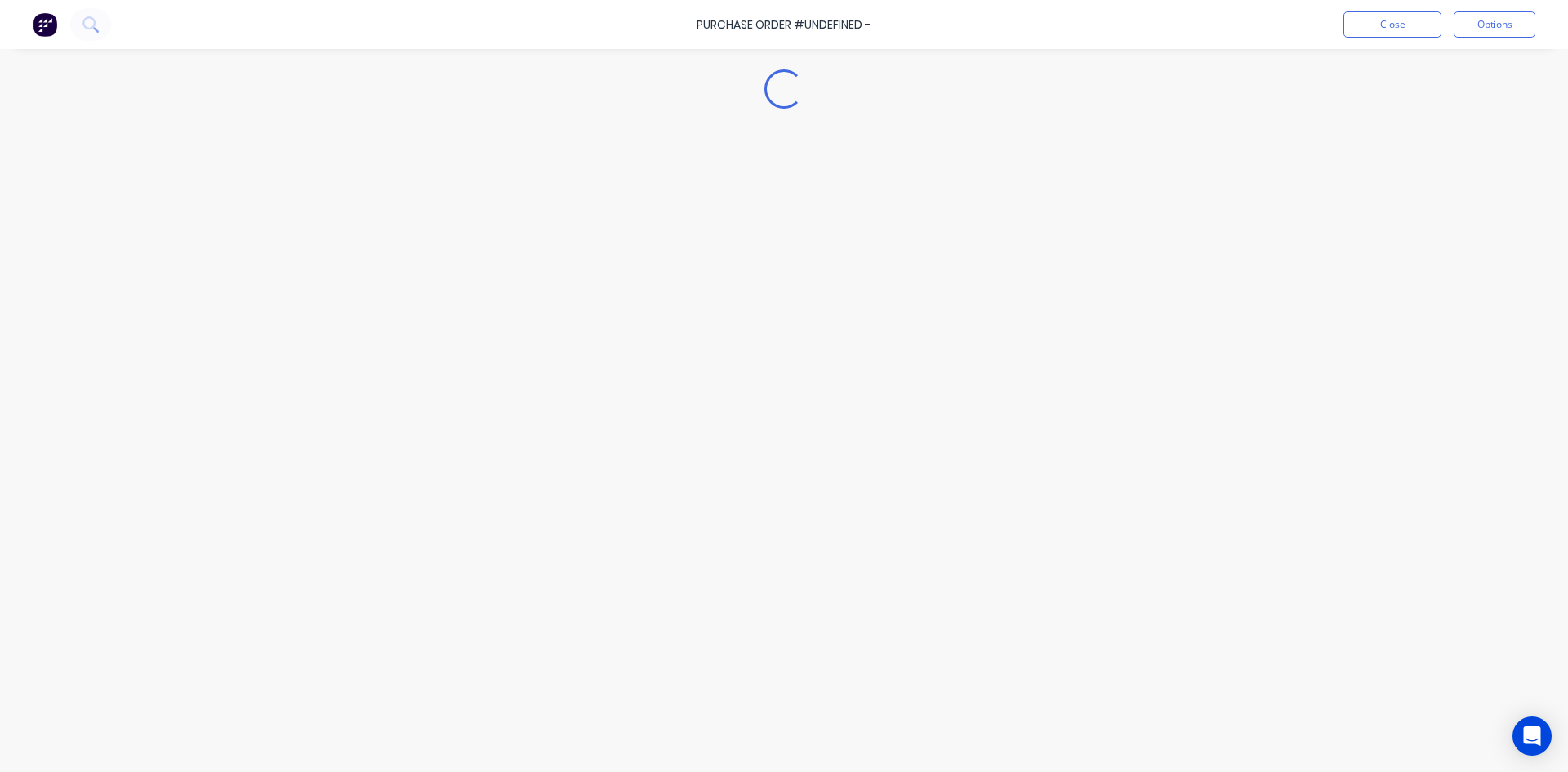
type textarea "x"
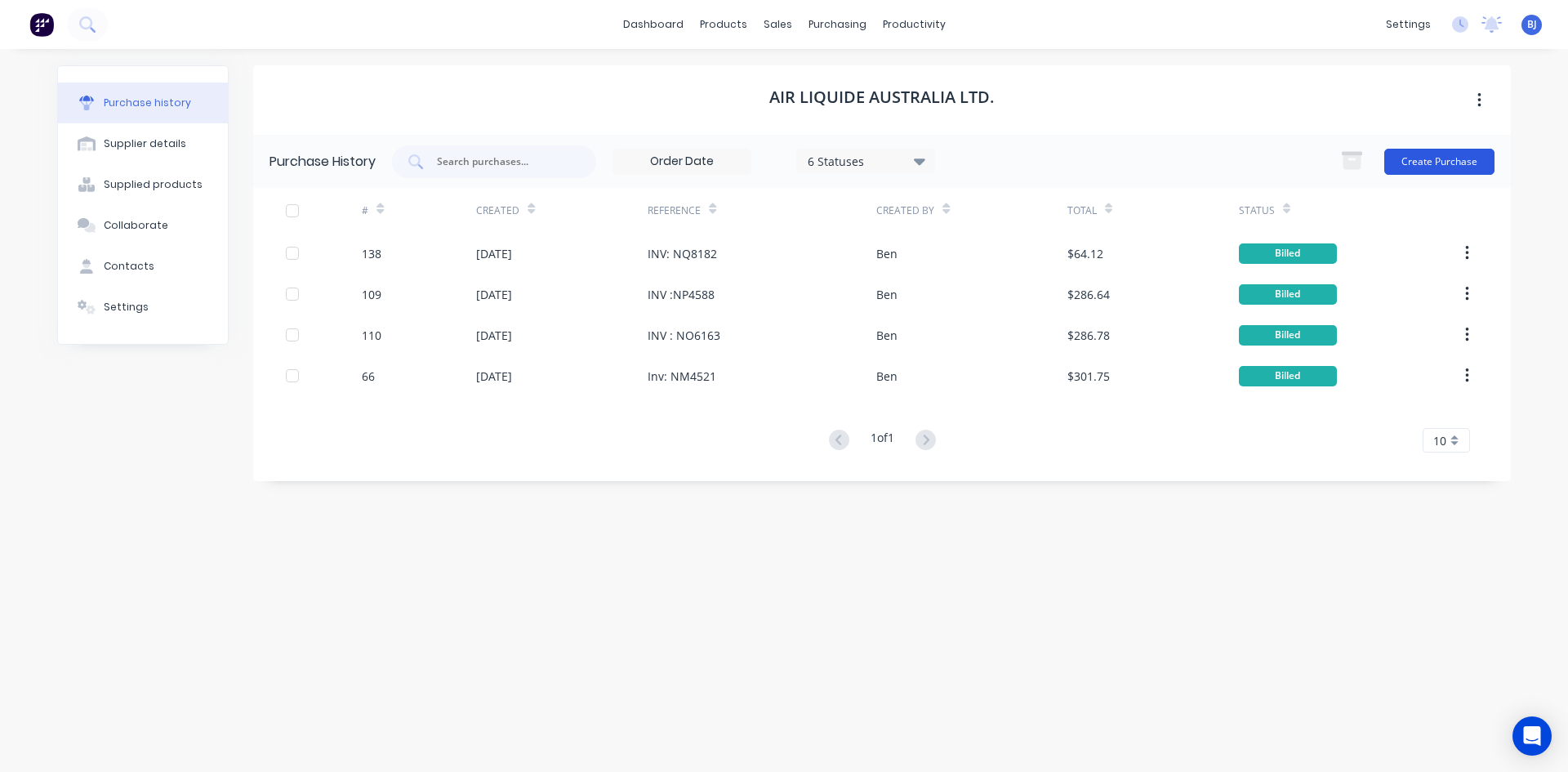
click at [1442, 162] on button "Create Purchase" at bounding box center [1439, 161] width 111 height 26
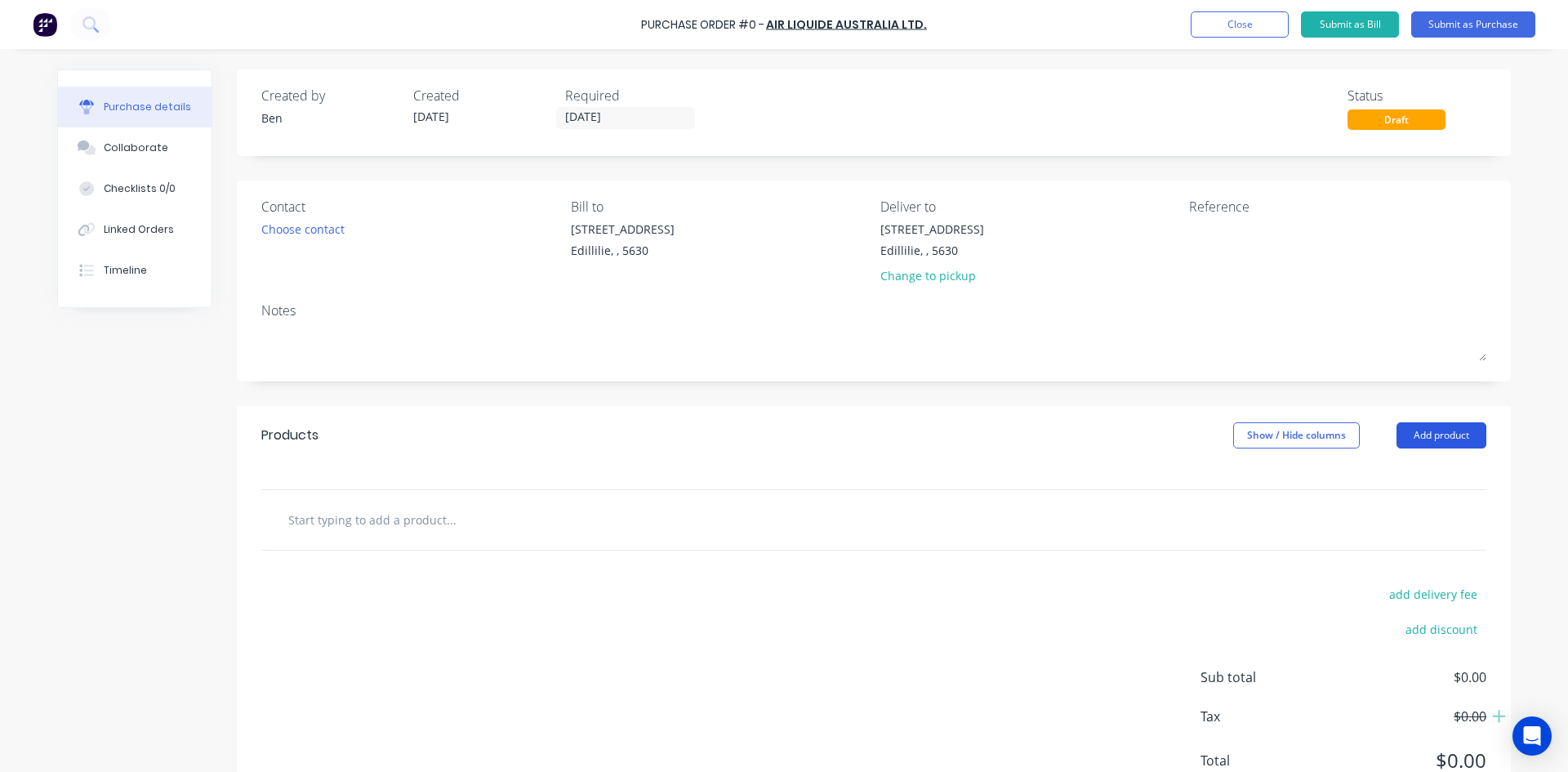
click at [1406, 429] on button "Add product" at bounding box center [1442, 435] width 90 height 26
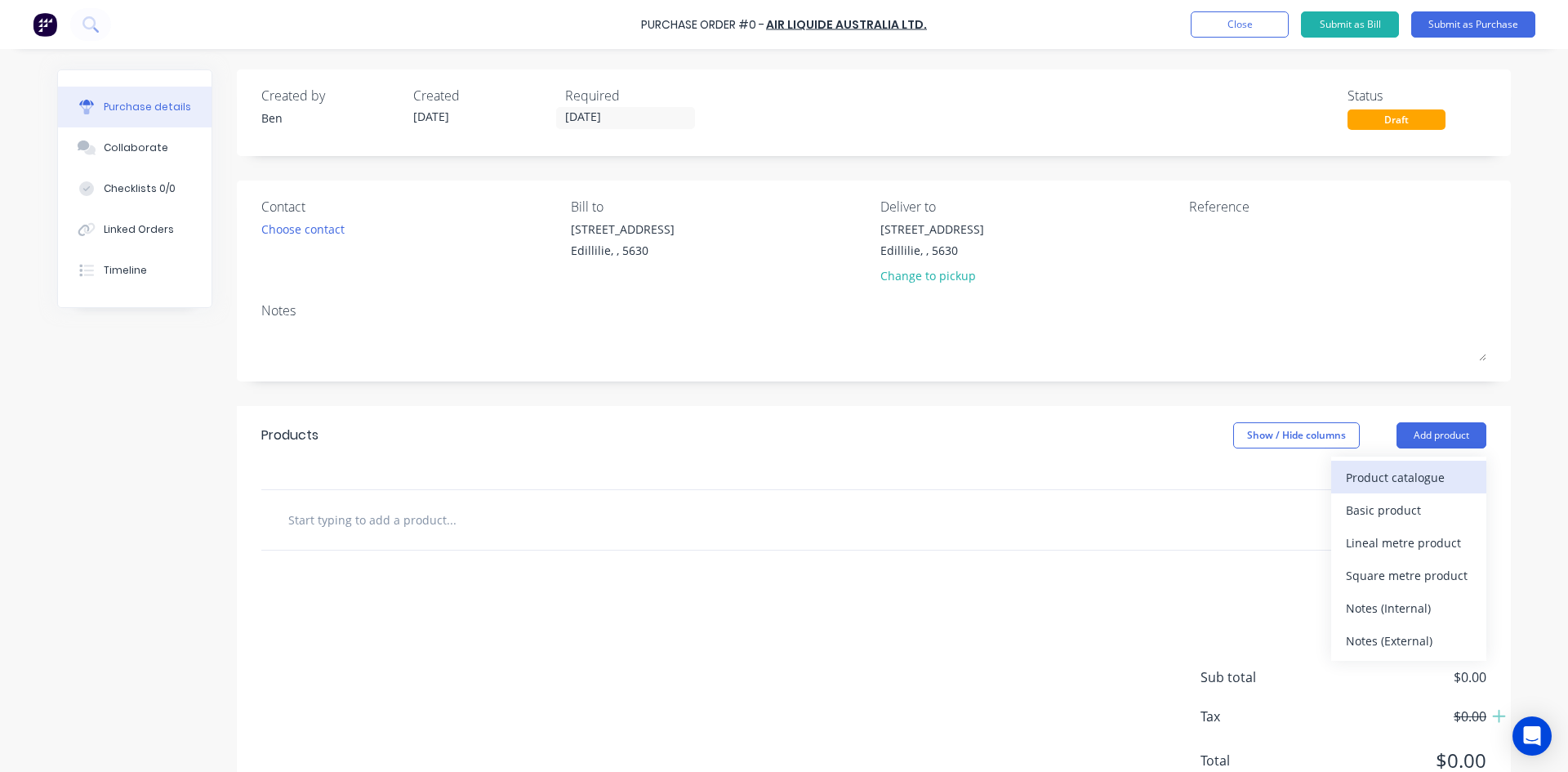
click at [1361, 473] on div "Product catalogue" at bounding box center [1409, 477] width 126 height 24
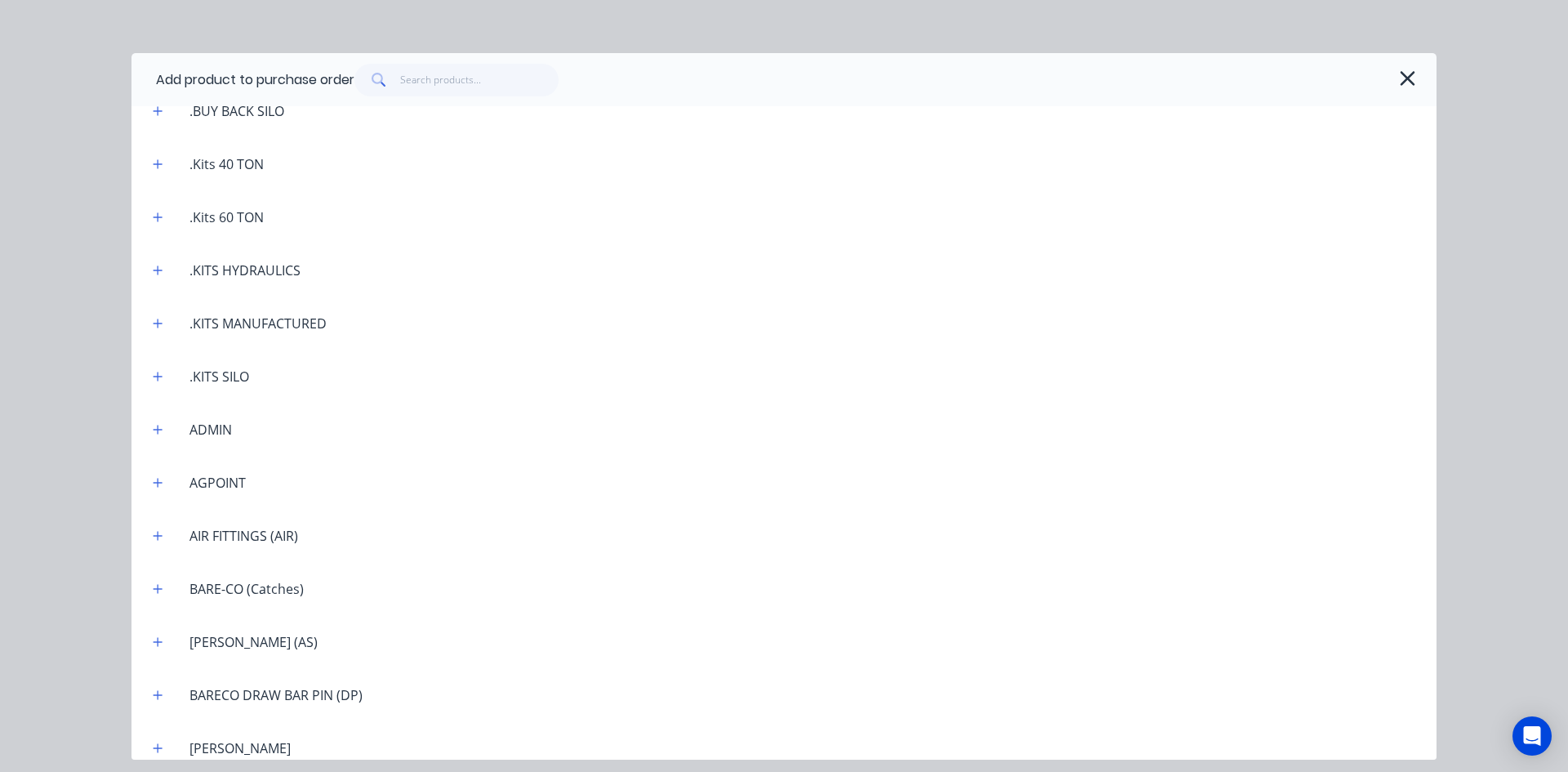
scroll to position [409, 0]
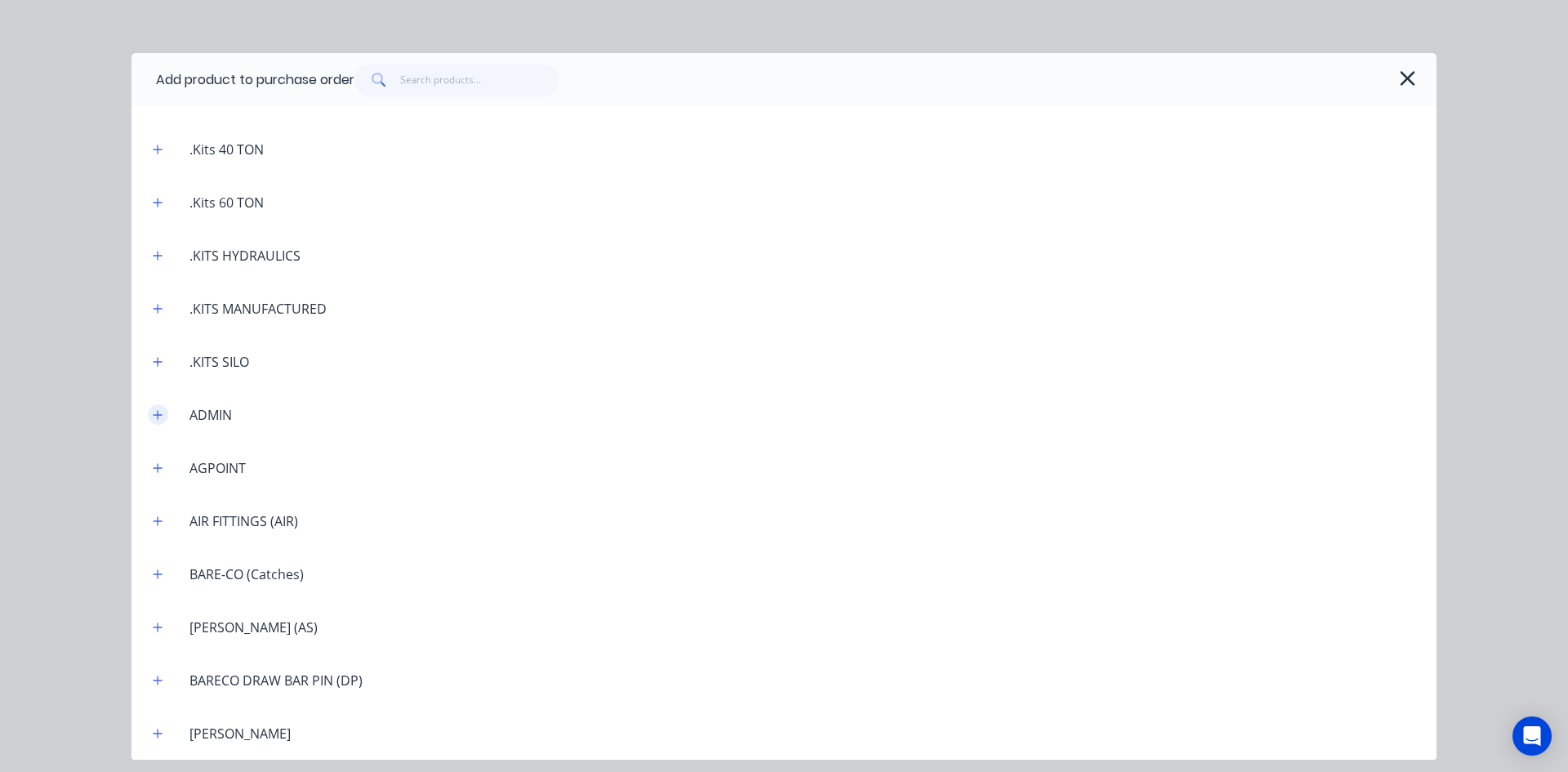
click at [155, 412] on icon "button" at bounding box center [157, 416] width 10 height 11
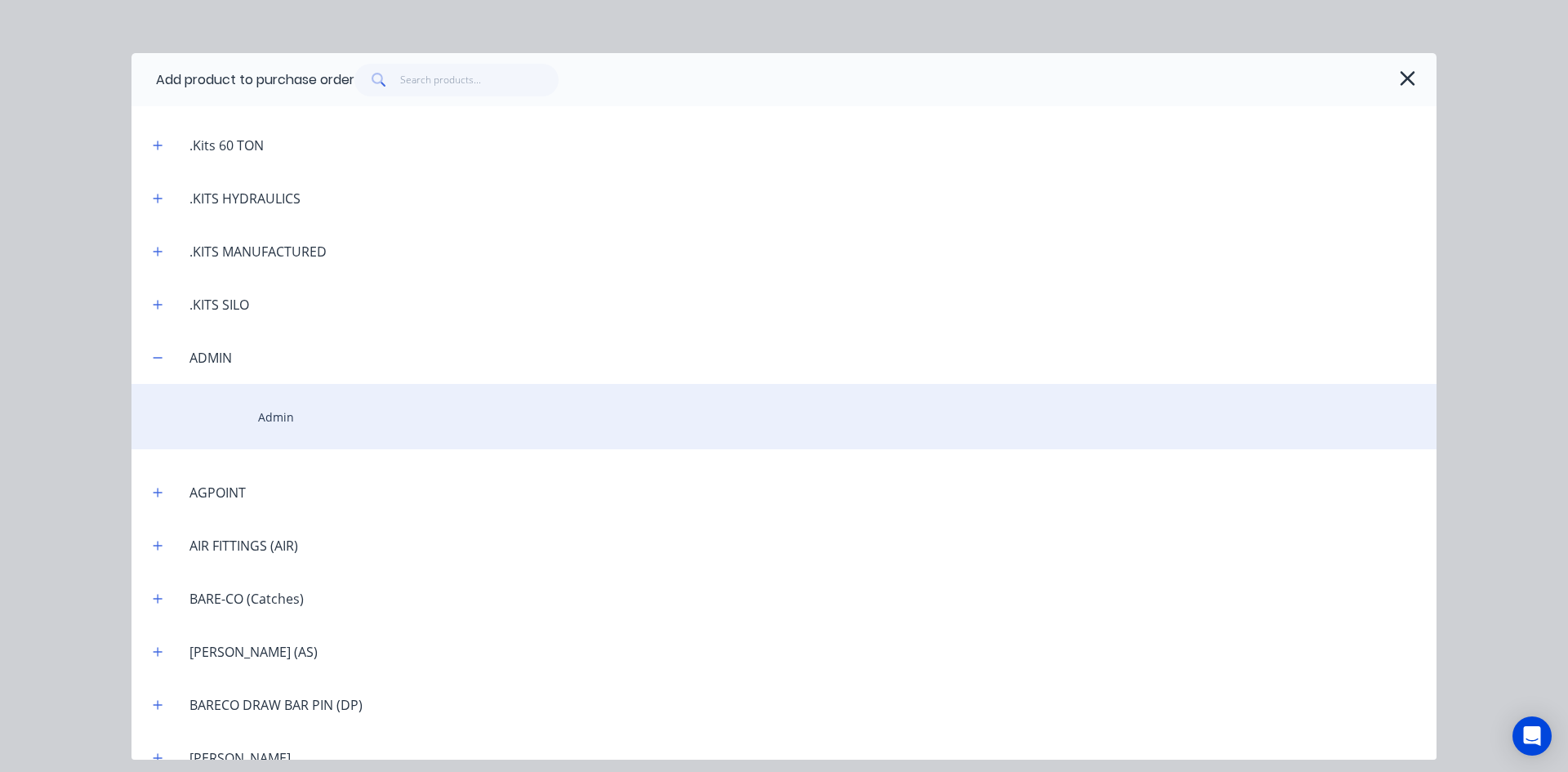
scroll to position [490, 0]
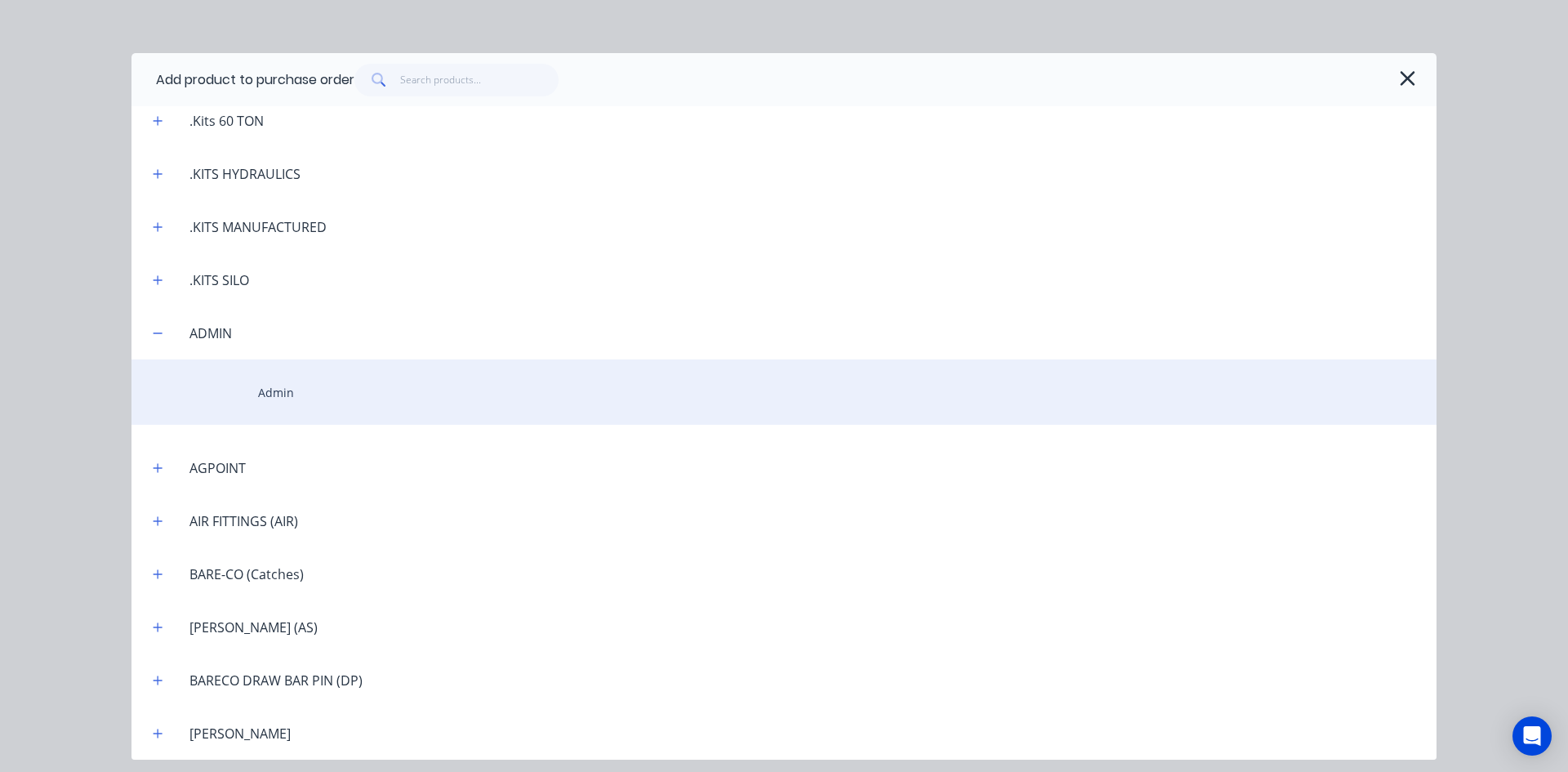
click at [283, 392] on div "Admin" at bounding box center [784, 393] width 1305 height 66
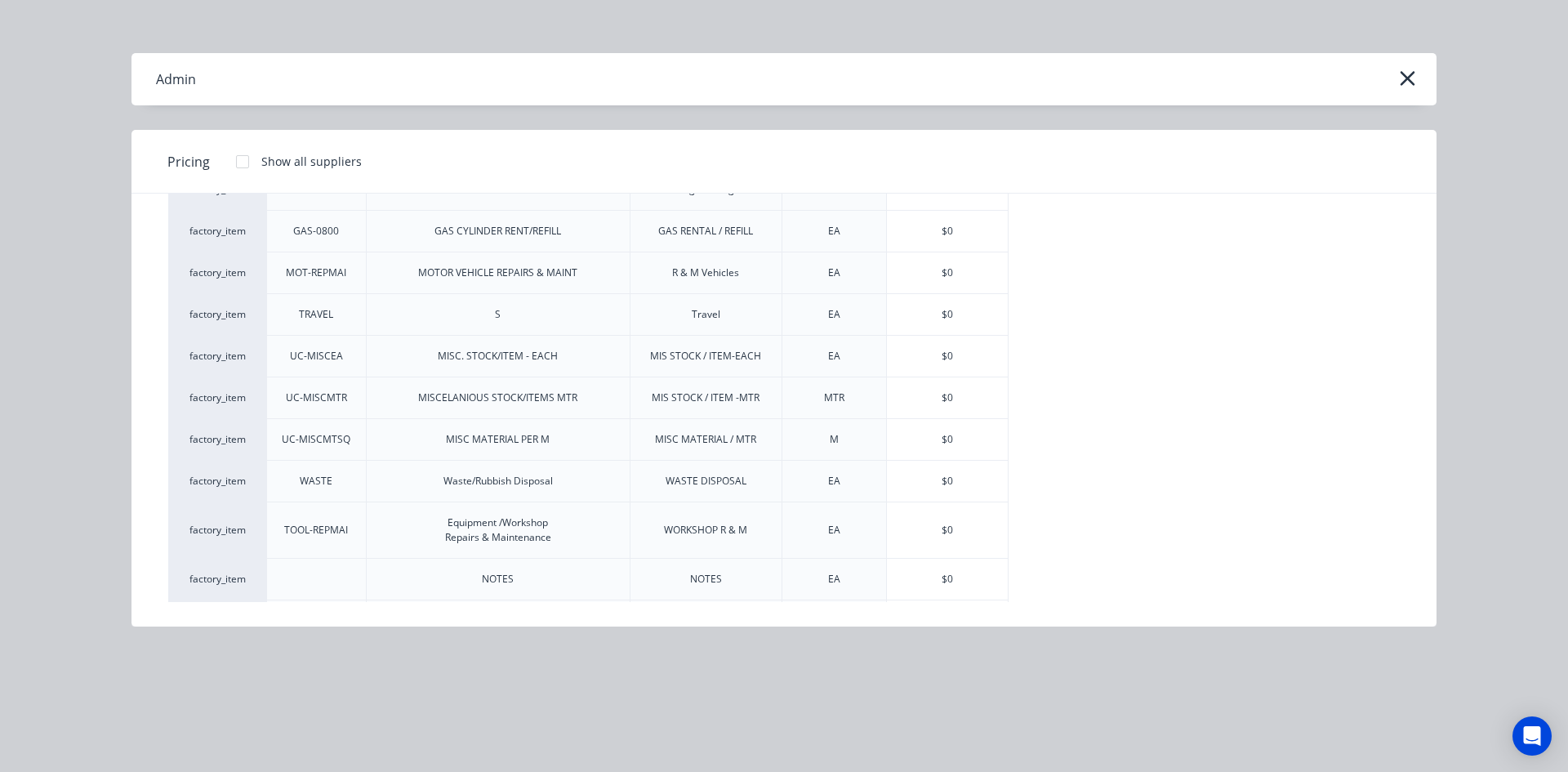
scroll to position [89, 0]
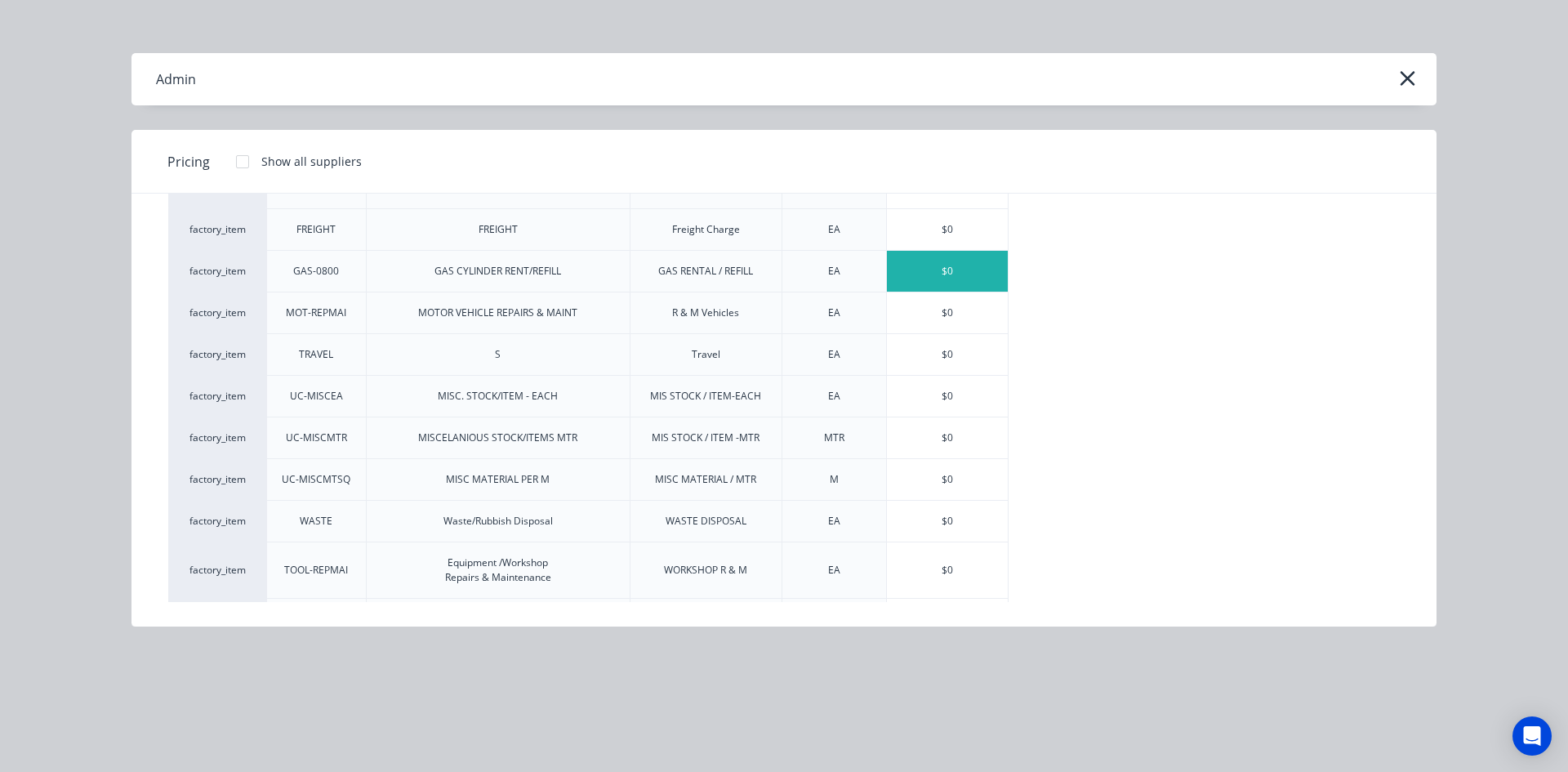
click at [954, 272] on div "$0" at bounding box center [948, 271] width 121 height 41
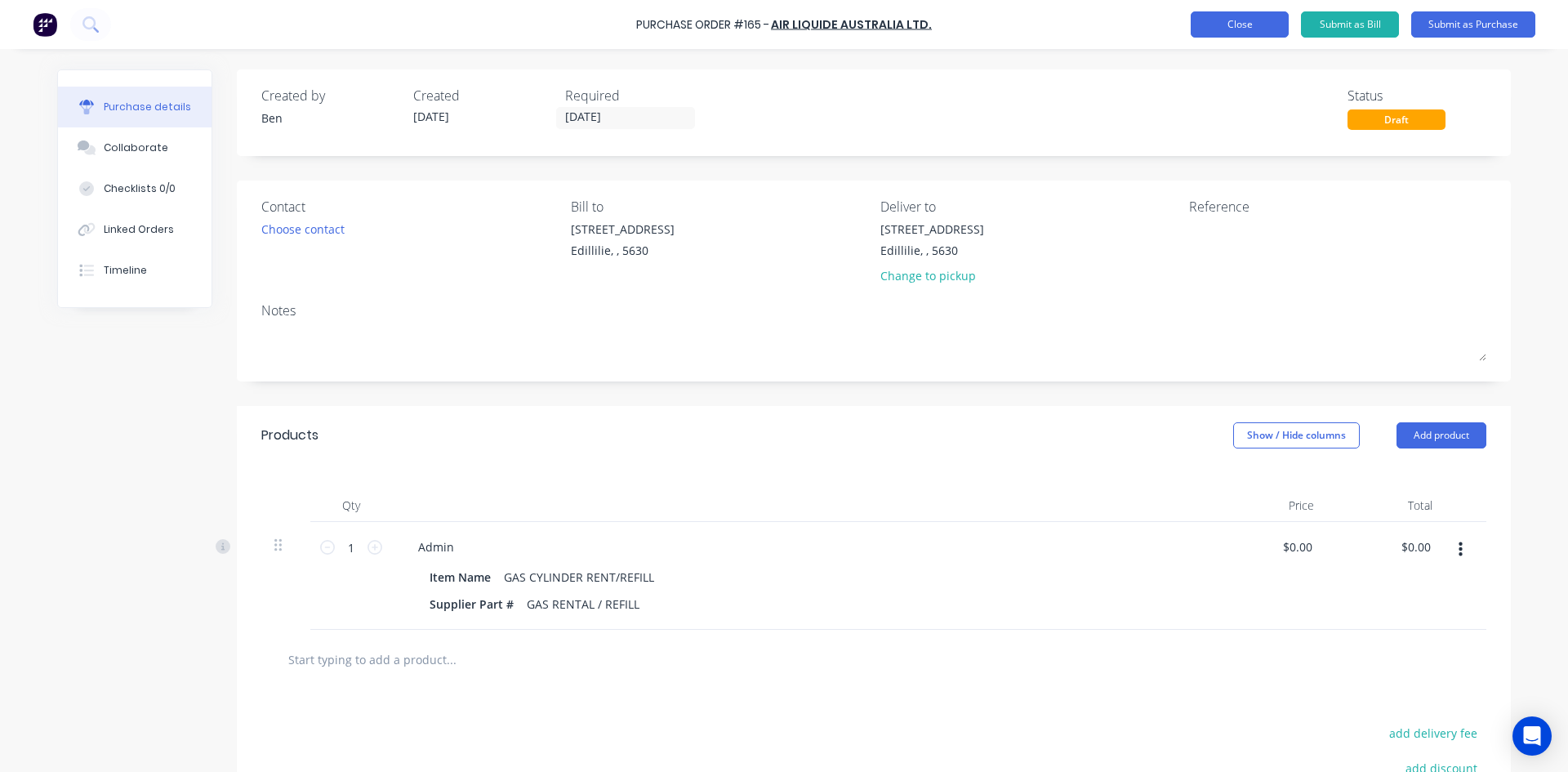
click at [1258, 26] on button "Close" at bounding box center [1240, 25] width 98 height 26
